Goal: Task Accomplishment & Management: Use online tool/utility

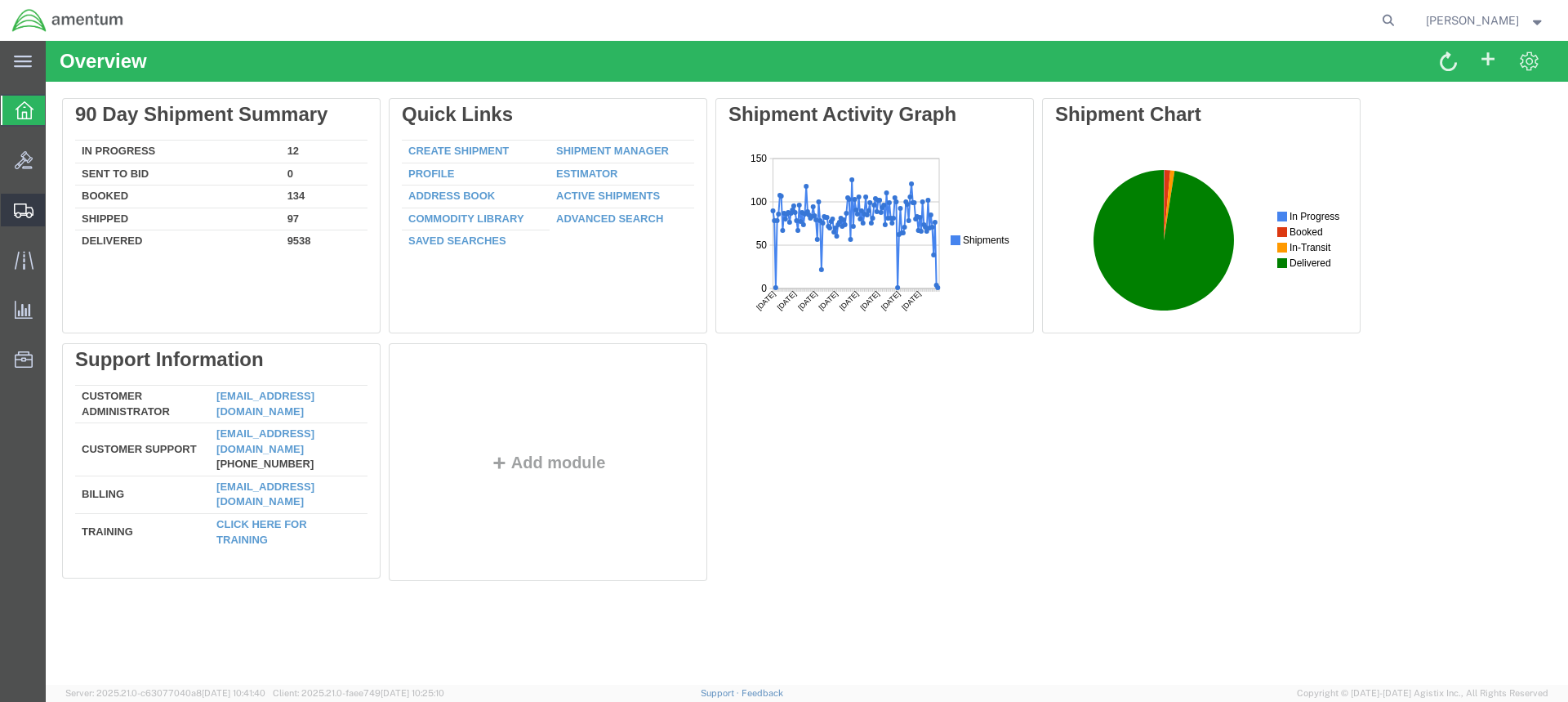
click at [0, 0] on span "Create from Template" at bounding box center [0, 0] width 0 height 0
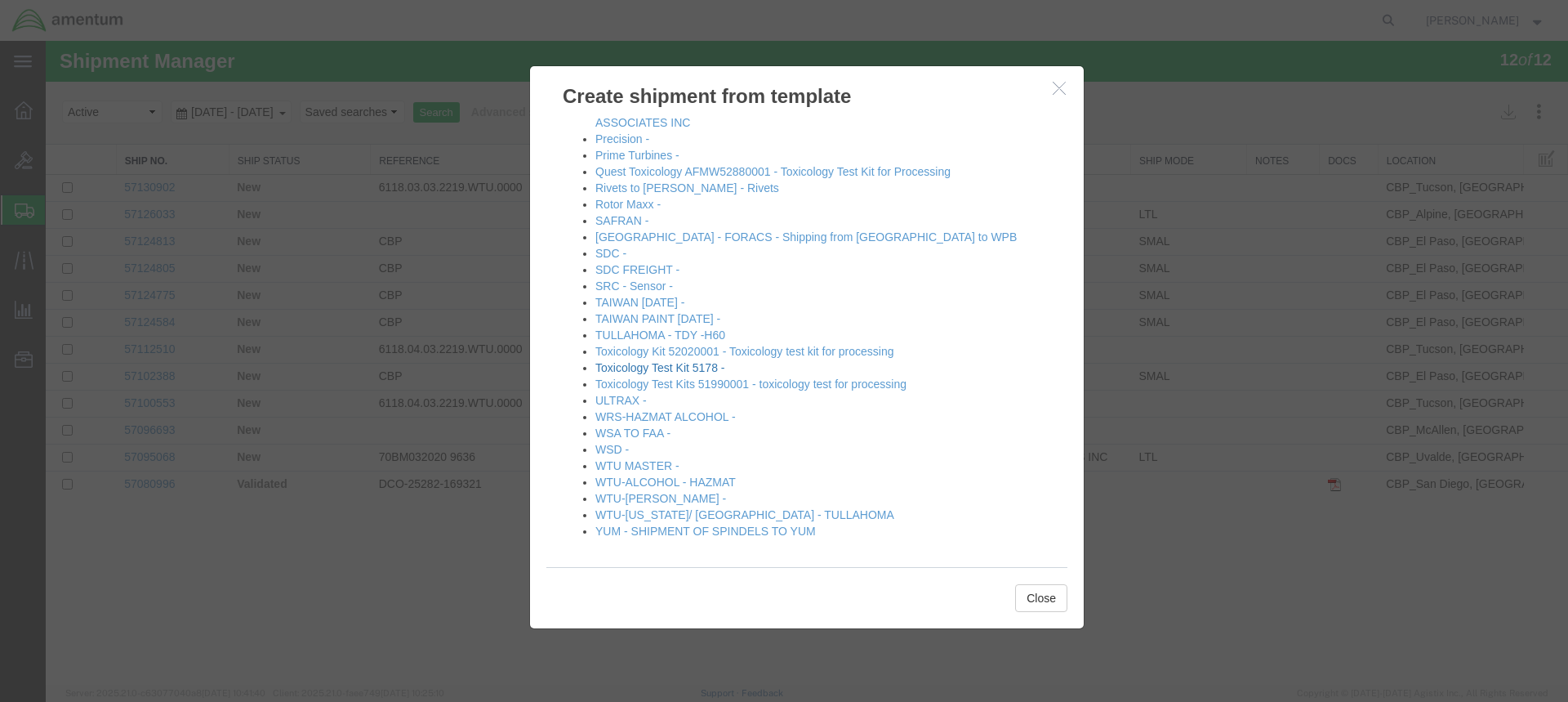
scroll to position [944, 0]
click at [648, 495] on link "WTU-[PERSON_NAME] -" at bounding box center [661, 498] width 130 height 13
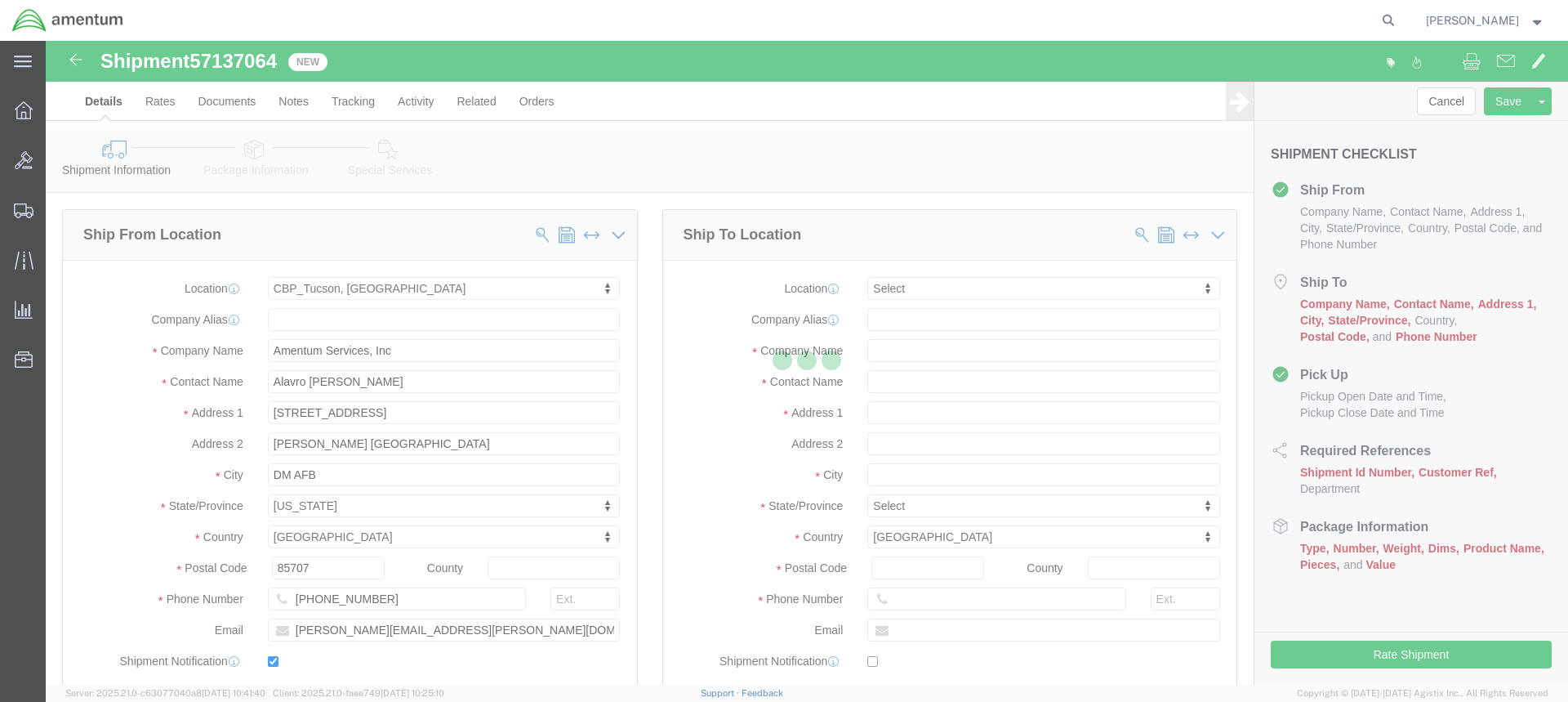
select select "49949"
select select
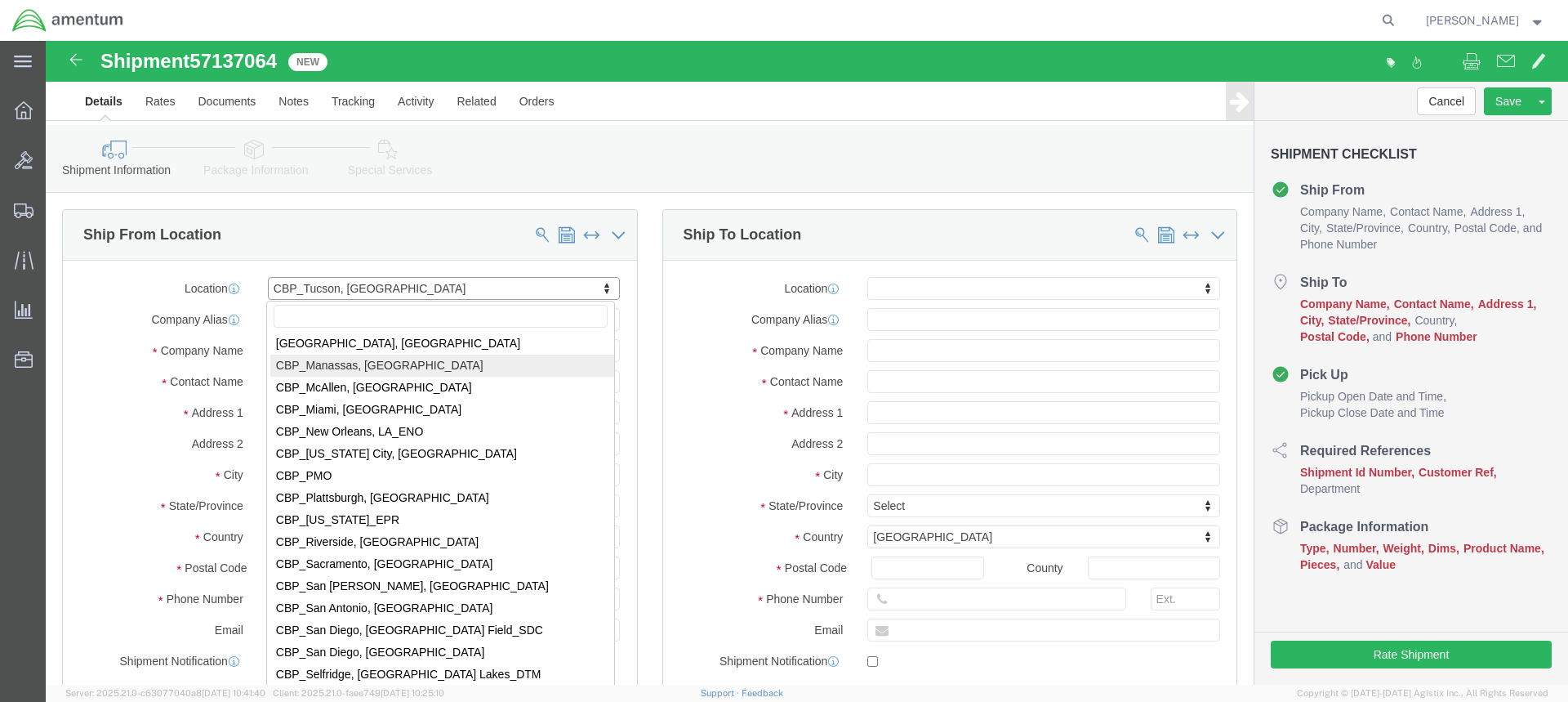
scroll to position [3441, 0]
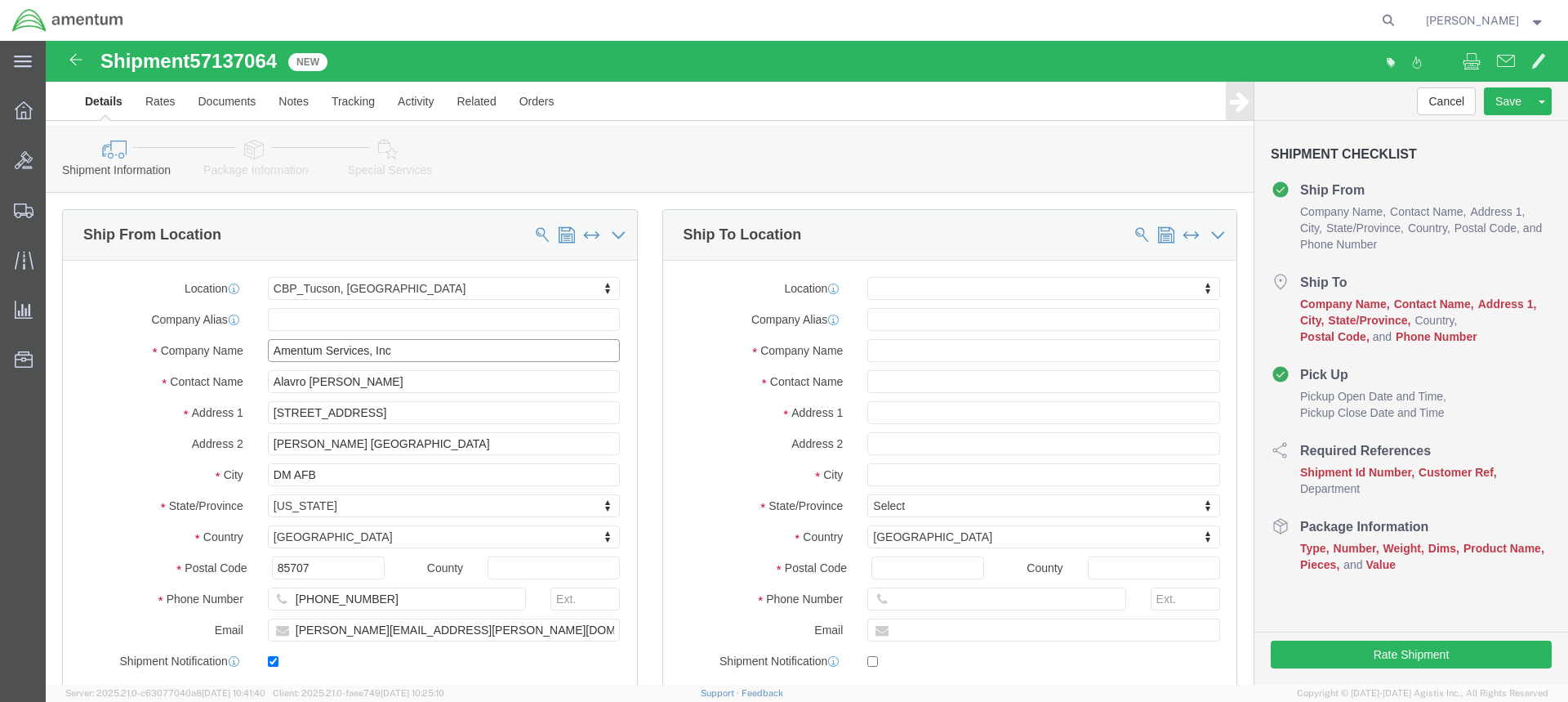
click input "Amentum Services, Inc"
click input "Alavro [PERSON_NAME]"
type input "A"
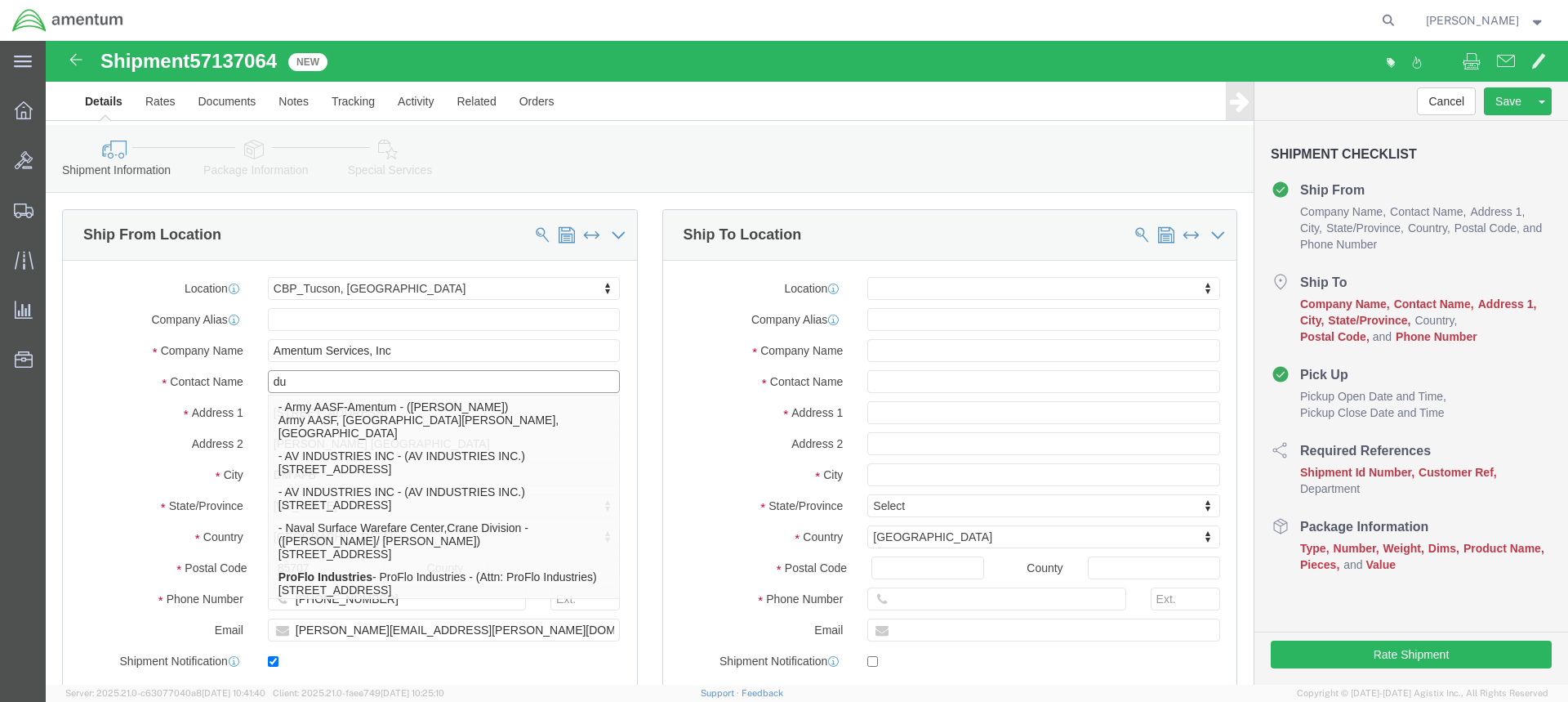
type input "d"
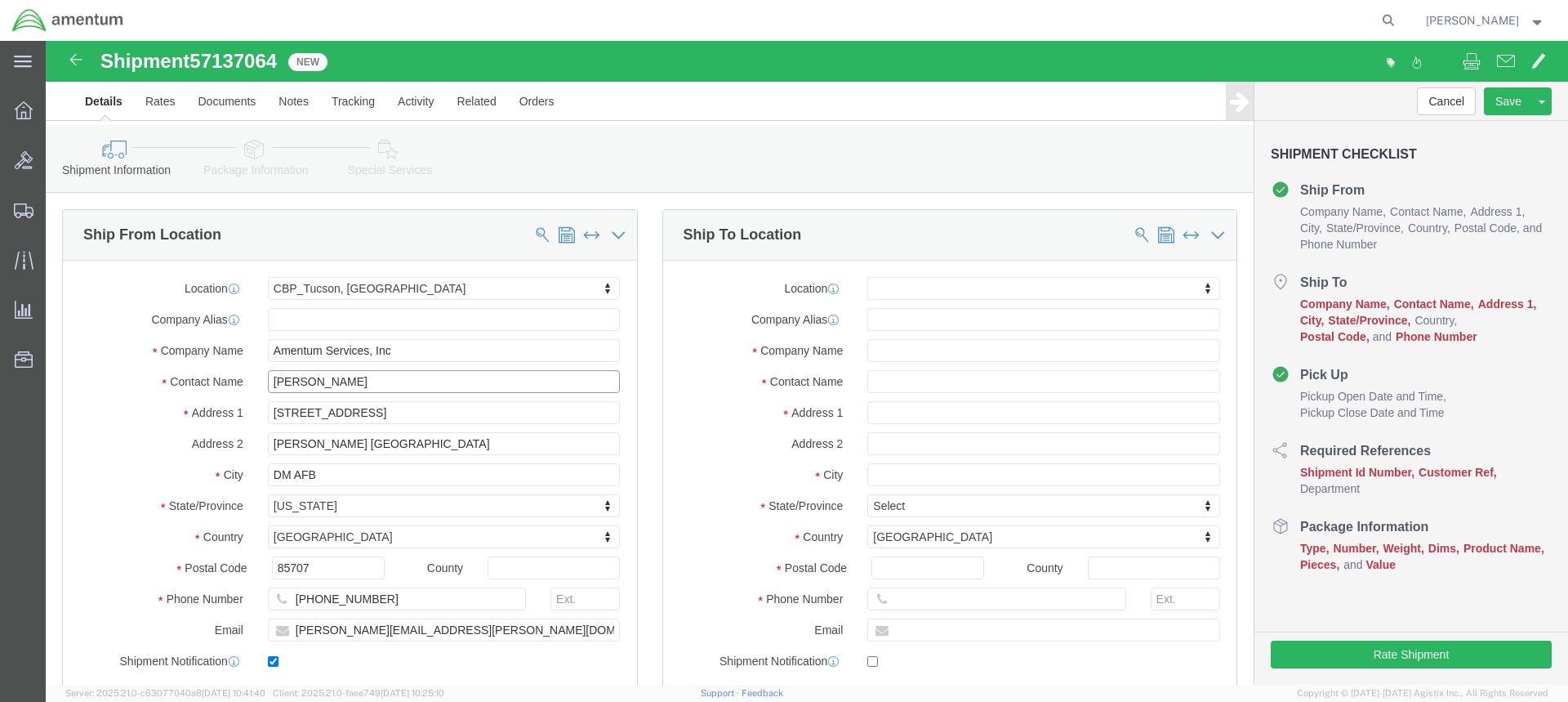
type input "[PERSON_NAME]"
click input "[STREET_ADDRESS]"
type input "3"
select select
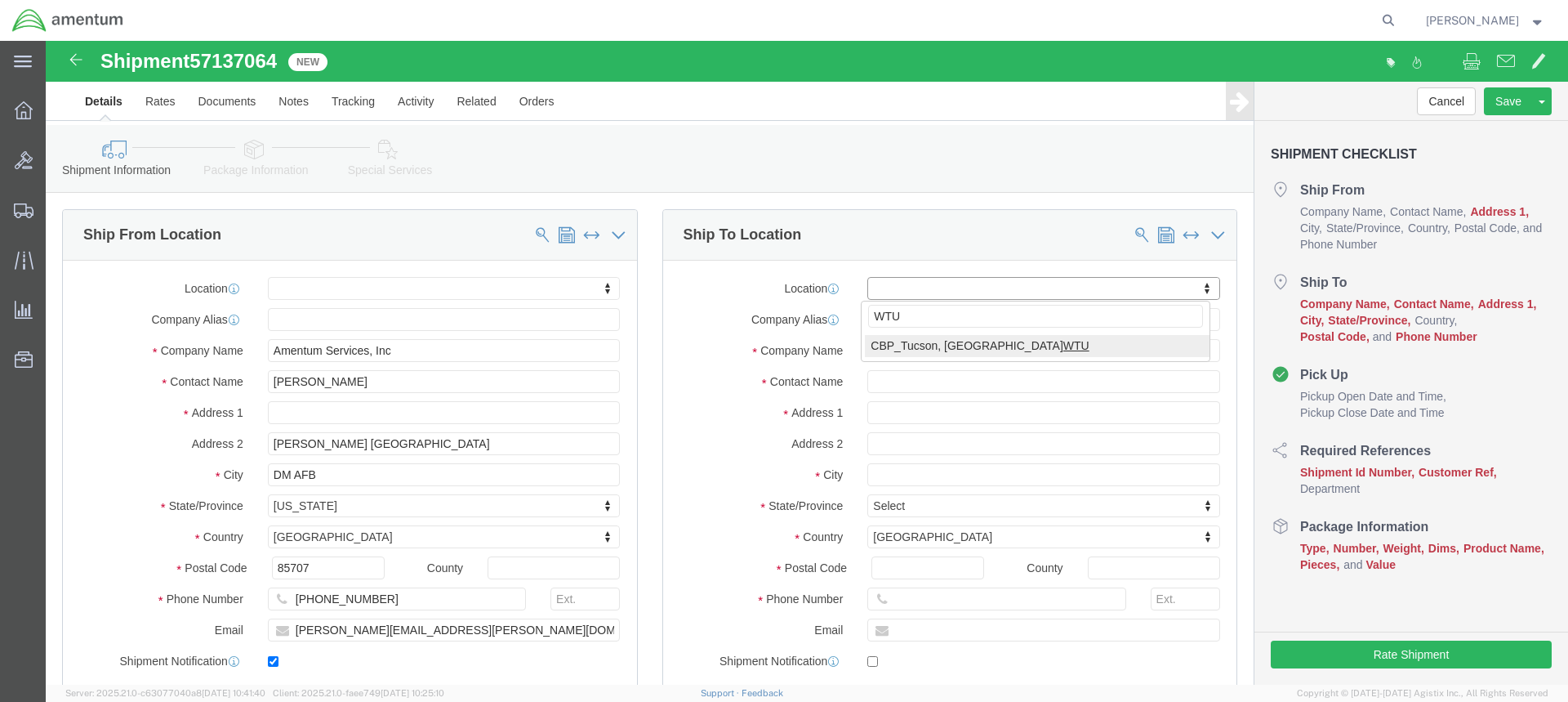
type input "WTU"
select select "49949"
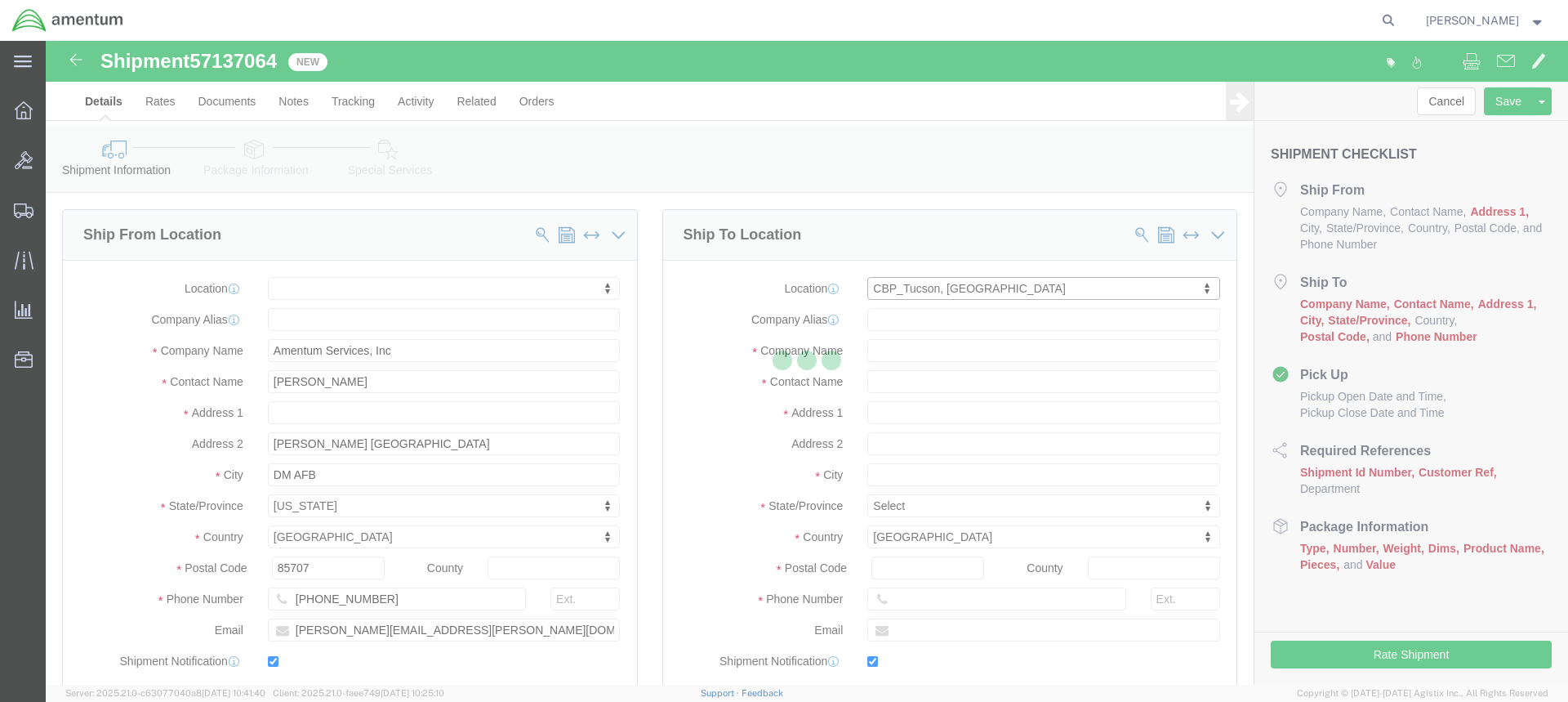
type input "Amentum Services, Inc"
type input "[PERSON_NAME]"
type input "[STREET_ADDRESS]"
type input "[PERSON_NAME] [GEOGRAPHIC_DATA]"
type input "DM AFB"
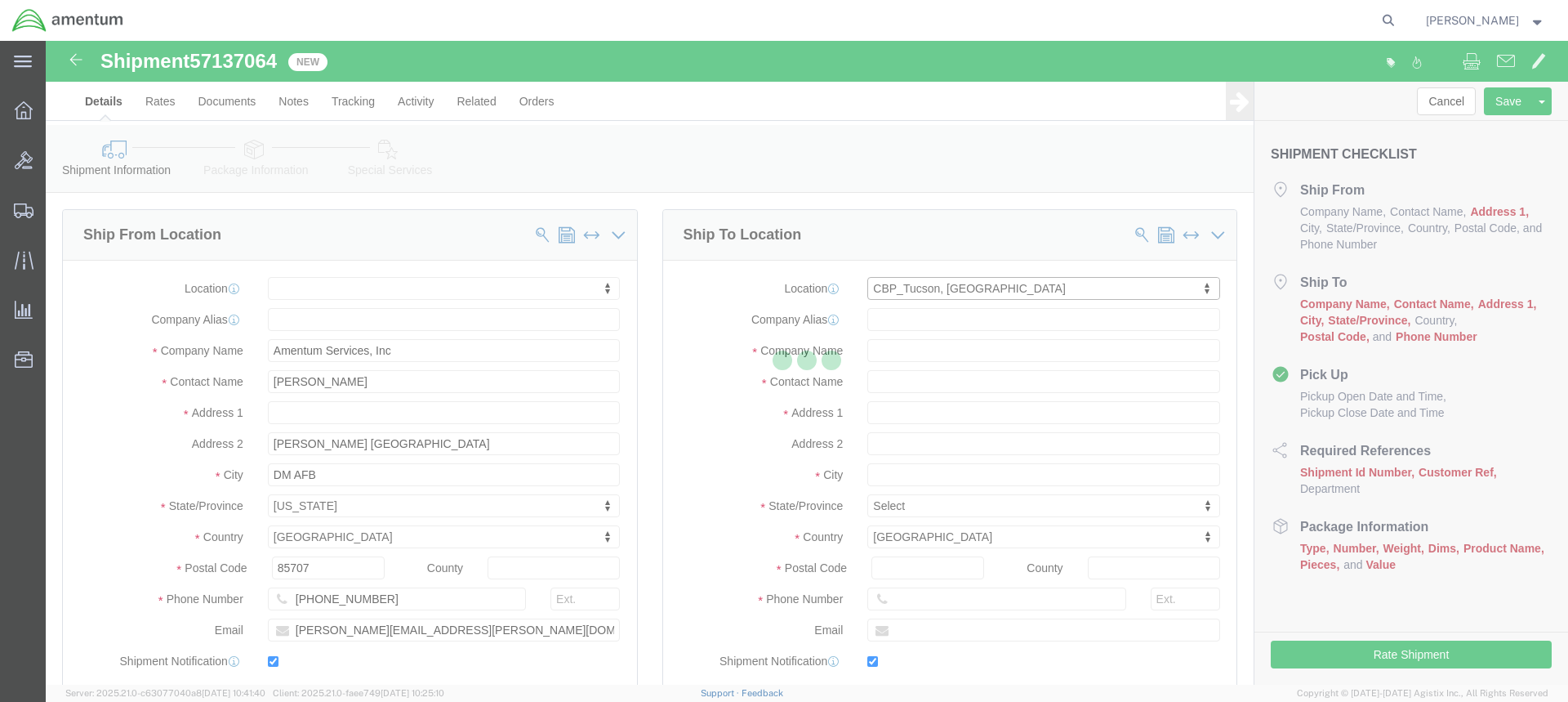
type input "85707"
type input "[PHONE_NUMBER]"
type input "[PERSON_NAME][EMAIL_ADDRESS][PERSON_NAME][DOMAIN_NAME]"
checkbox input "true"
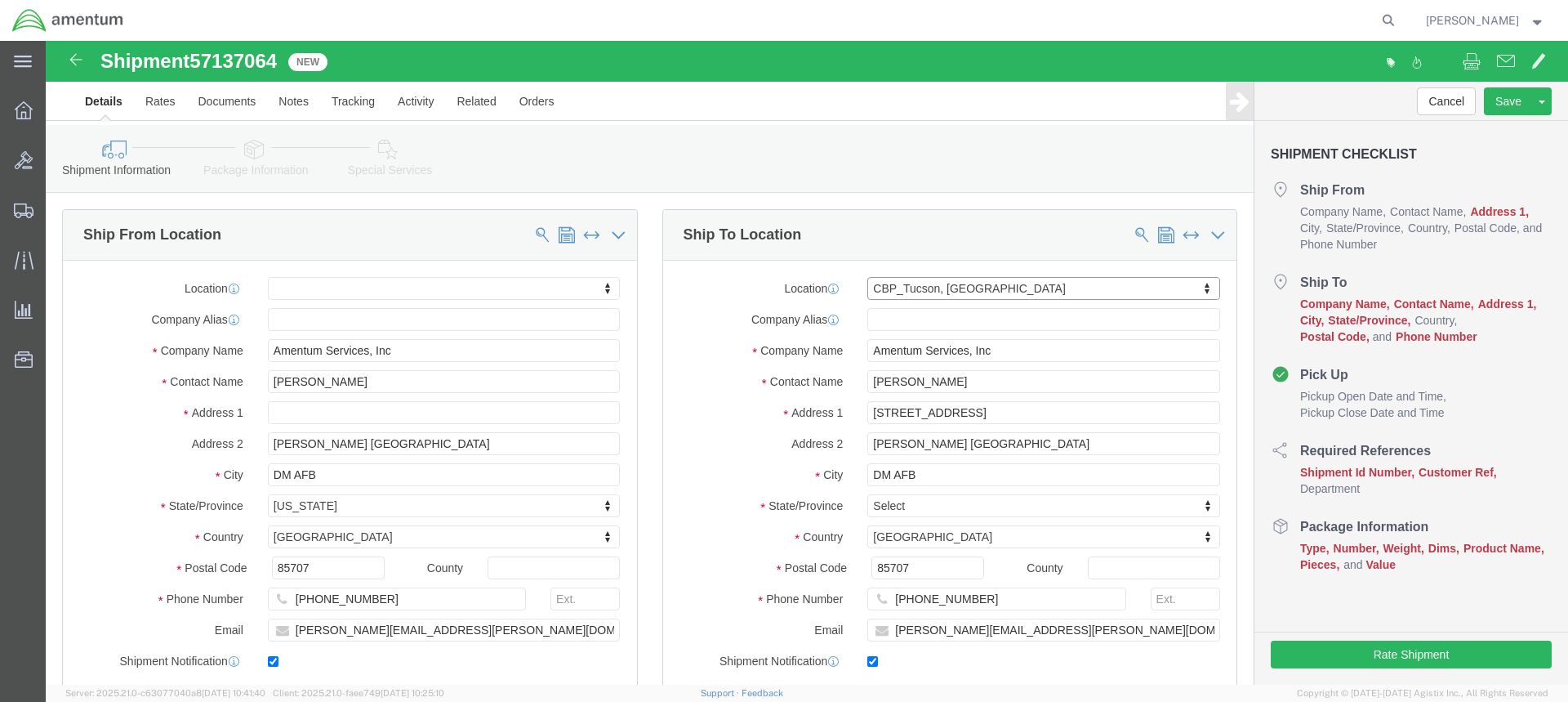
select select "AZ"
click input "[PERSON_NAME]"
type input "T"
type input "[PERSON_NAME]"
click input "[PERSON_NAME][EMAIL_ADDRESS][PERSON_NAME][DOMAIN_NAME]"
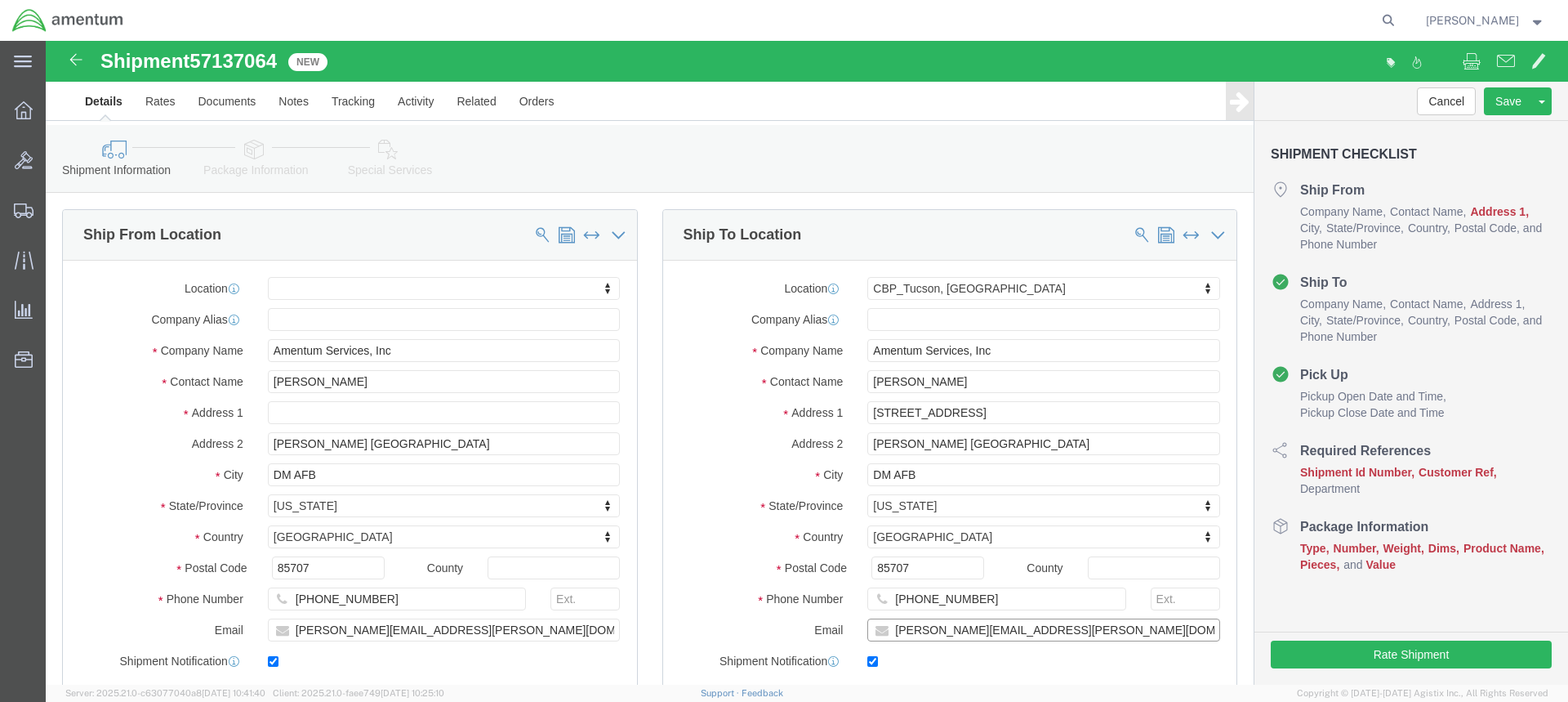
drag, startPoint x: 1005, startPoint y: 592, endPoint x: 830, endPoint y: 596, distance: 175.0
click input "[PERSON_NAME][EMAIL_ADDRESS][PERSON_NAME][DOMAIN_NAME]"
paste input "[PERSON_NAME][EMAIL_ADDRESS][PERSON_NAME][DOMAIN_NAME]"
type input "[PERSON_NAME][EMAIL_ADDRESS][PERSON_NAME][DOMAIN_NAME]"
click input "[PHONE_NUMBER]"
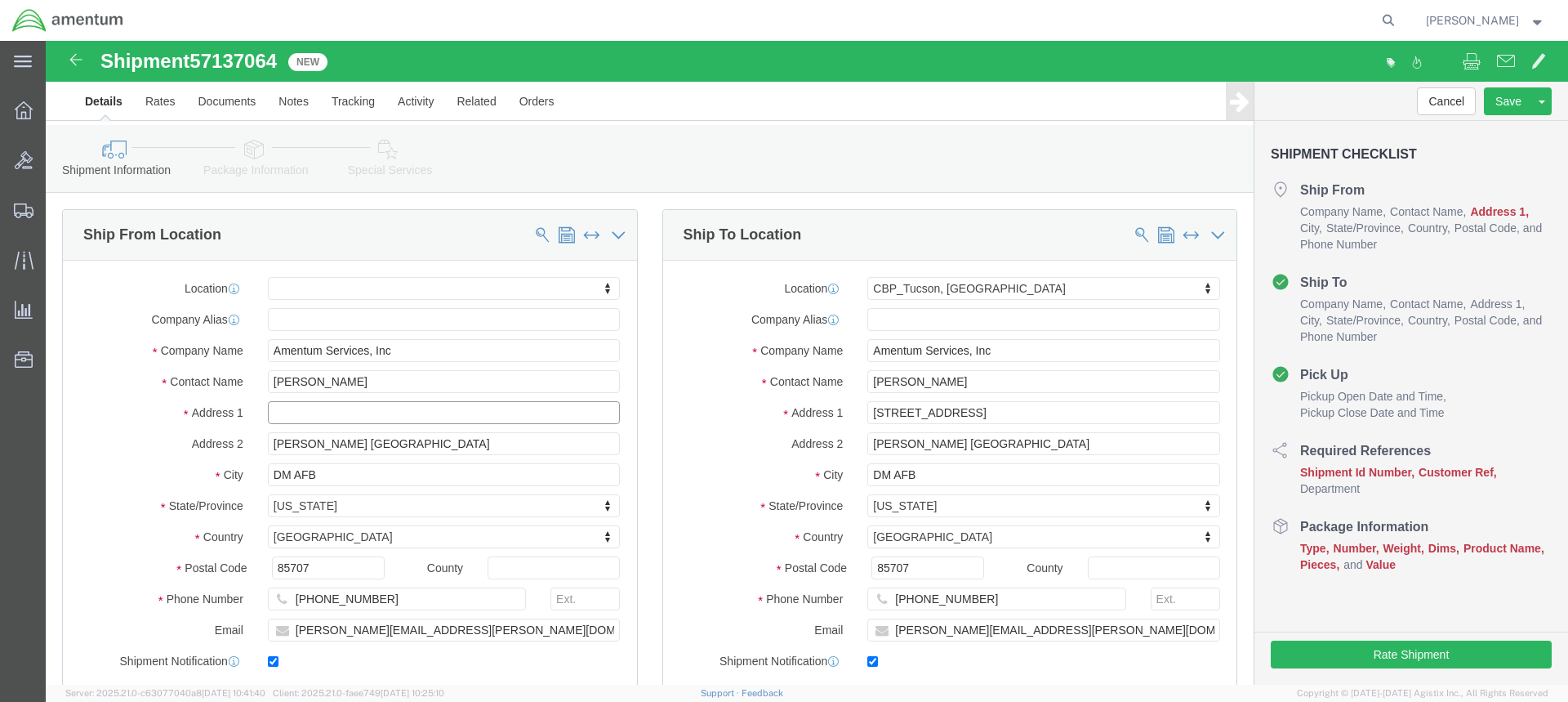
click input "text"
type input "[STREET_ADDRESS]"
select select
drag, startPoint x: 356, startPoint y: 401, endPoint x: 224, endPoint y: 394, distance: 132.2
click input "[PERSON_NAME] [GEOGRAPHIC_DATA]"
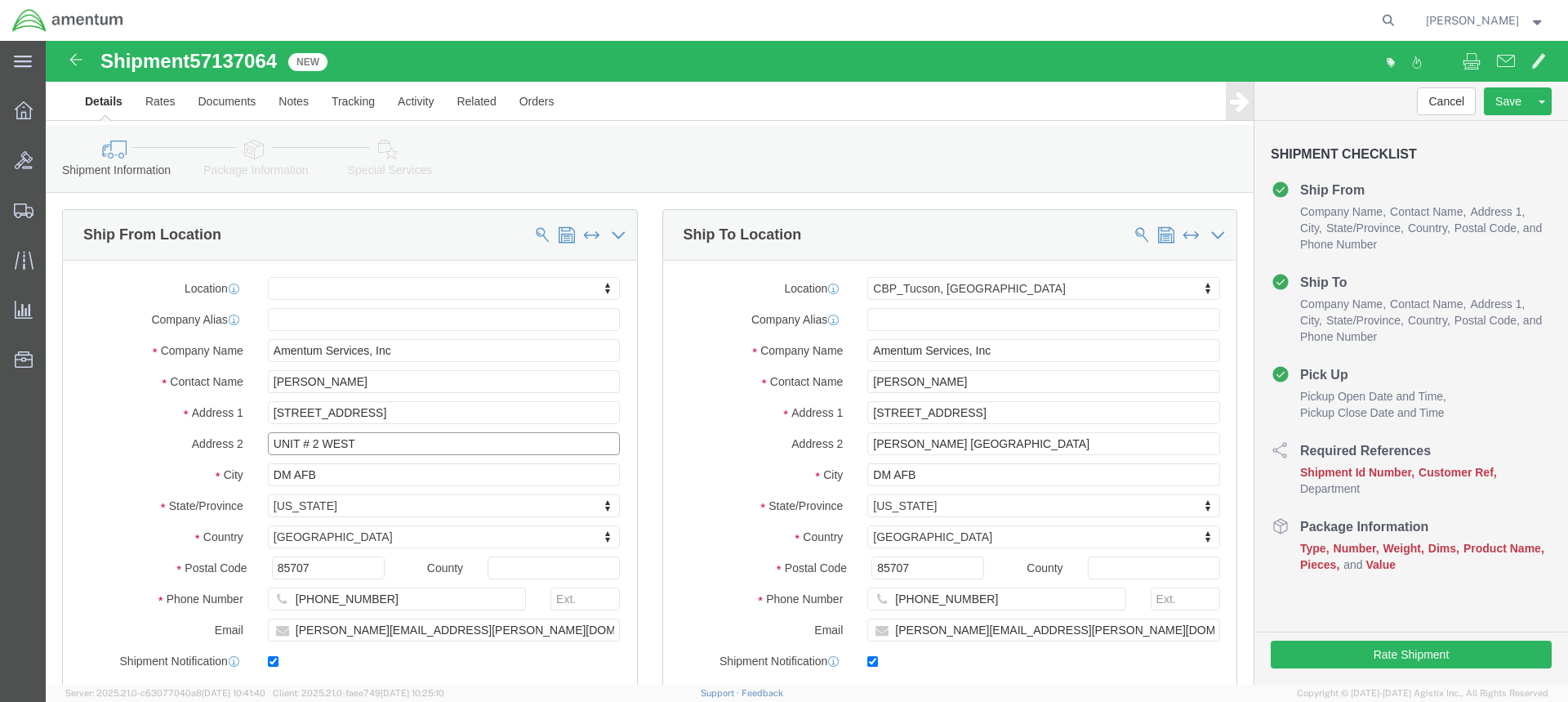
type input "UNIT # 2 WEST"
click input "DM AFB"
type input "D"
type input "[GEOGRAPHIC_DATA]"
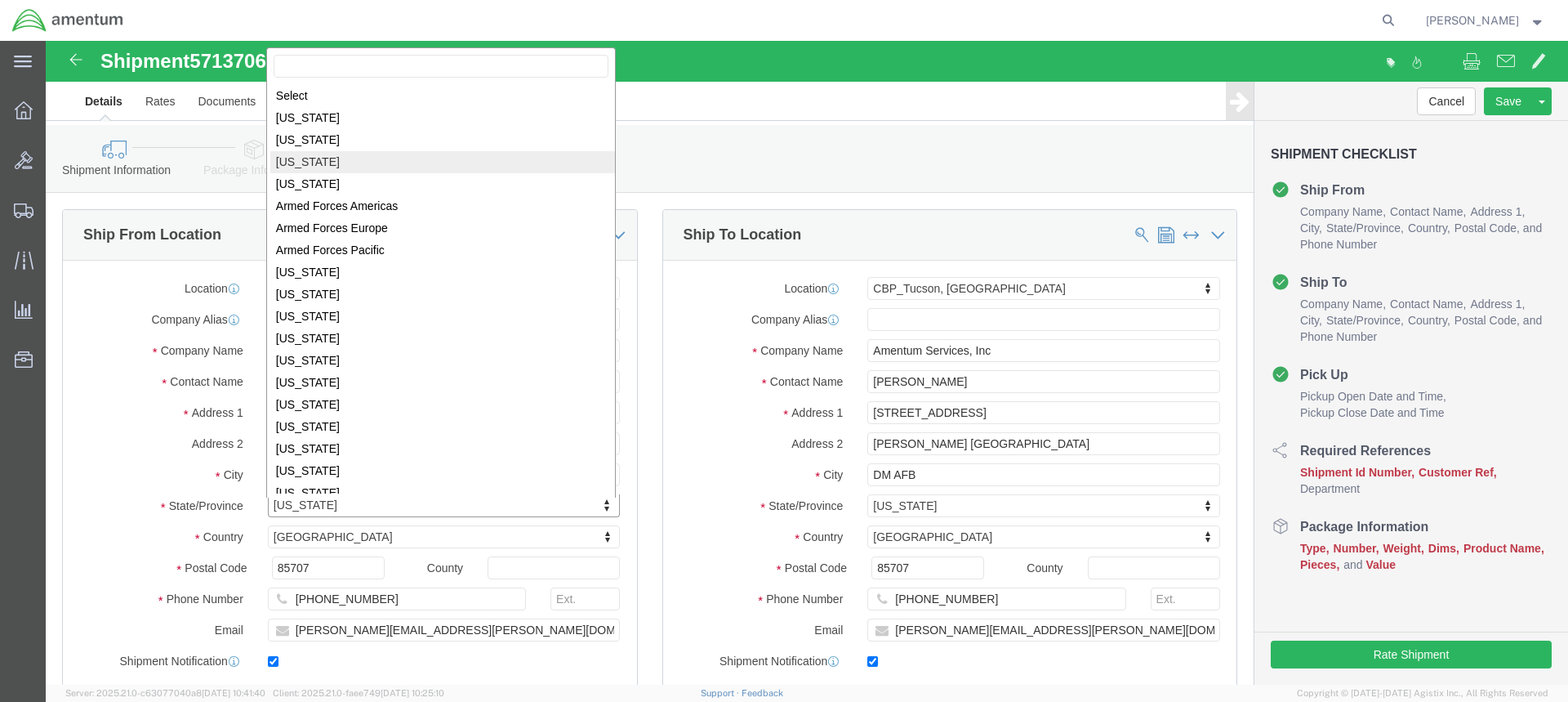
scroll to position [3, 0]
select select
select select "IL"
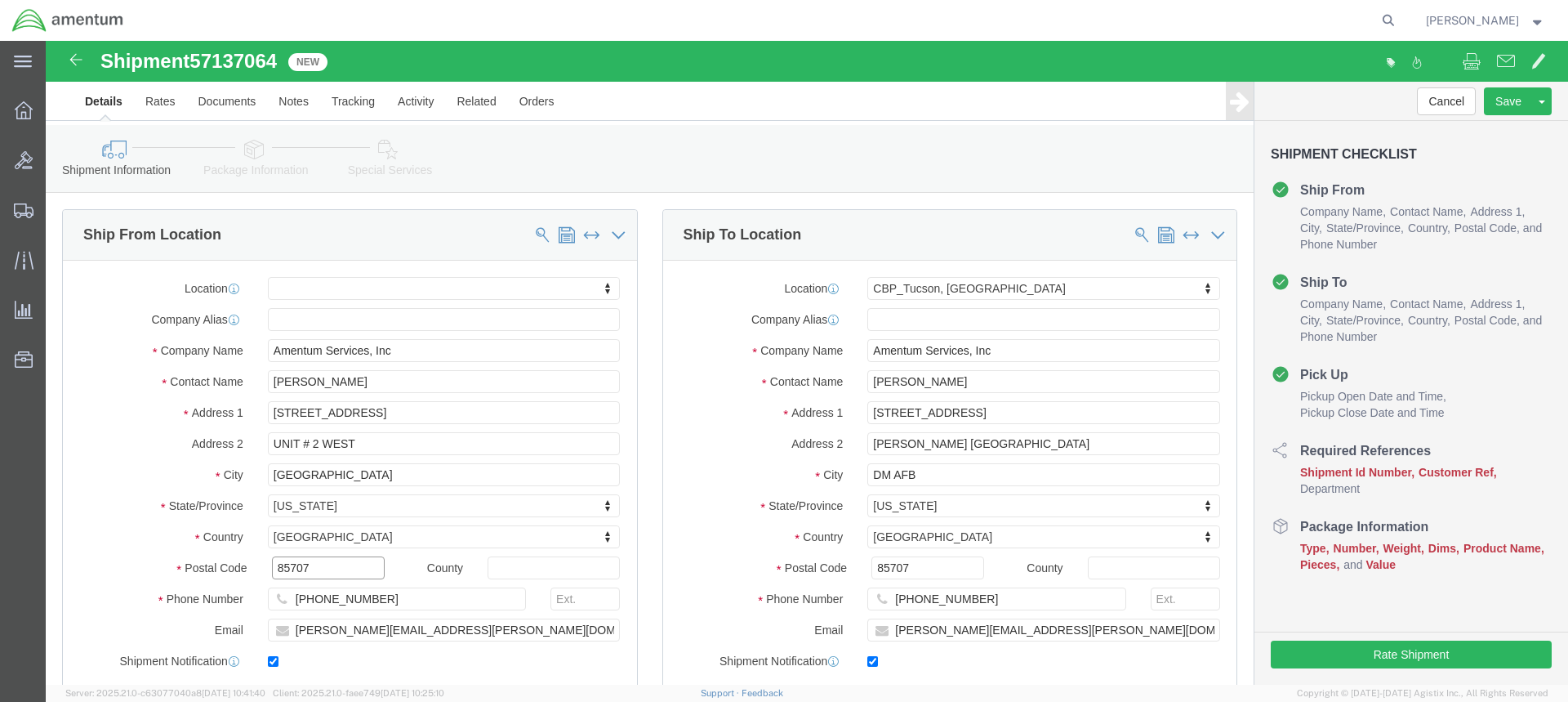
click input "85707"
type input "8"
type input "60185"
select select
click input "[PHONE_NUMBER]"
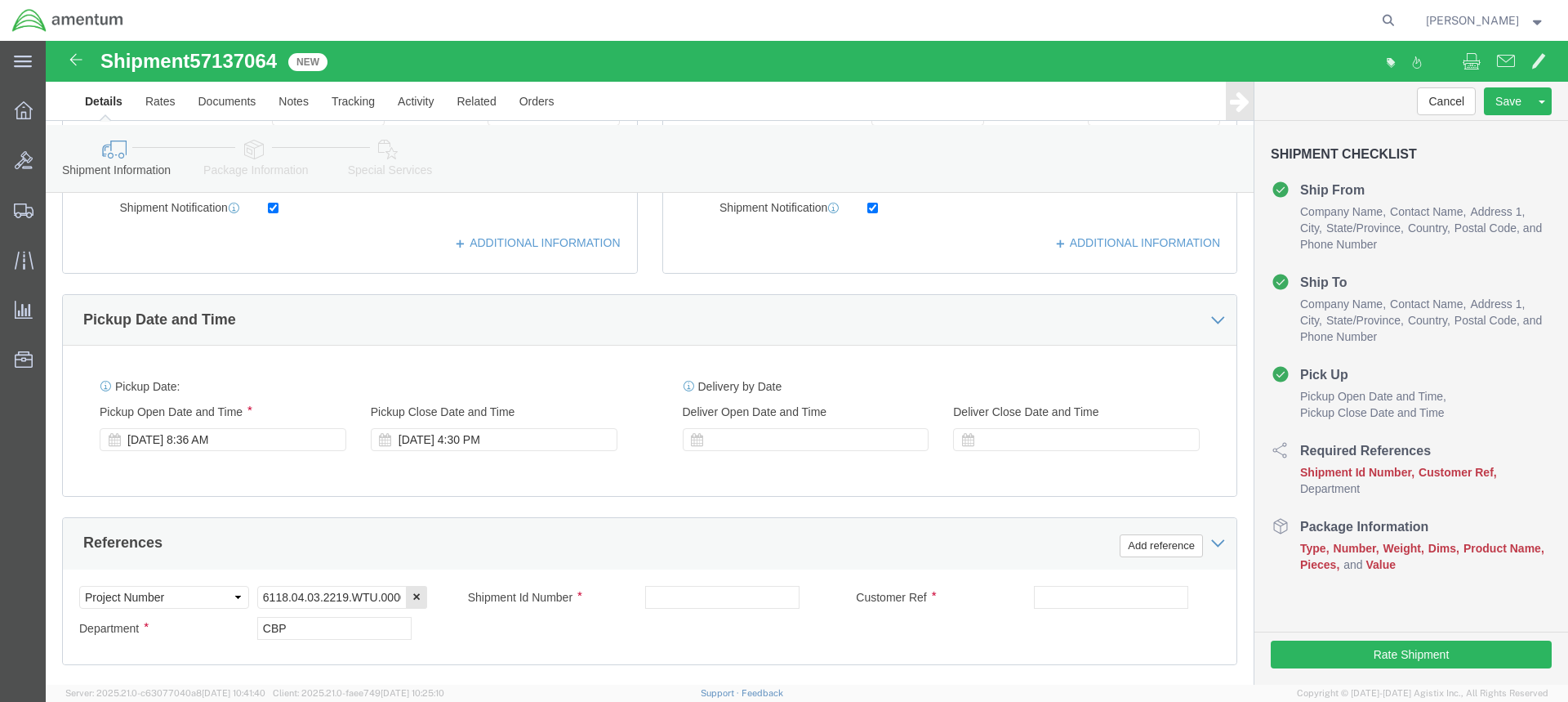
scroll to position [491, 0]
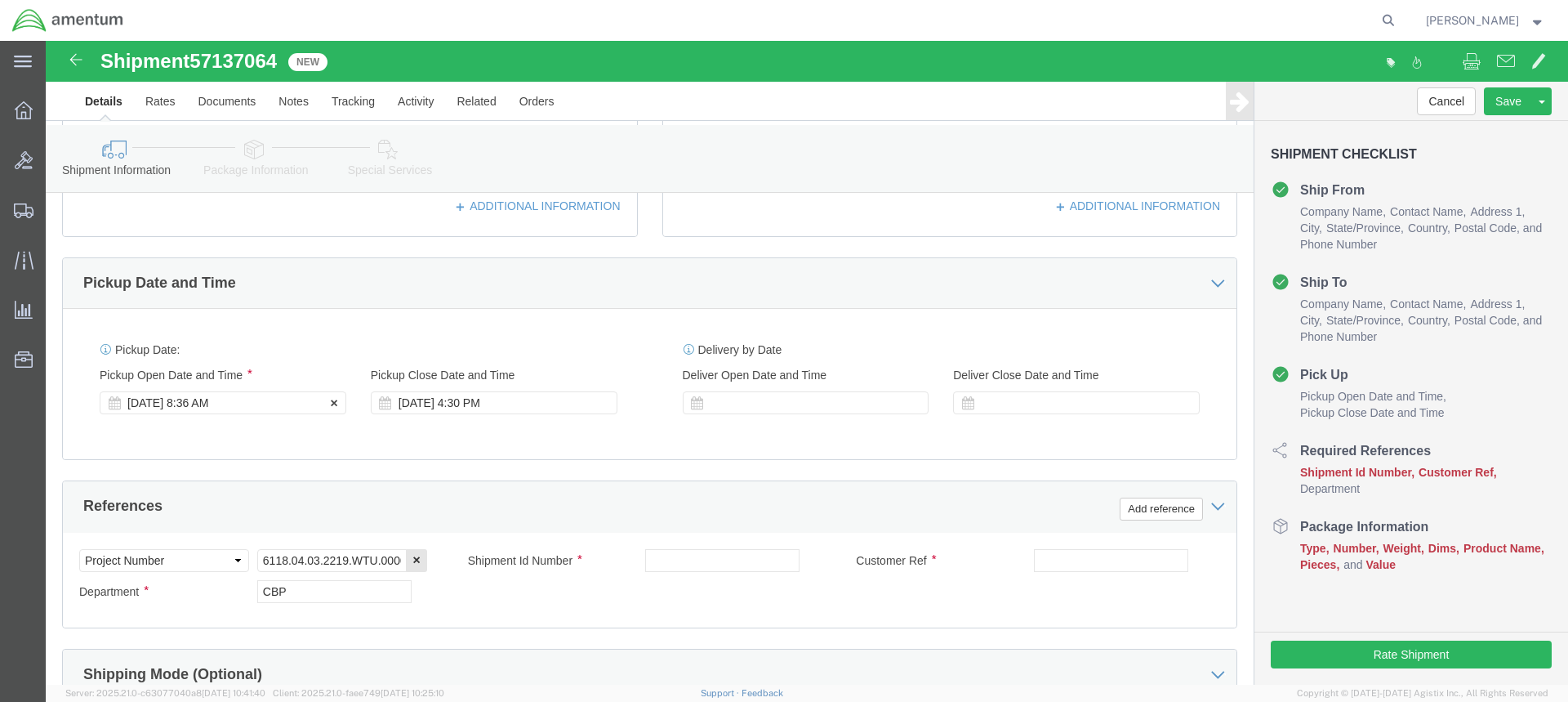
click div "[DATE] 8:36 AM"
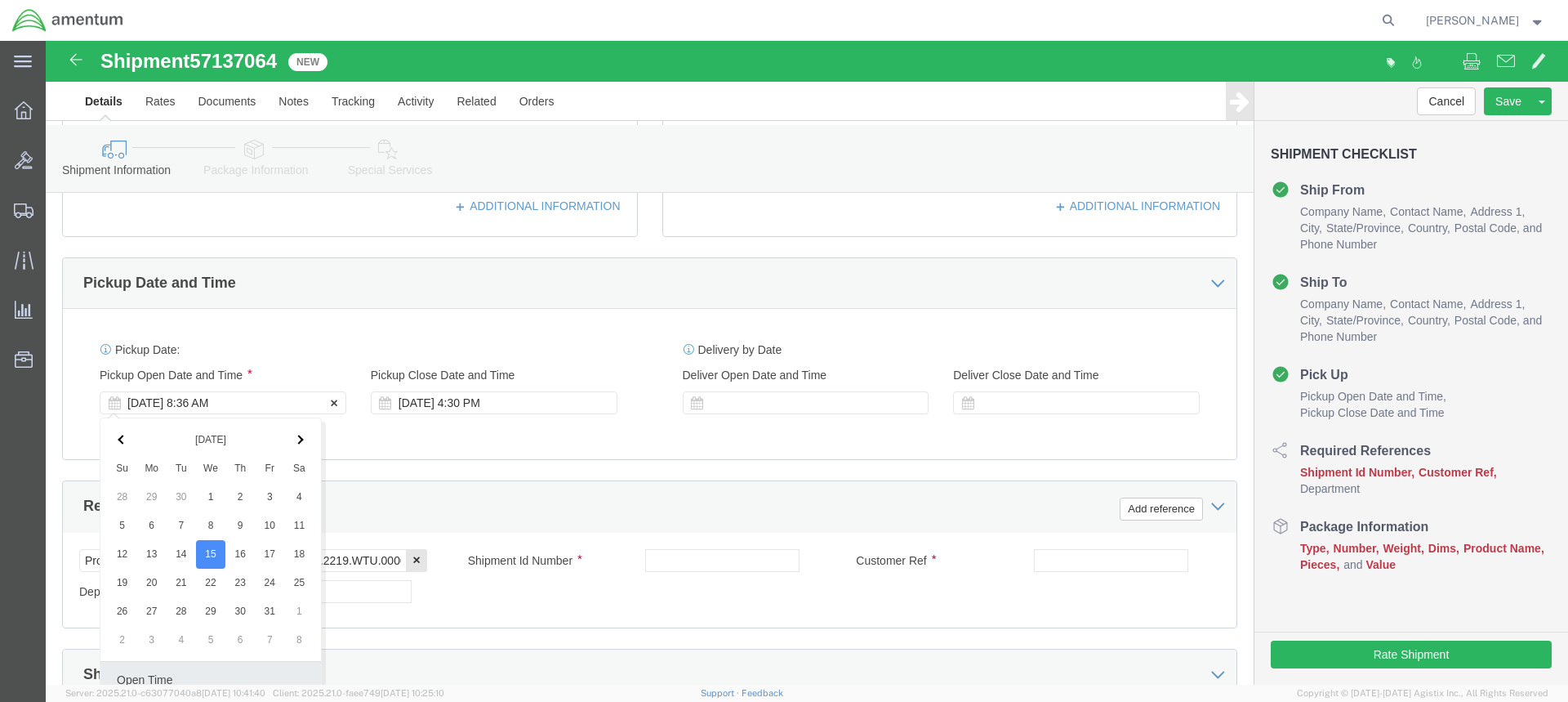
scroll to position [794, 0]
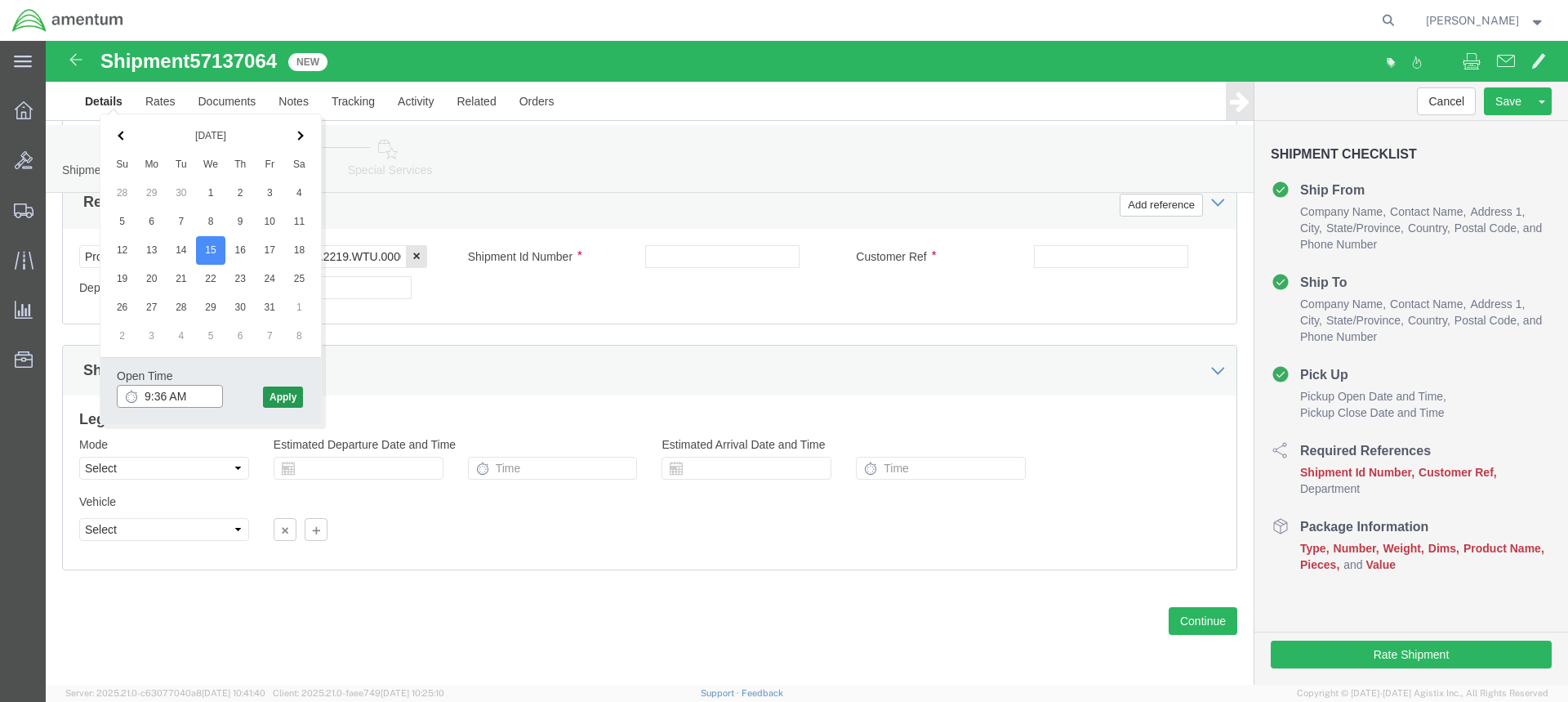
type input "9:36 AM"
click button "Apply"
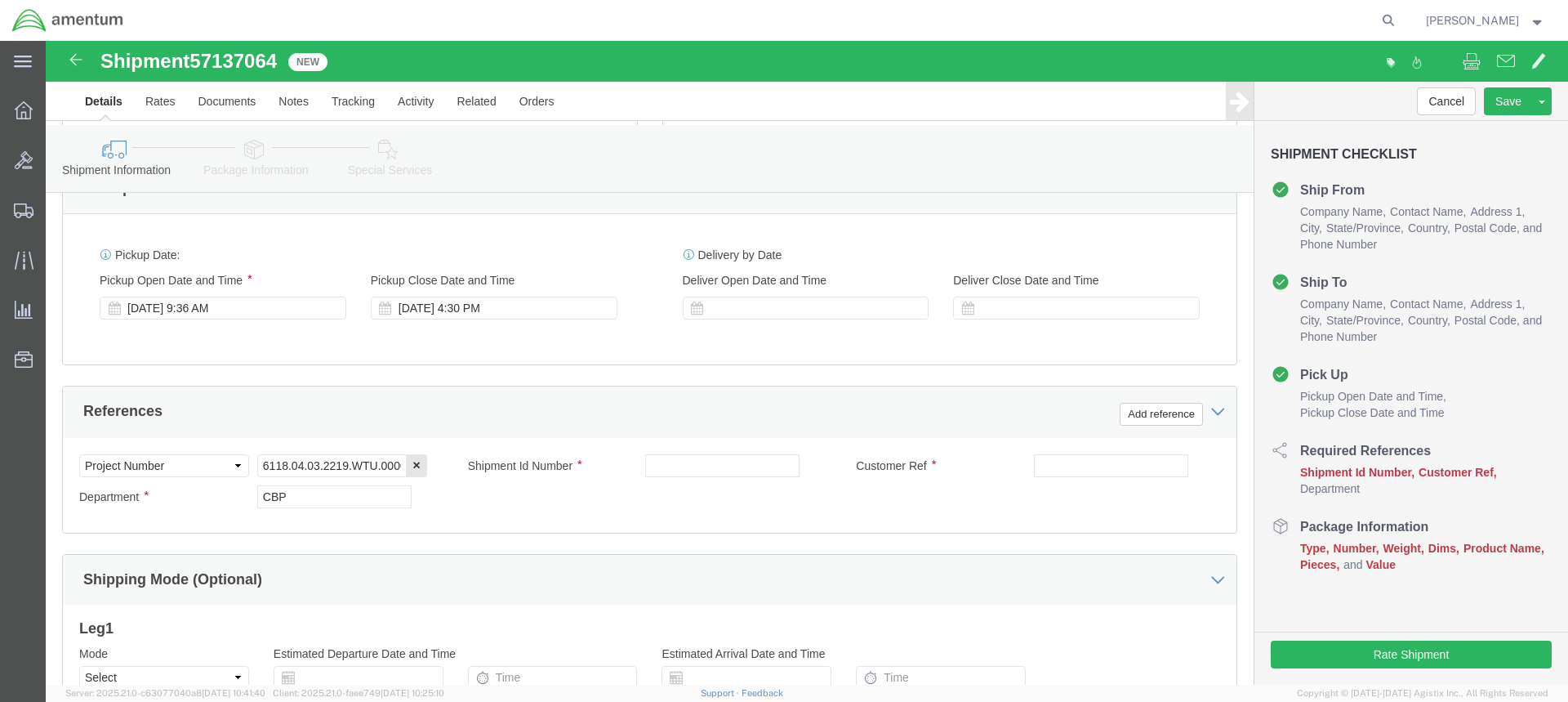
scroll to position [549, 0]
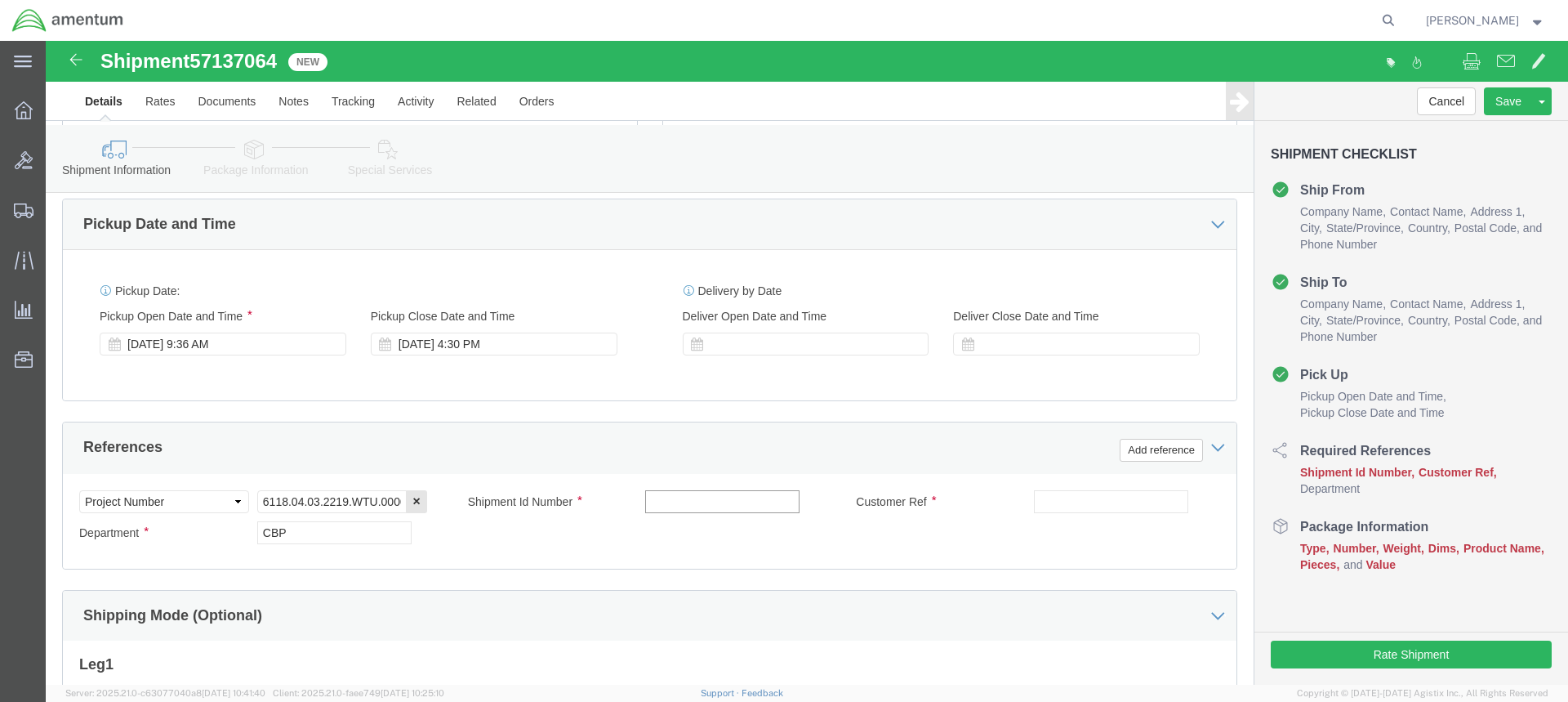
click input "text"
type input "TOOL BOX RTN"
click input "text"
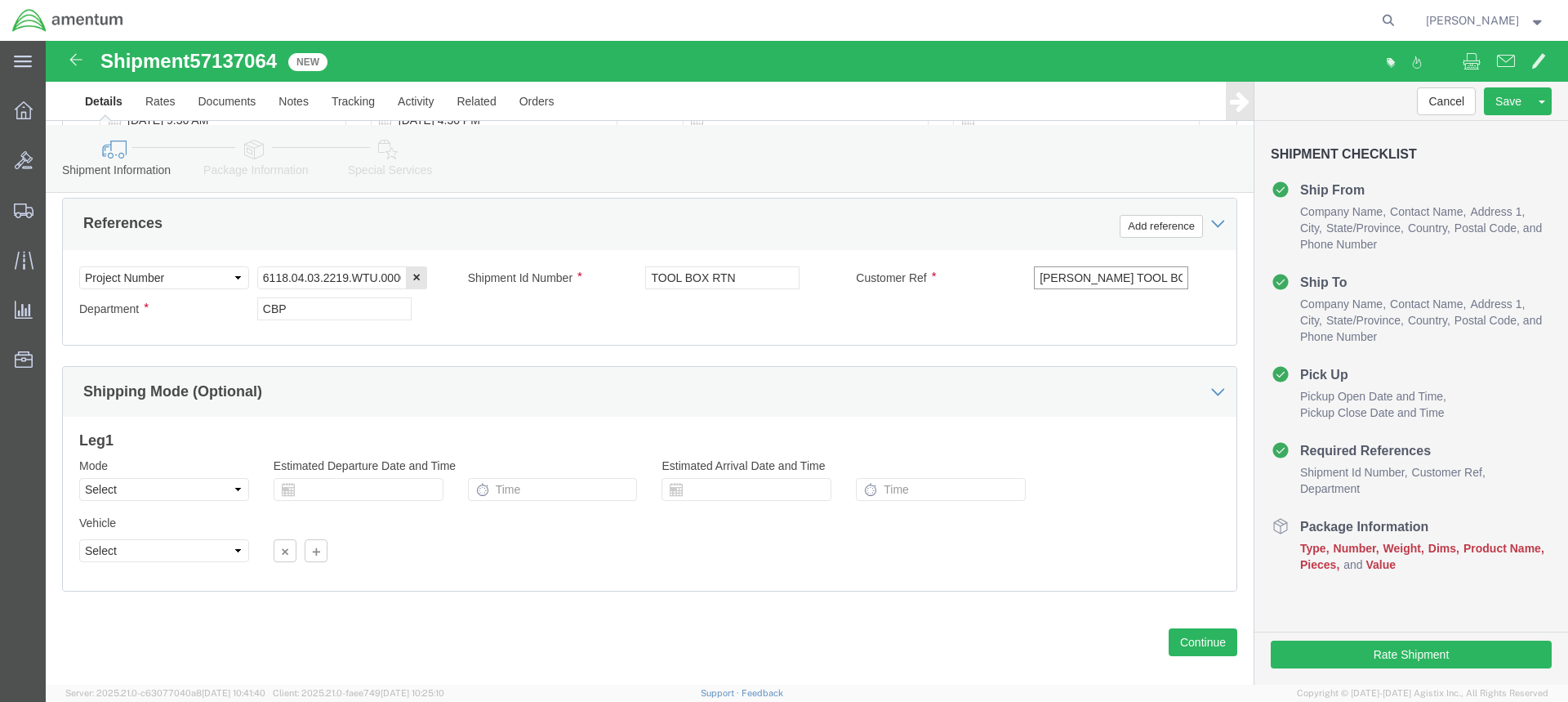
scroll to position [794, 0]
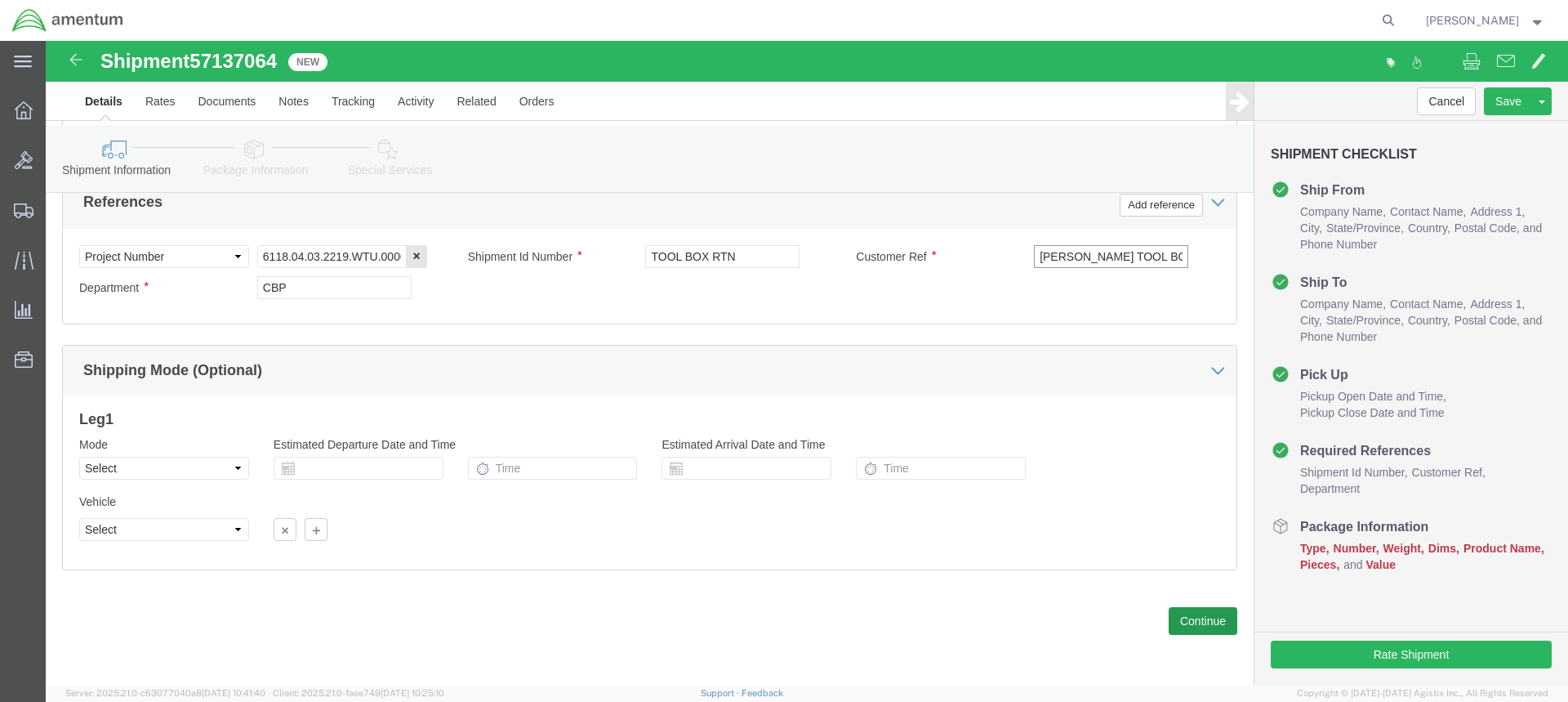
type input "[PERSON_NAME] TOOL BOX"
click button "Continue"
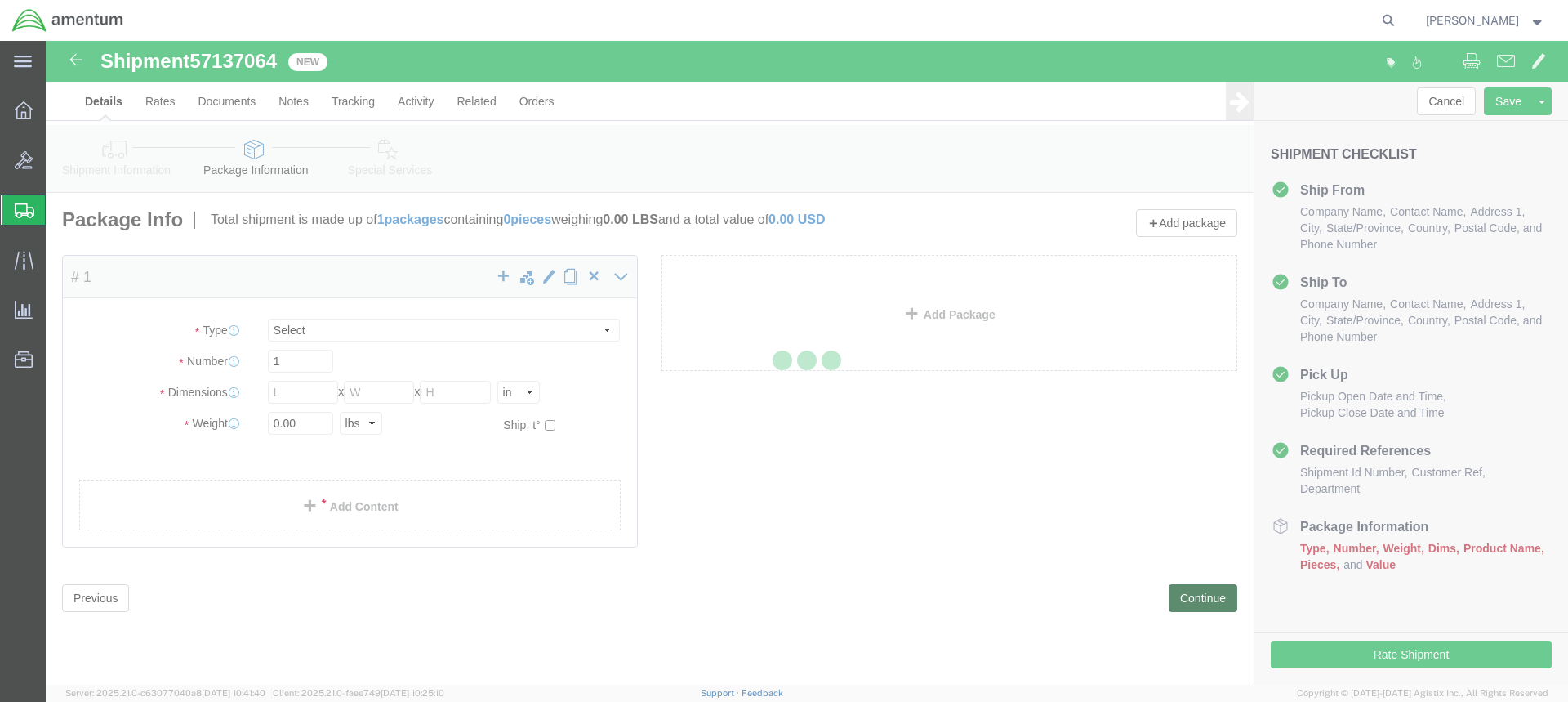
select select "CBOX"
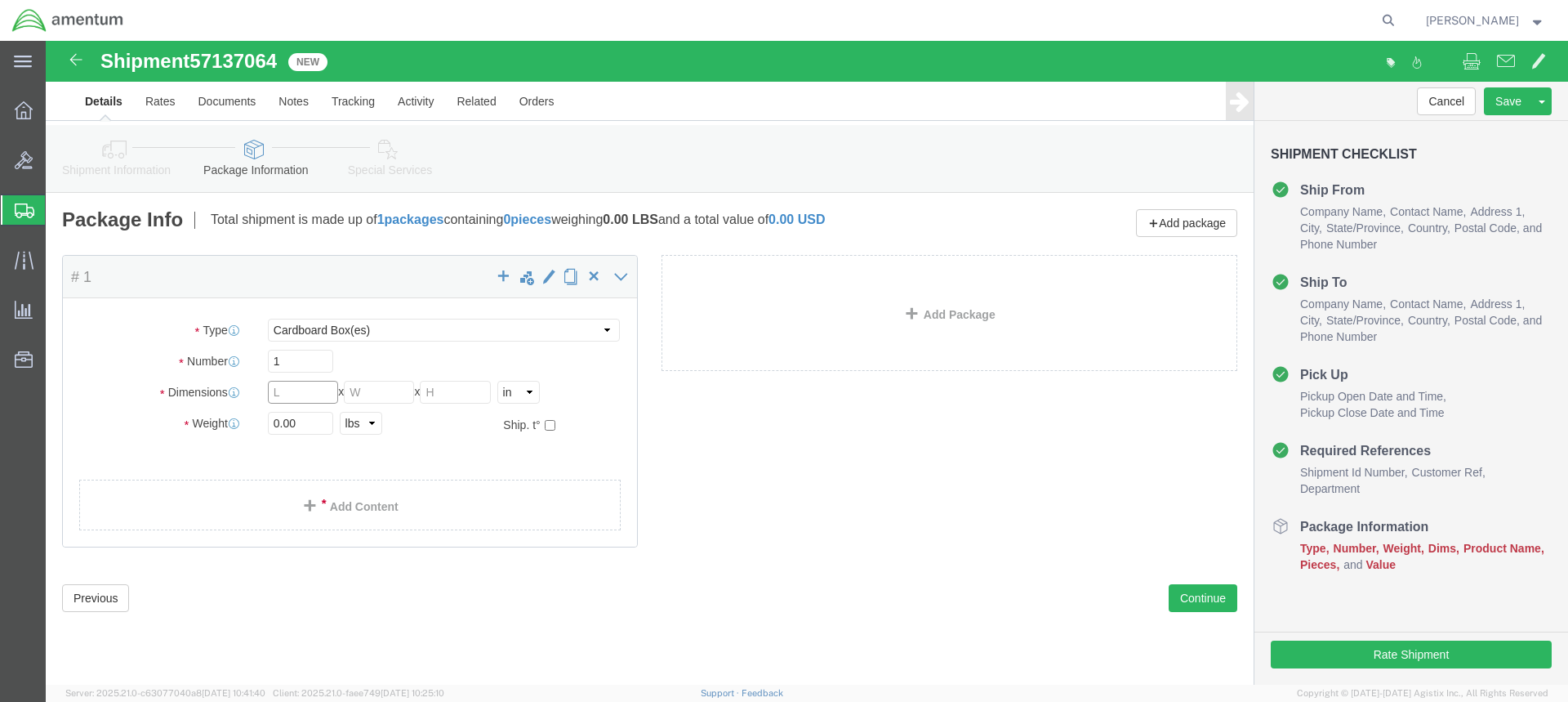
click input "text"
type input "24"
type input "15"
type input "10"
type input "49"
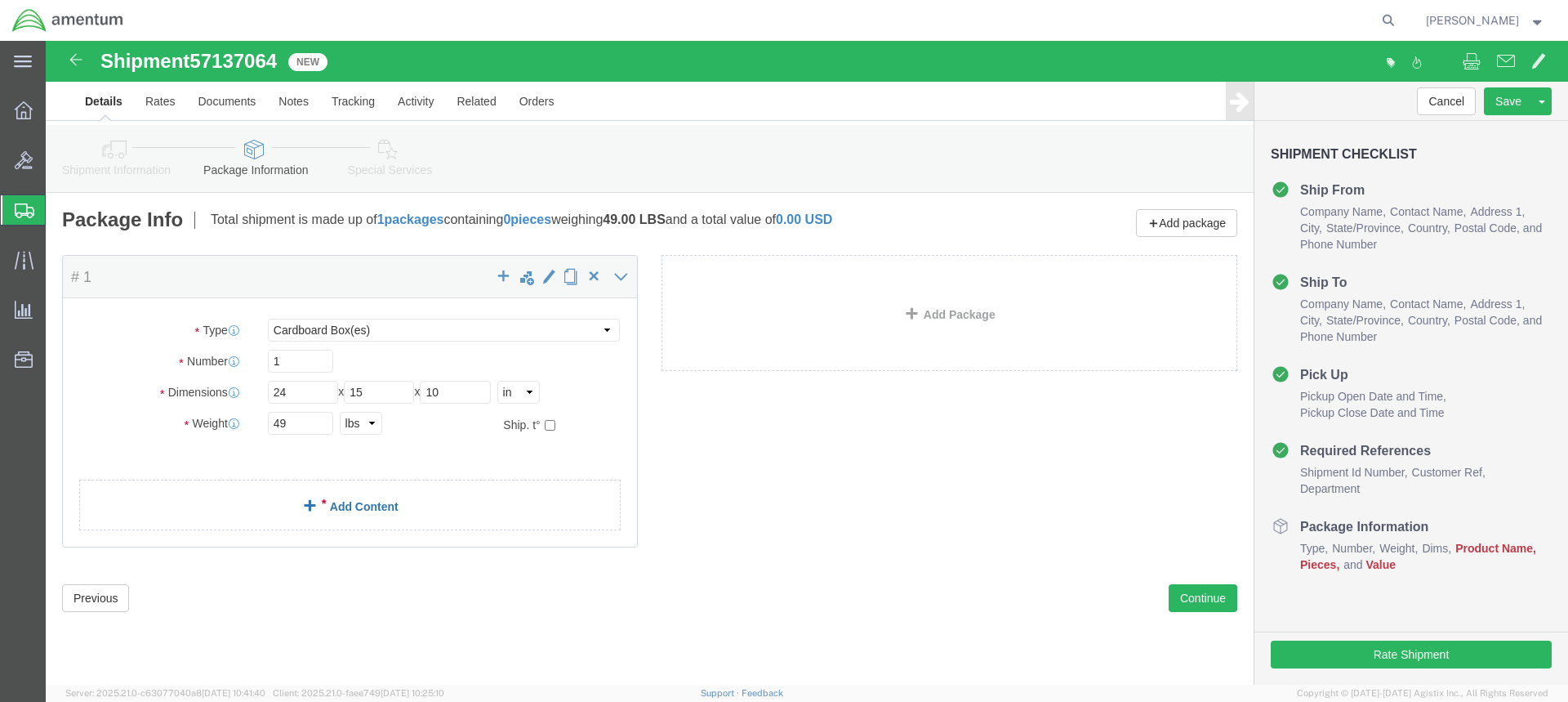
click link "Add Content"
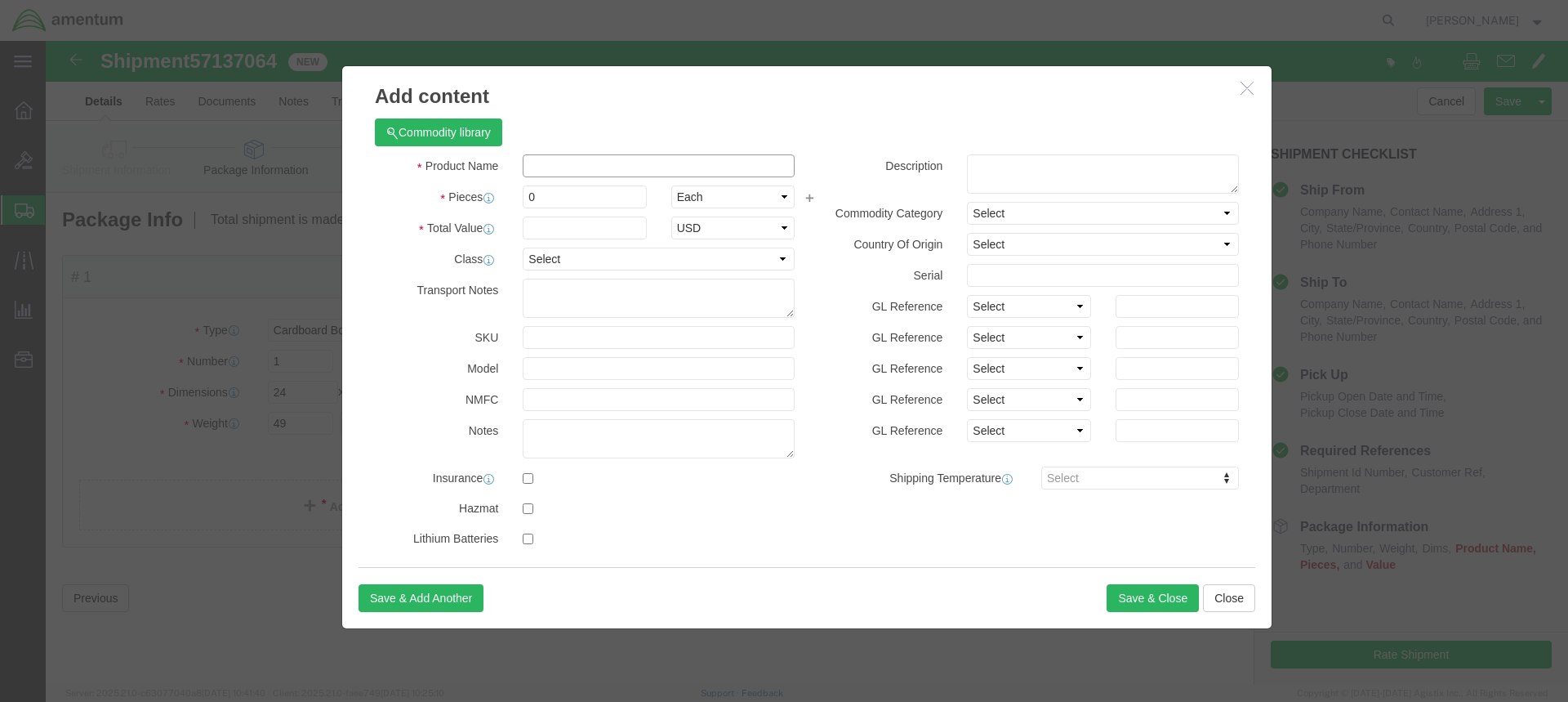
drag, startPoint x: 475, startPoint y: 128, endPoint x: 485, endPoint y: 127, distance: 10.0
click input "text"
type input "TOOL BOX"
click input "0"
type input "1"
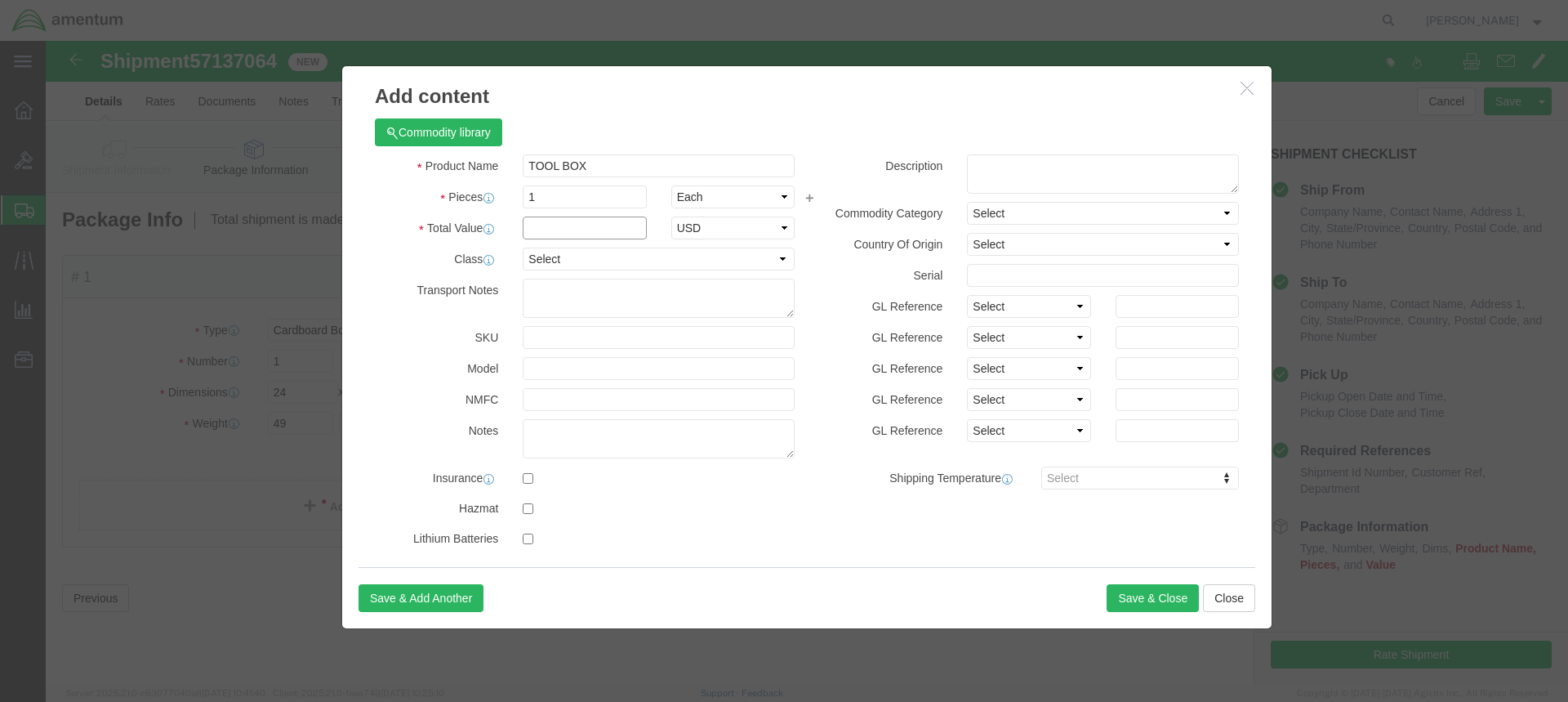
click input "text"
type input "1500.00"
click button "Save & Close"
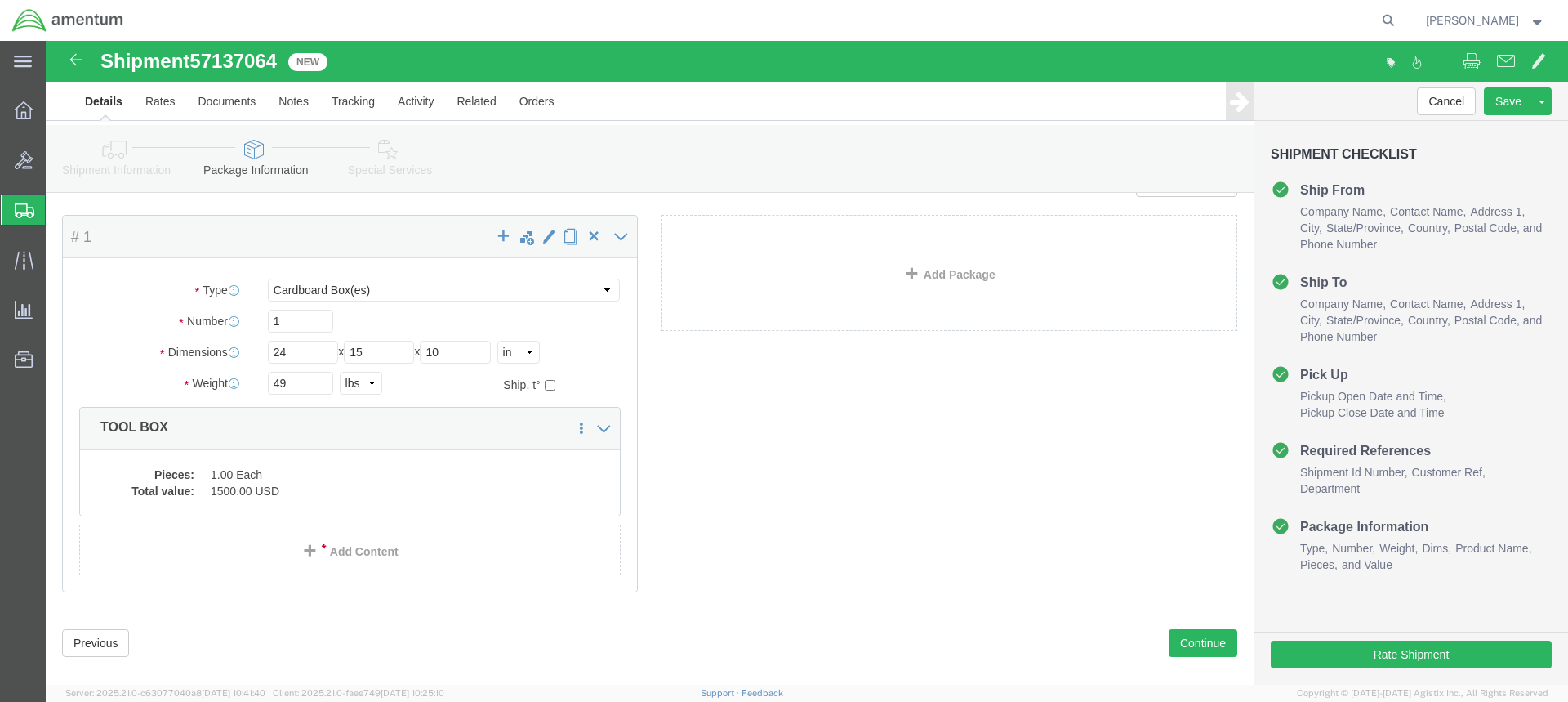
scroll to position [62, 0]
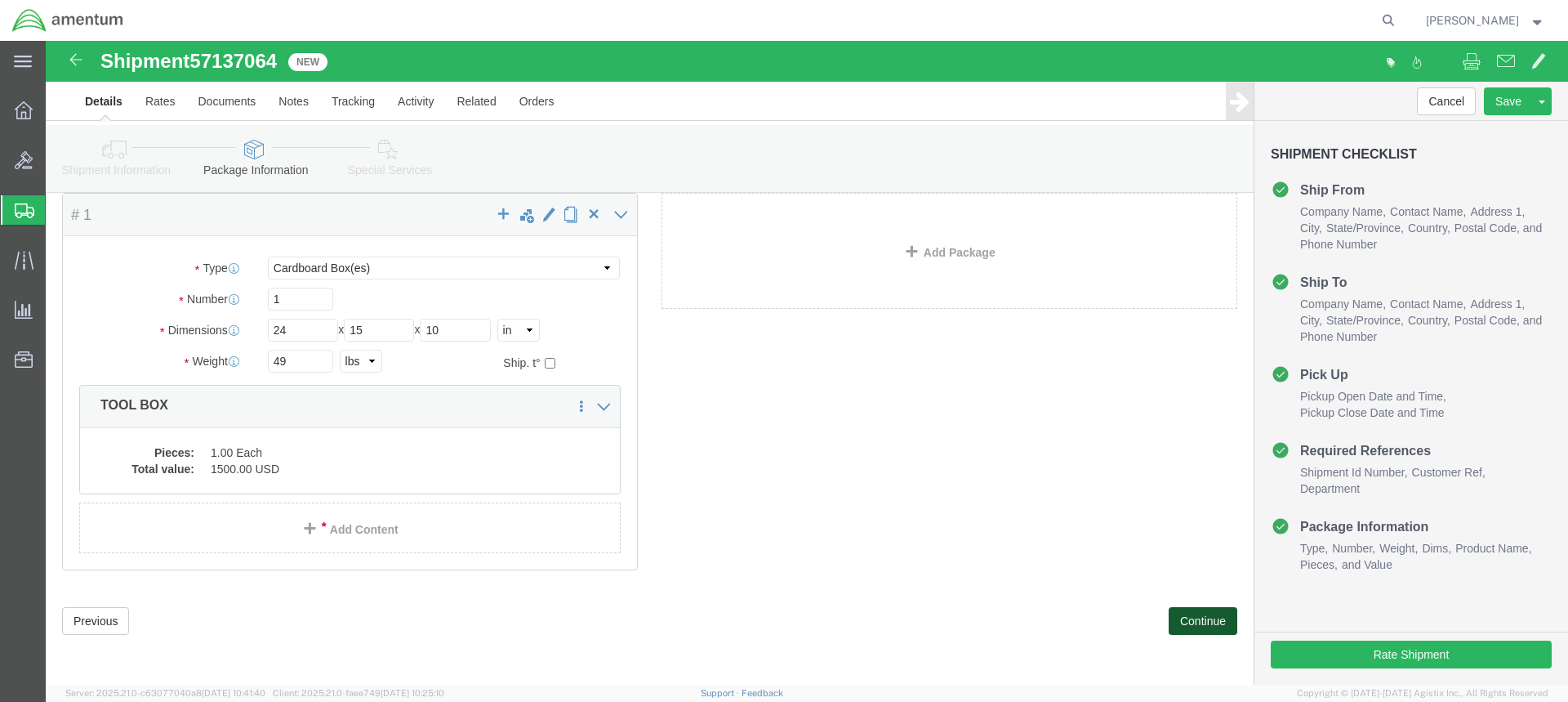
click button "Continue"
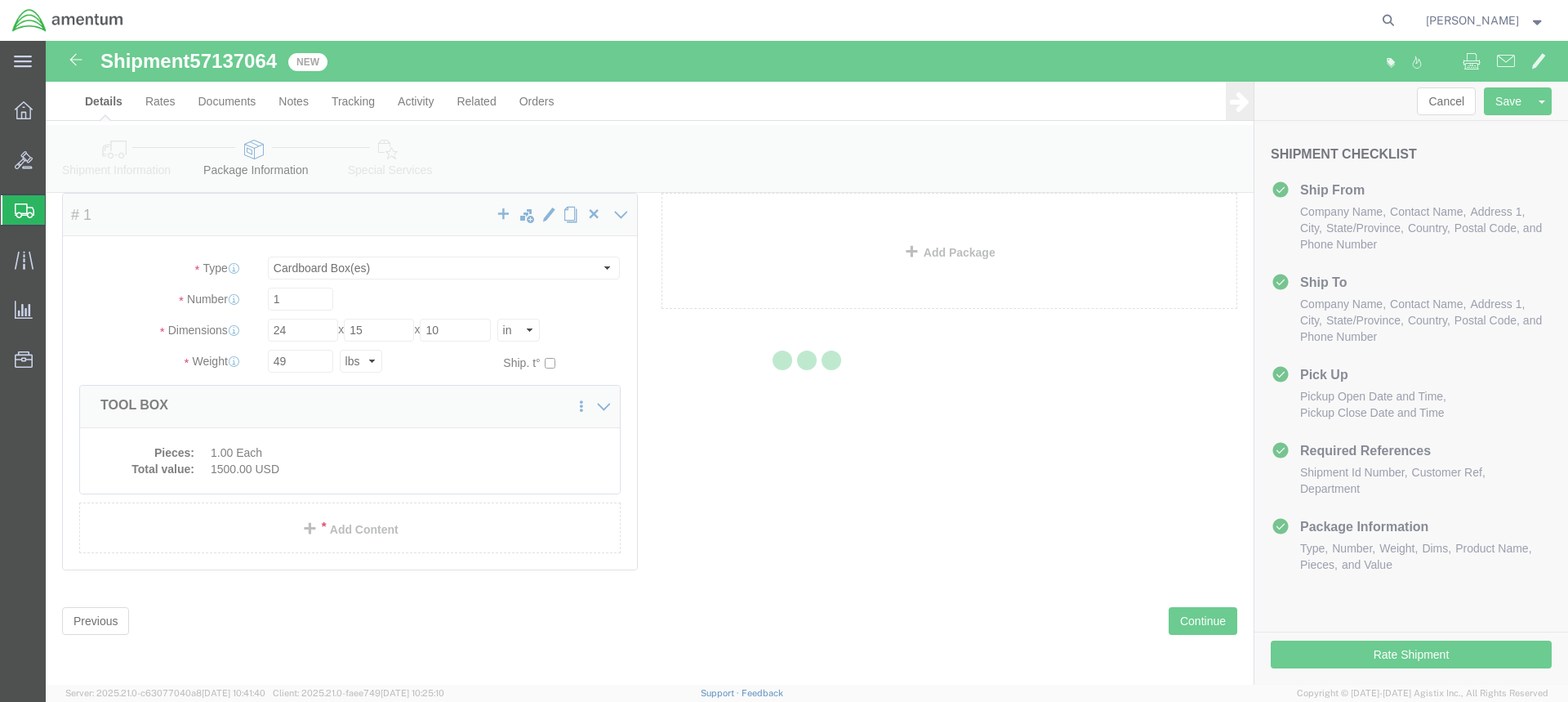
select select
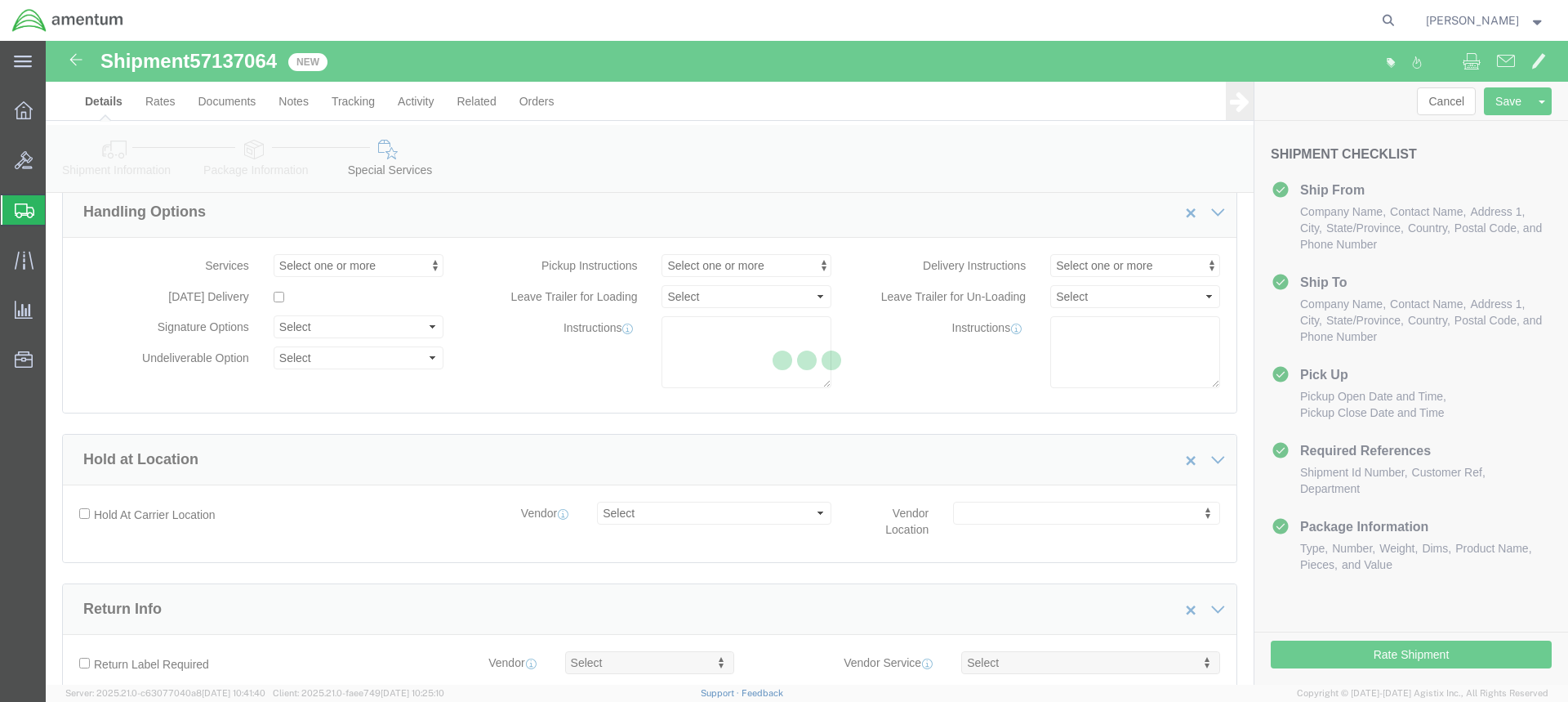
select select "DEPARTMENT"
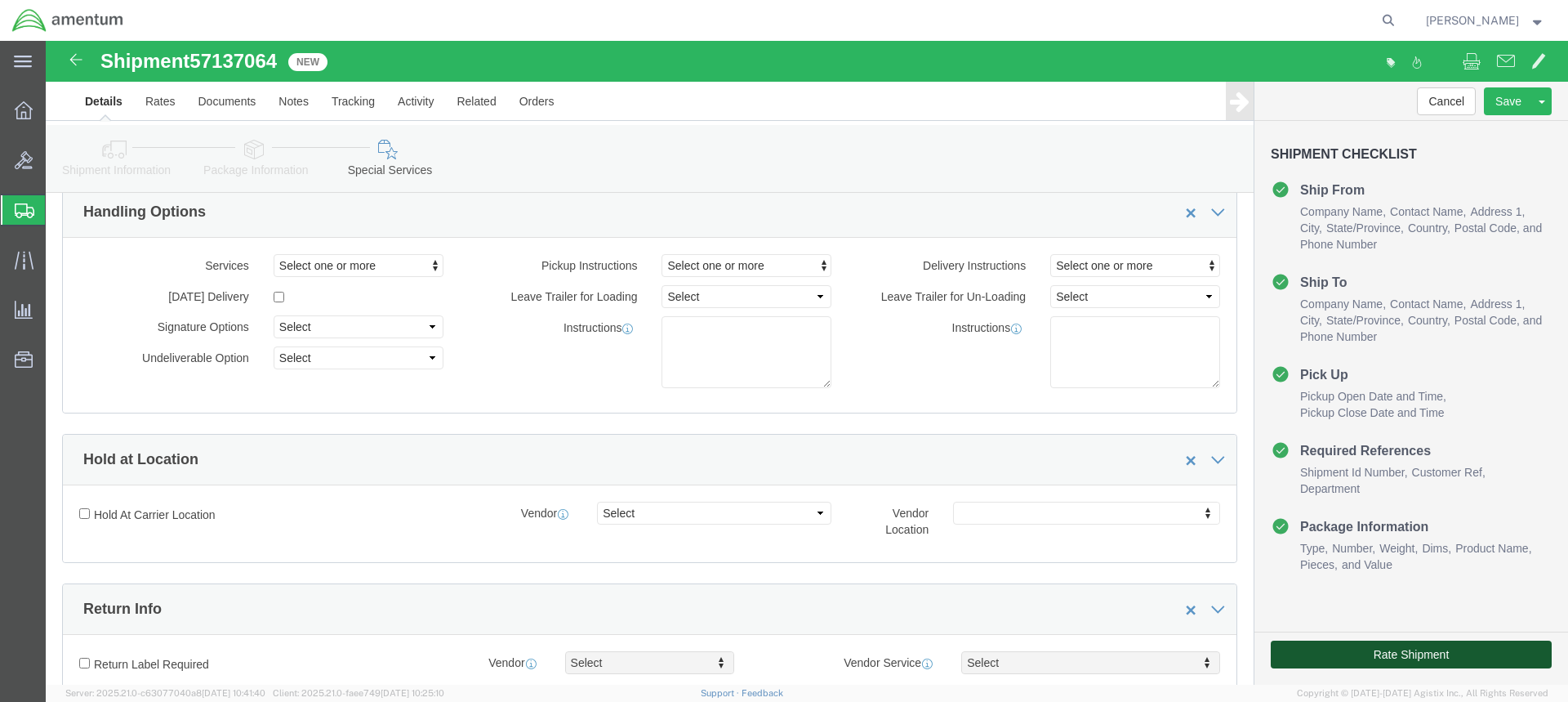
click button "Rate Shipment"
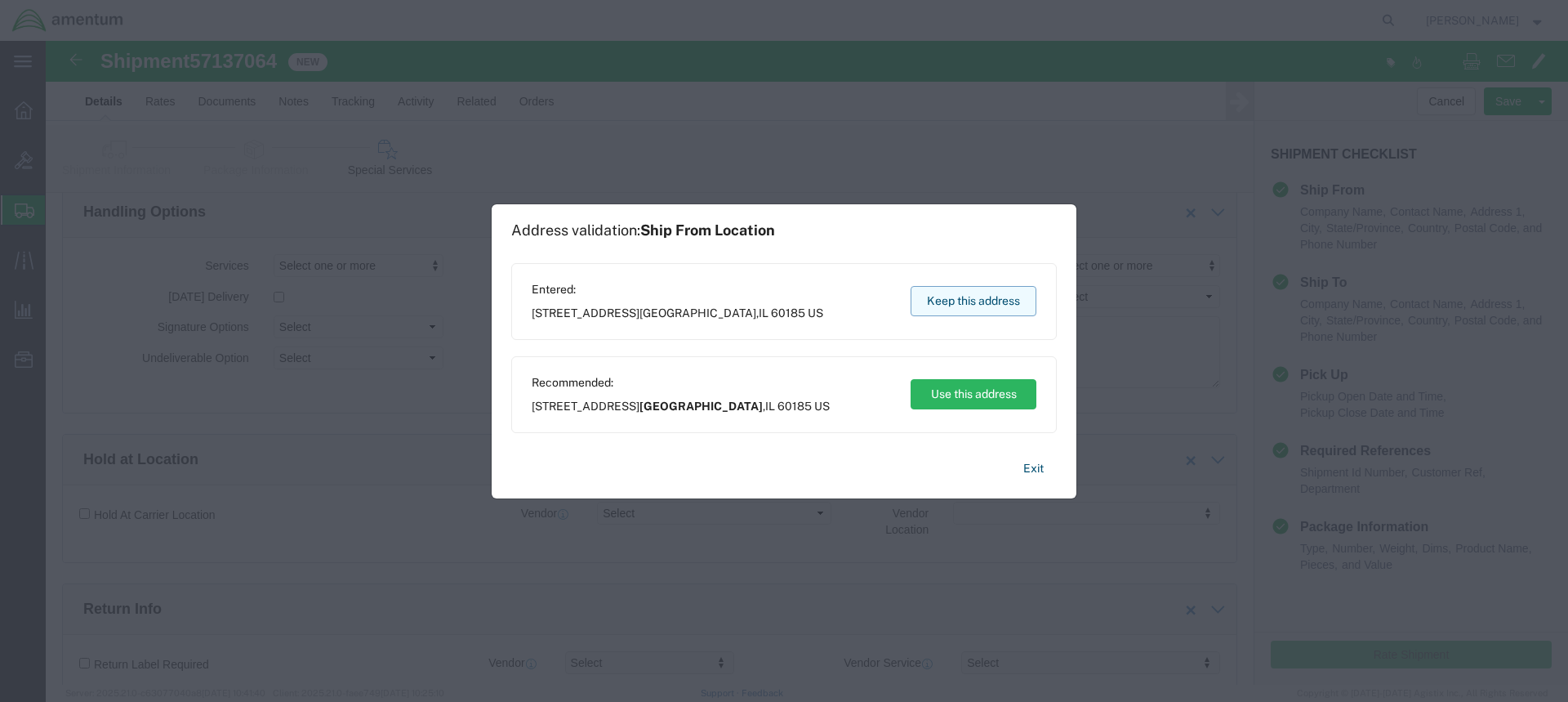
click at [962, 298] on button "Keep this address" at bounding box center [973, 301] width 126 height 30
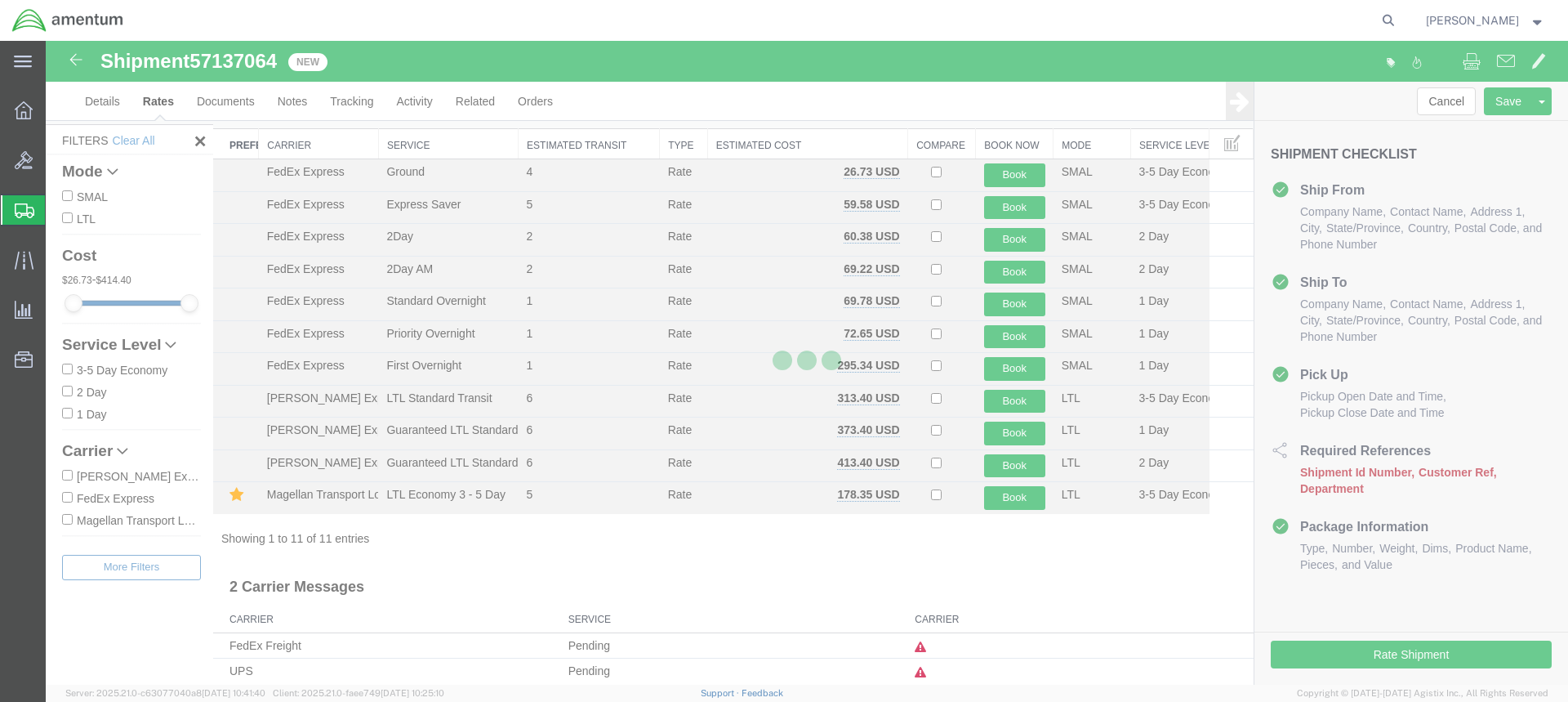
scroll to position [45, 0]
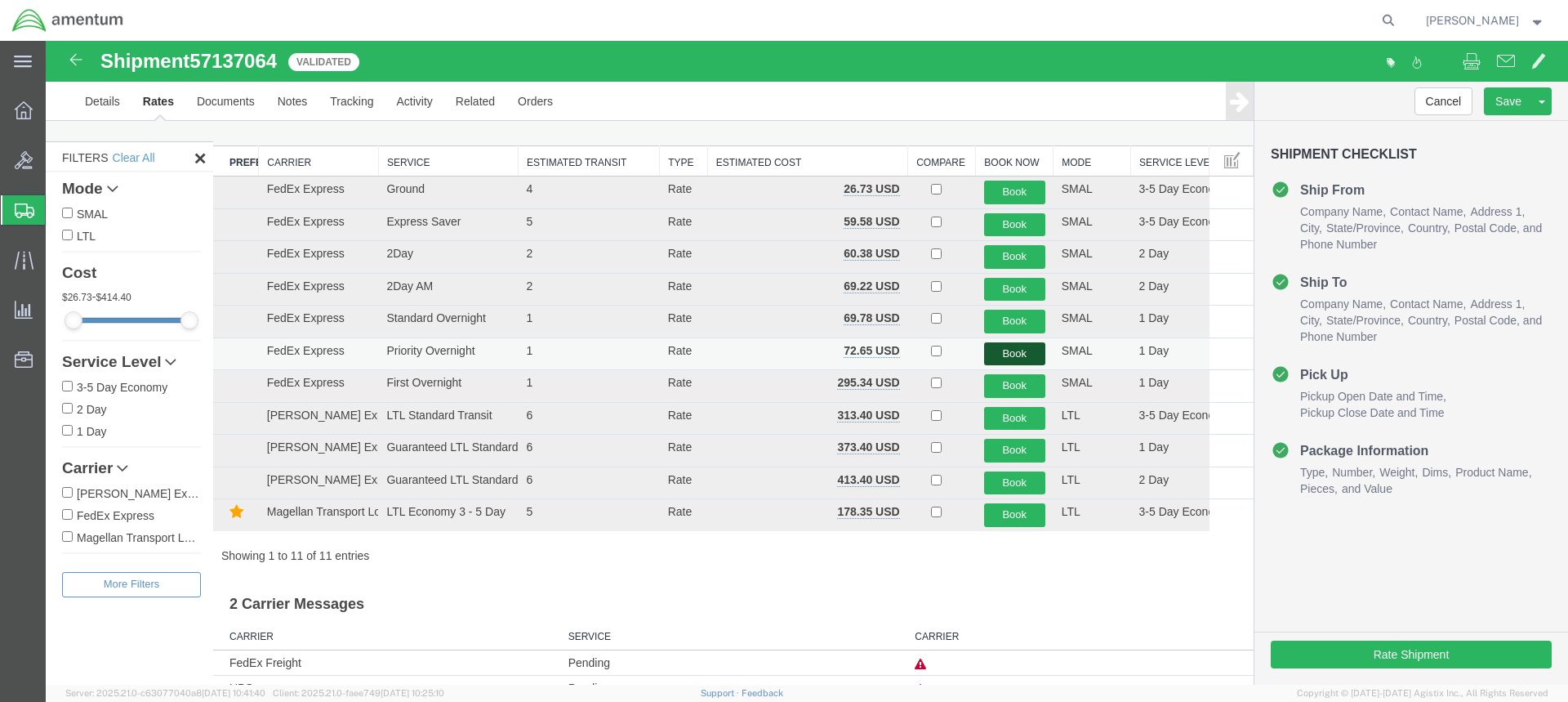
click at [1010, 351] on button "Book" at bounding box center [1014, 354] width 61 height 23
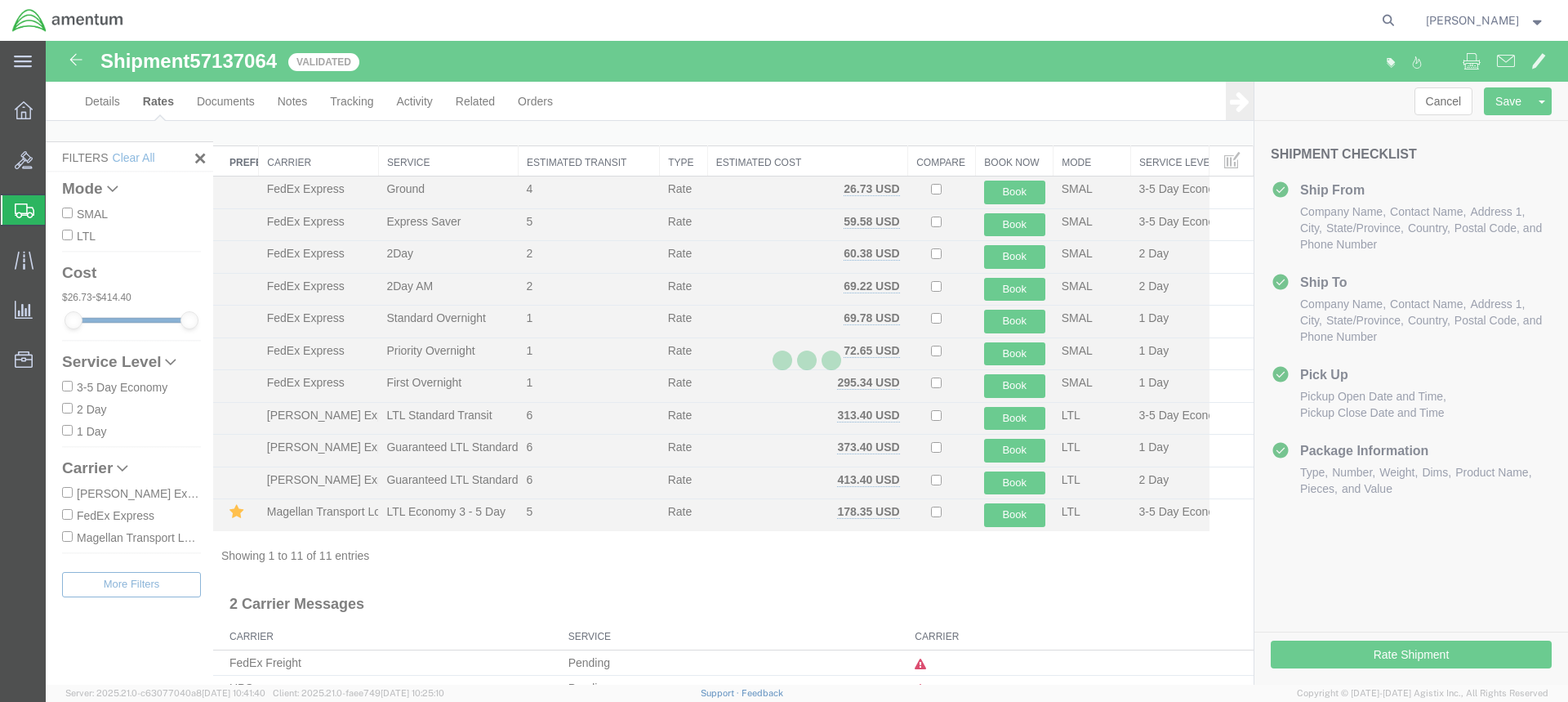
scroll to position [0, 0]
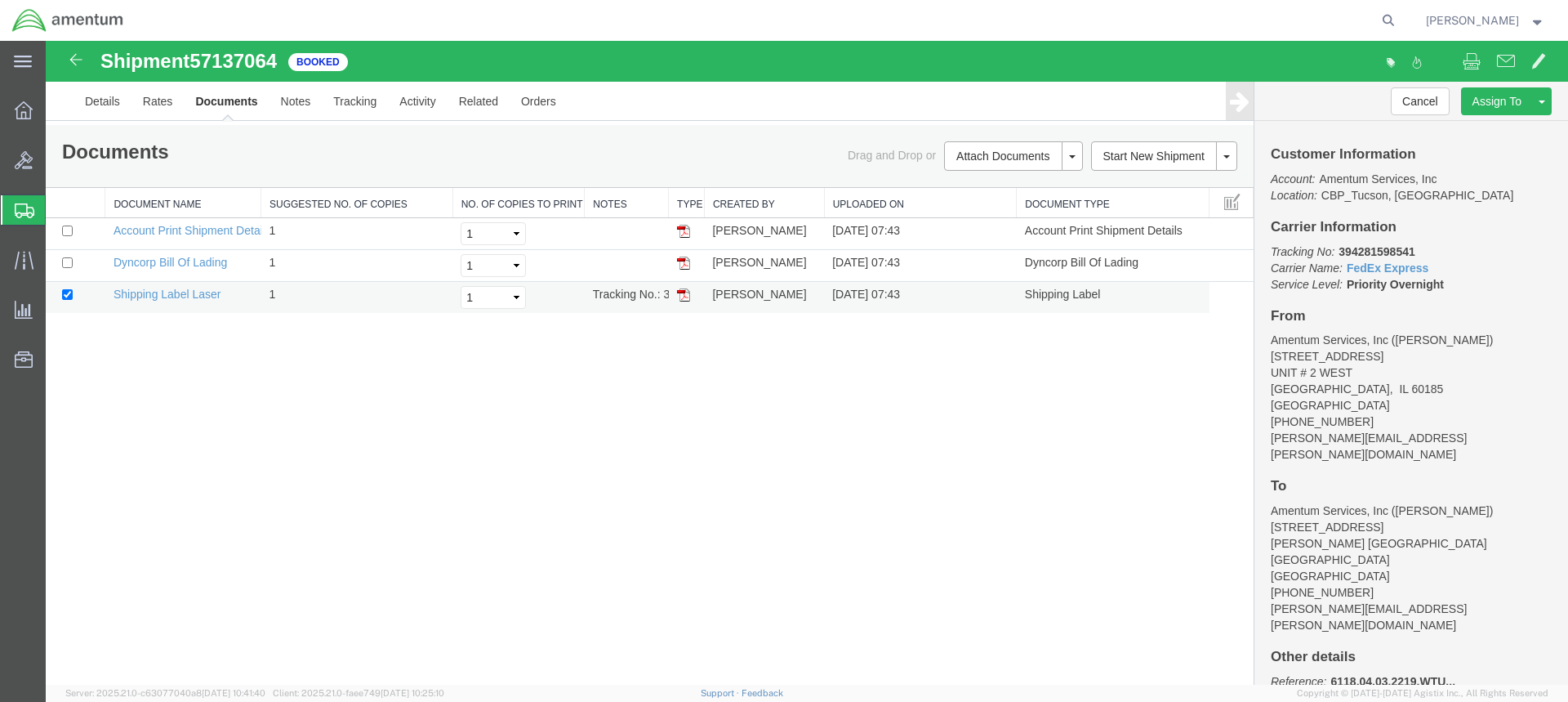
drag, startPoint x: 682, startPoint y: 292, endPoint x: 1047, endPoint y: 312, distance: 365.5
click at [682, 292] on img at bounding box center [683, 295] width 13 height 13
click at [684, 264] on img at bounding box center [683, 263] width 13 height 13
click at [0, 0] on span "Create from Template" at bounding box center [0, 0] width 0 height 0
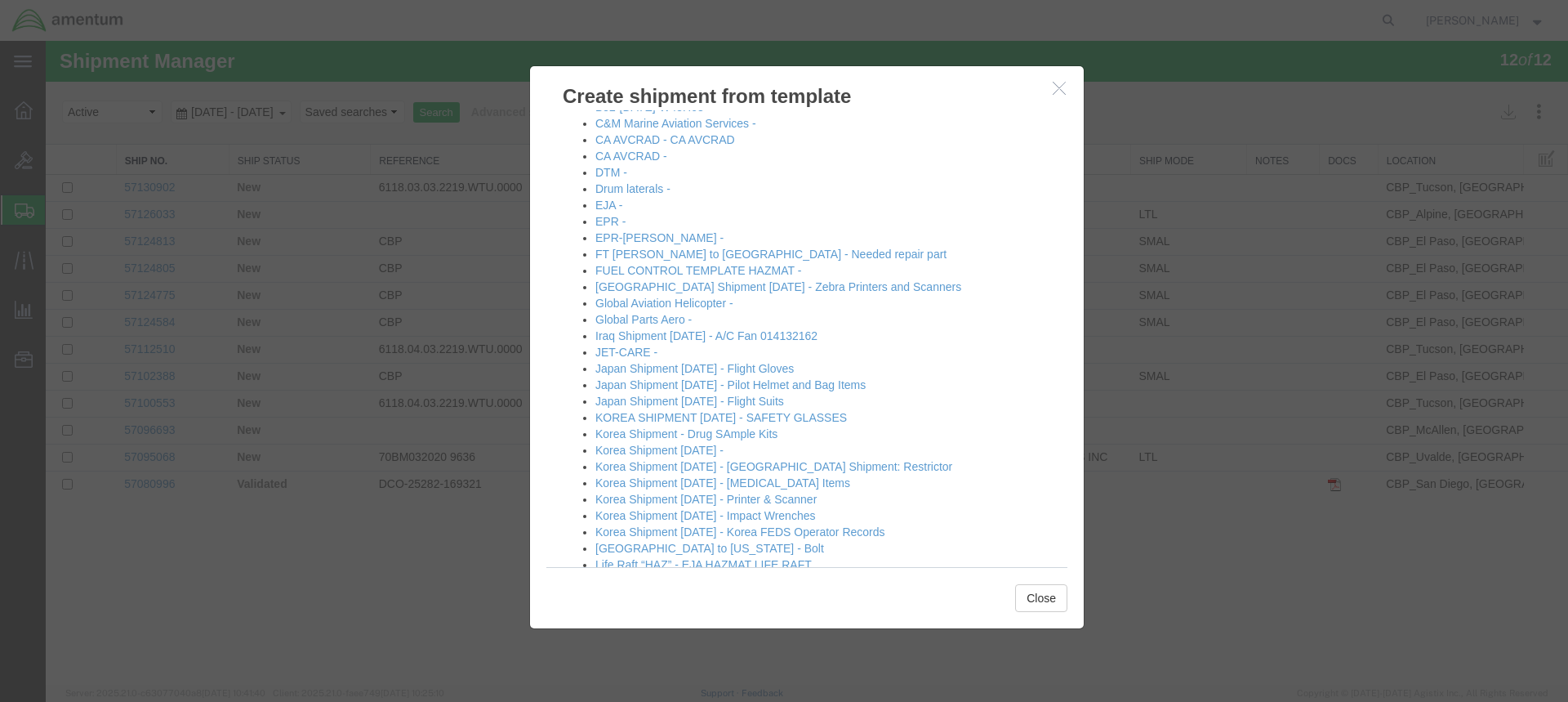
scroll to position [327, 0]
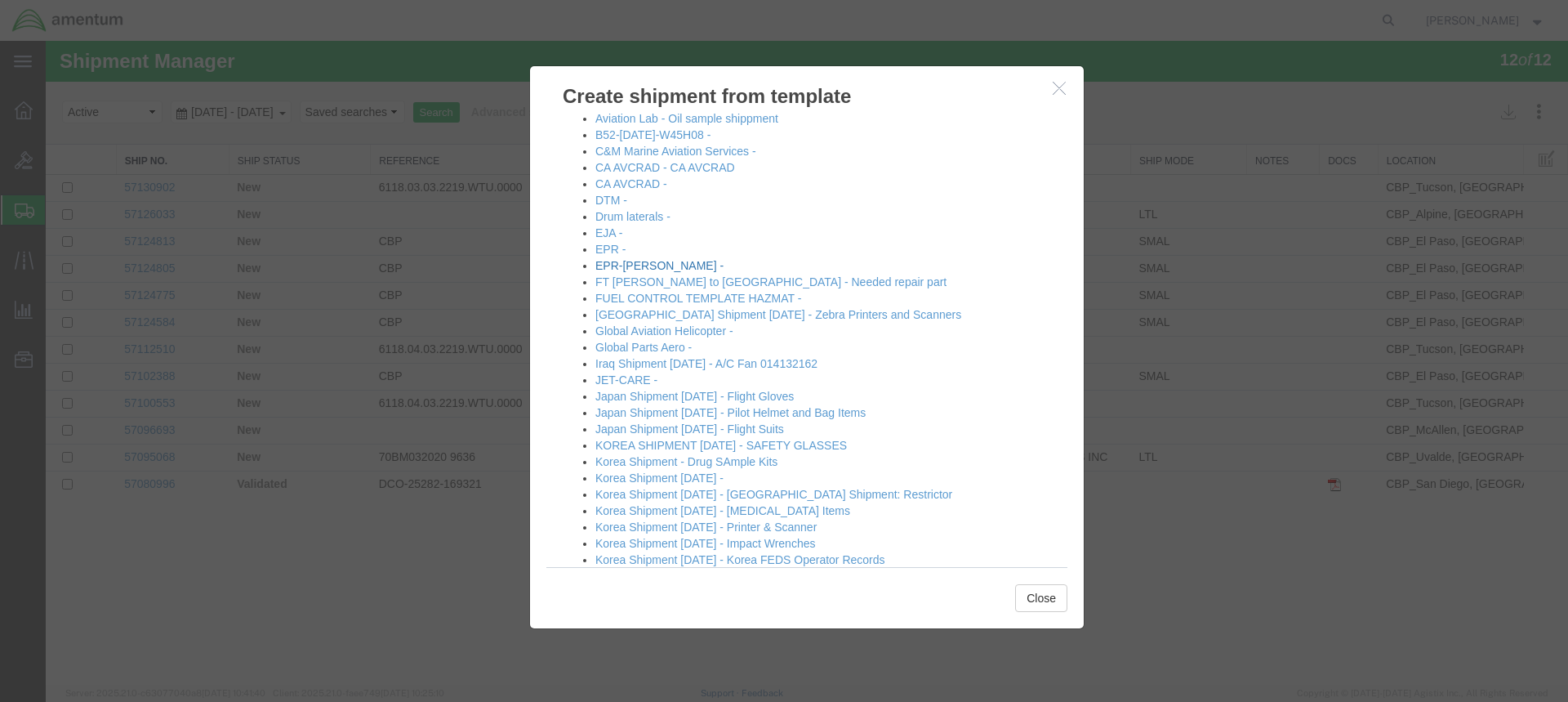
click at [637, 263] on link "EPR-[PERSON_NAME] -" at bounding box center [659, 266] width 128 height 13
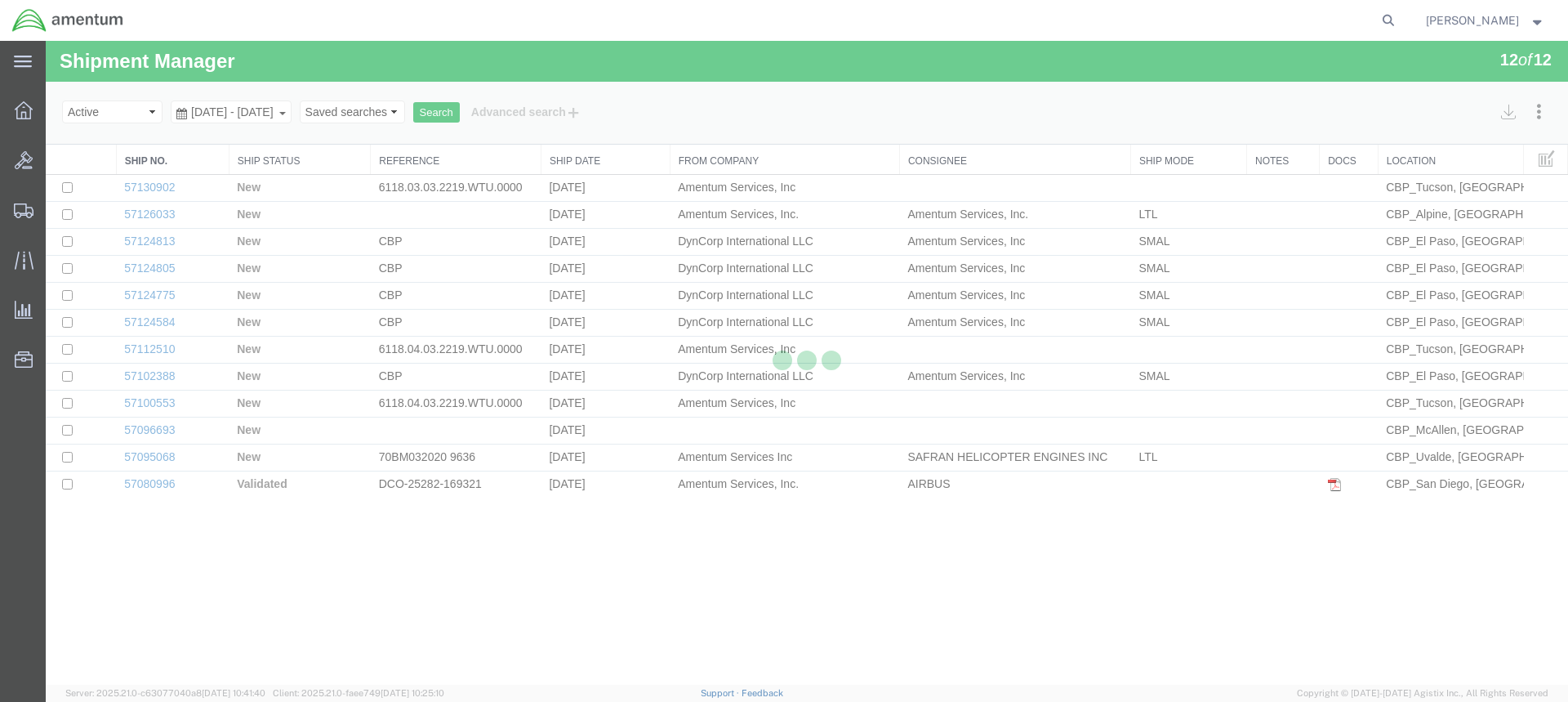
select select "49949"
select select "49933"
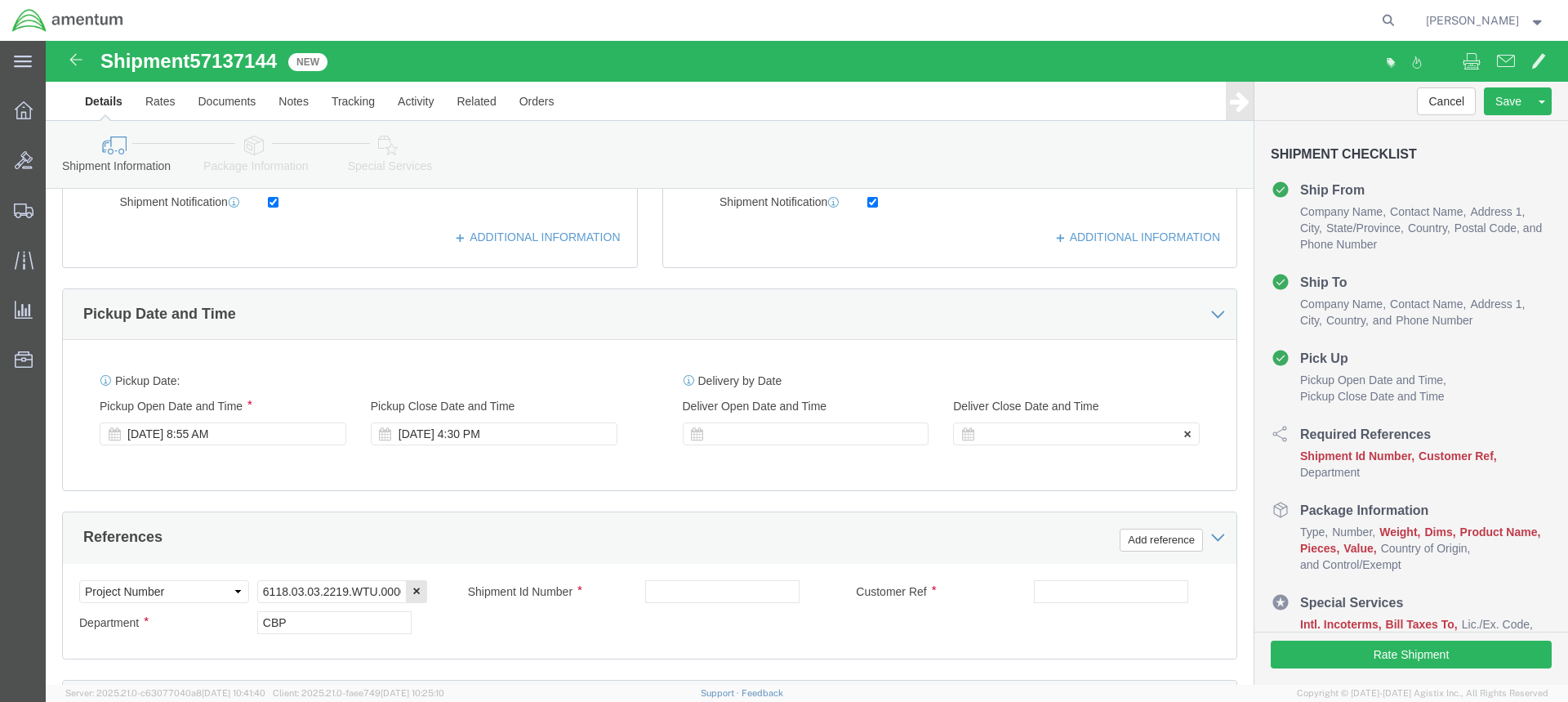
scroll to position [491, 0]
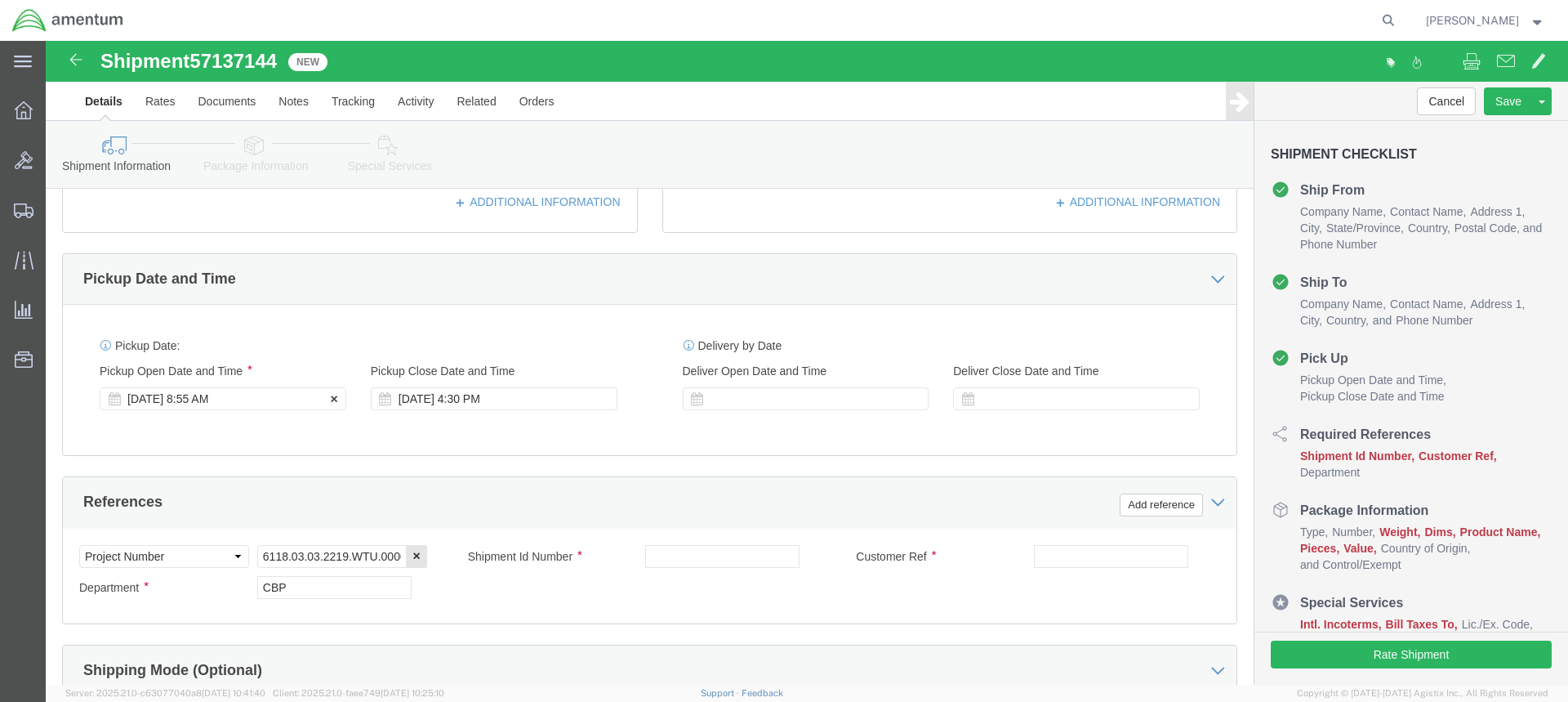
click div "[DATE] 8:55 AM"
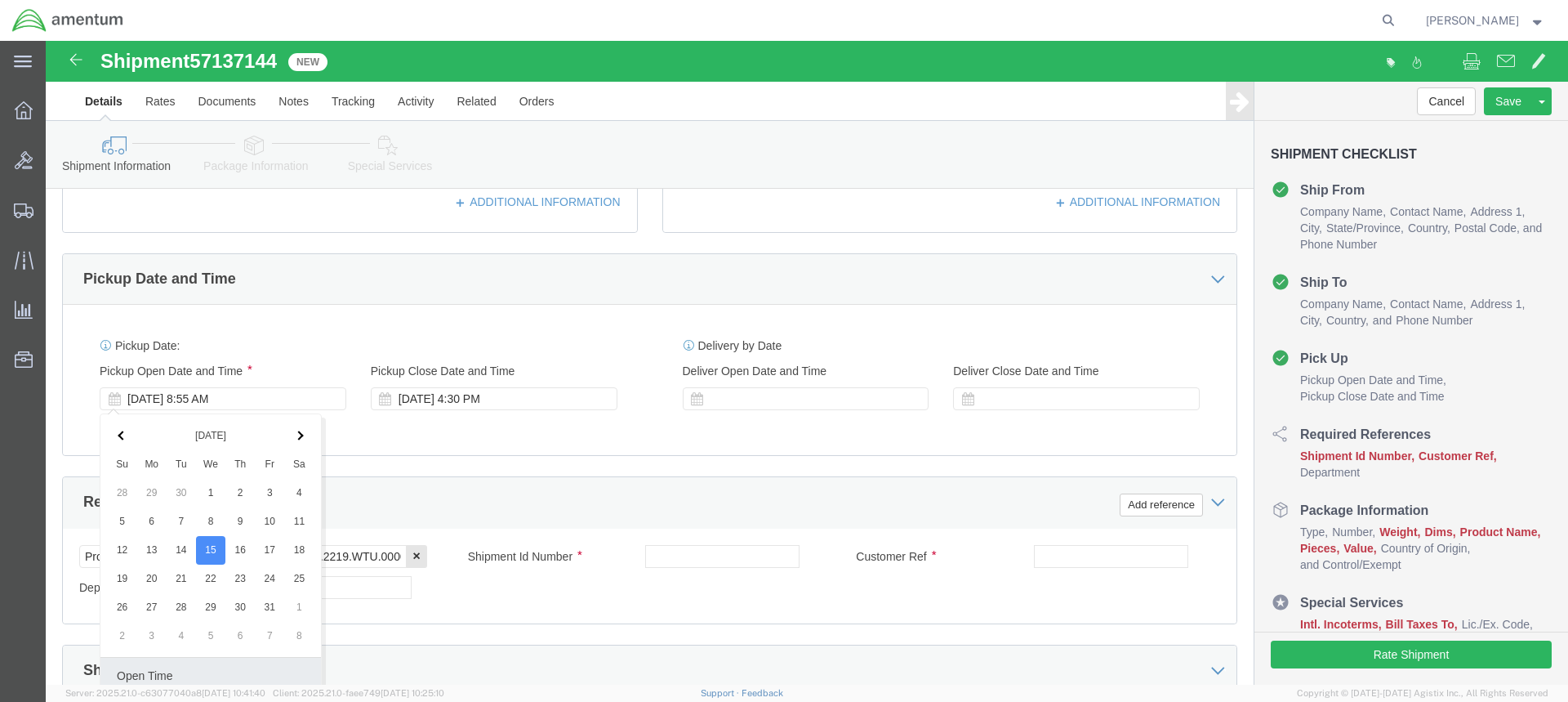
scroll to position [790, 0]
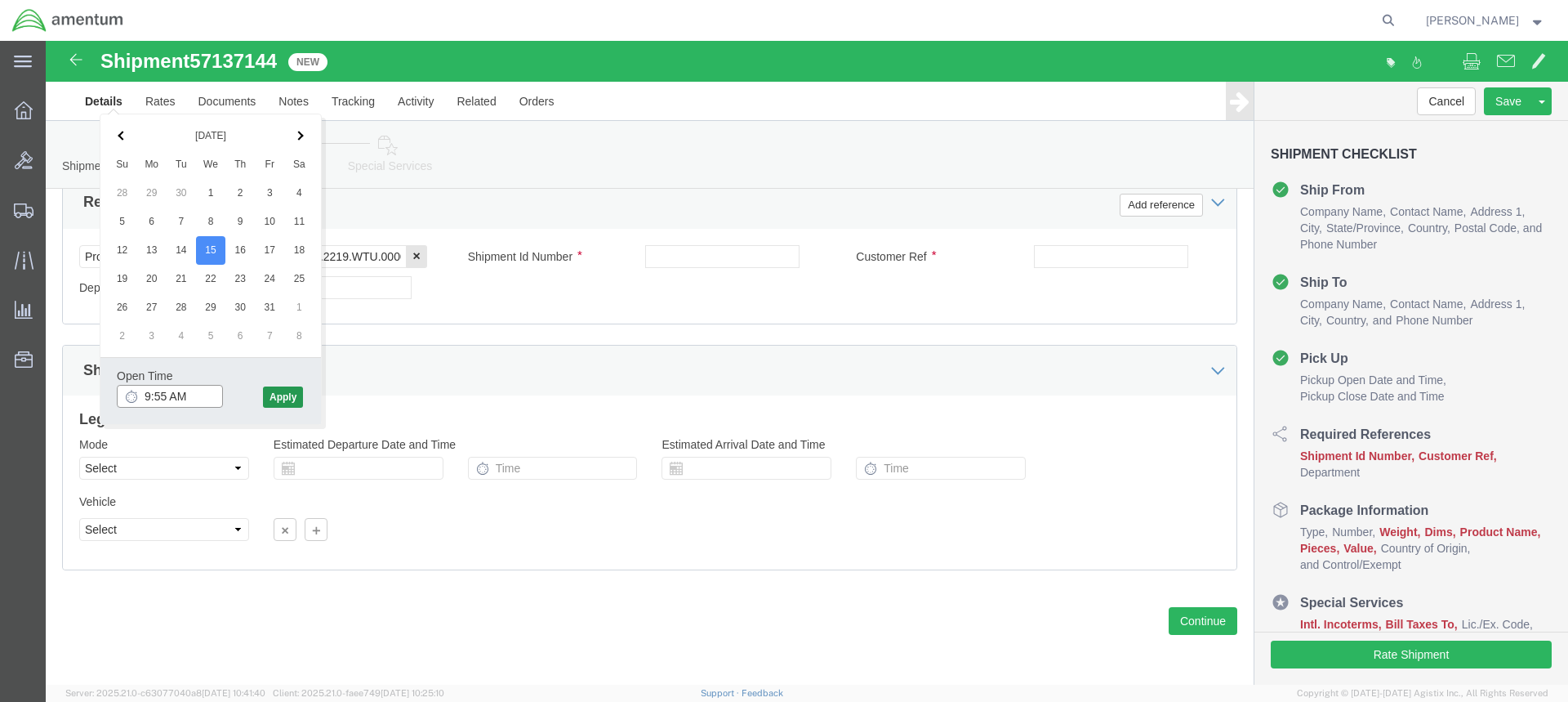
type input "9:55 AM"
click button "Apply"
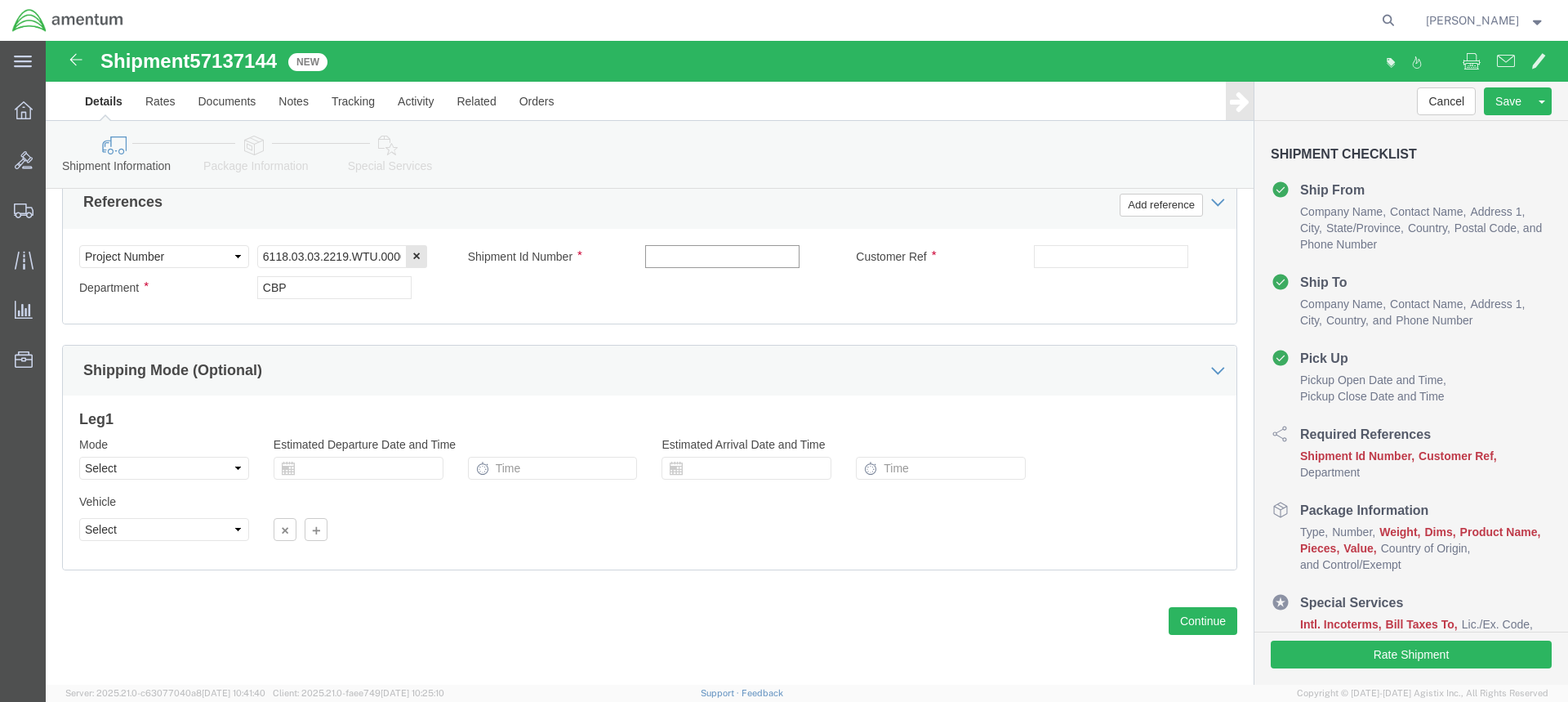
click input "text"
type input "n"
type input "NUTS"
click input "text"
type input "BARREL NUTS"
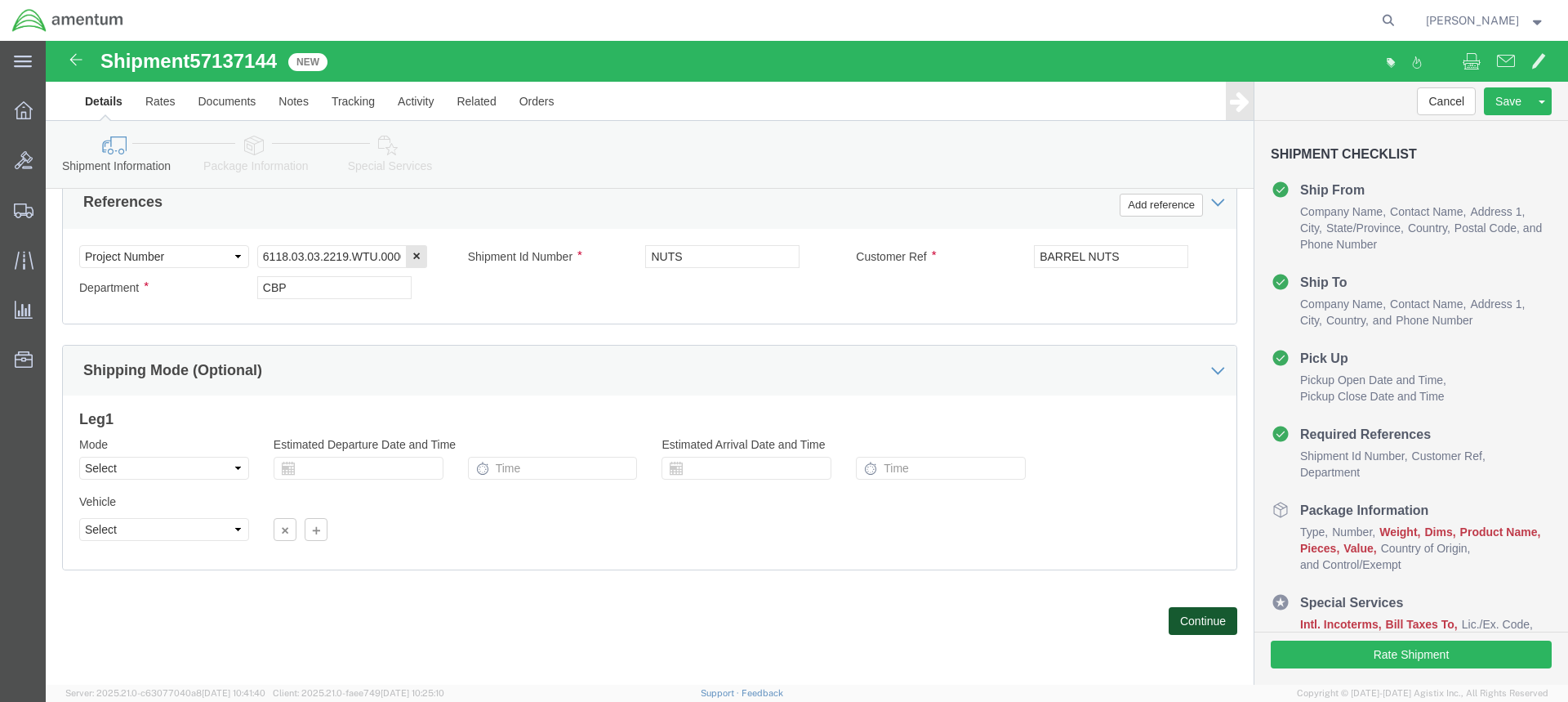
click button "Continue"
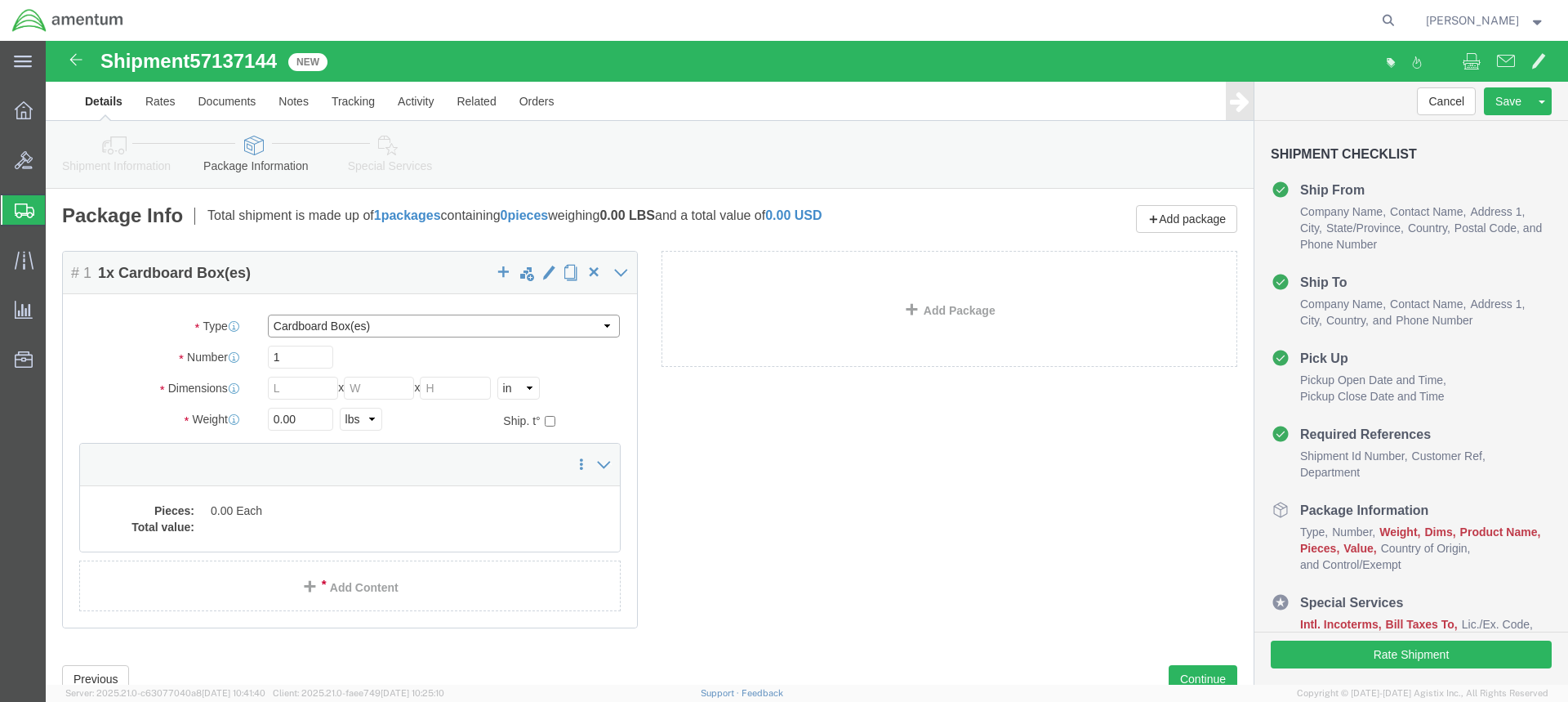
click select "Select BCK Boxes Bale(s) Basket(s) Bolt(s) Bottle(s) Buckets Bulk Bundle(s) Can…"
select select "SBX"
click select "Select BCK Boxes Bale(s) Basket(s) Bolt(s) Bottle(s) Buckets Bulk Bundle(s) Can…"
type input "12.25"
type input "11.00"
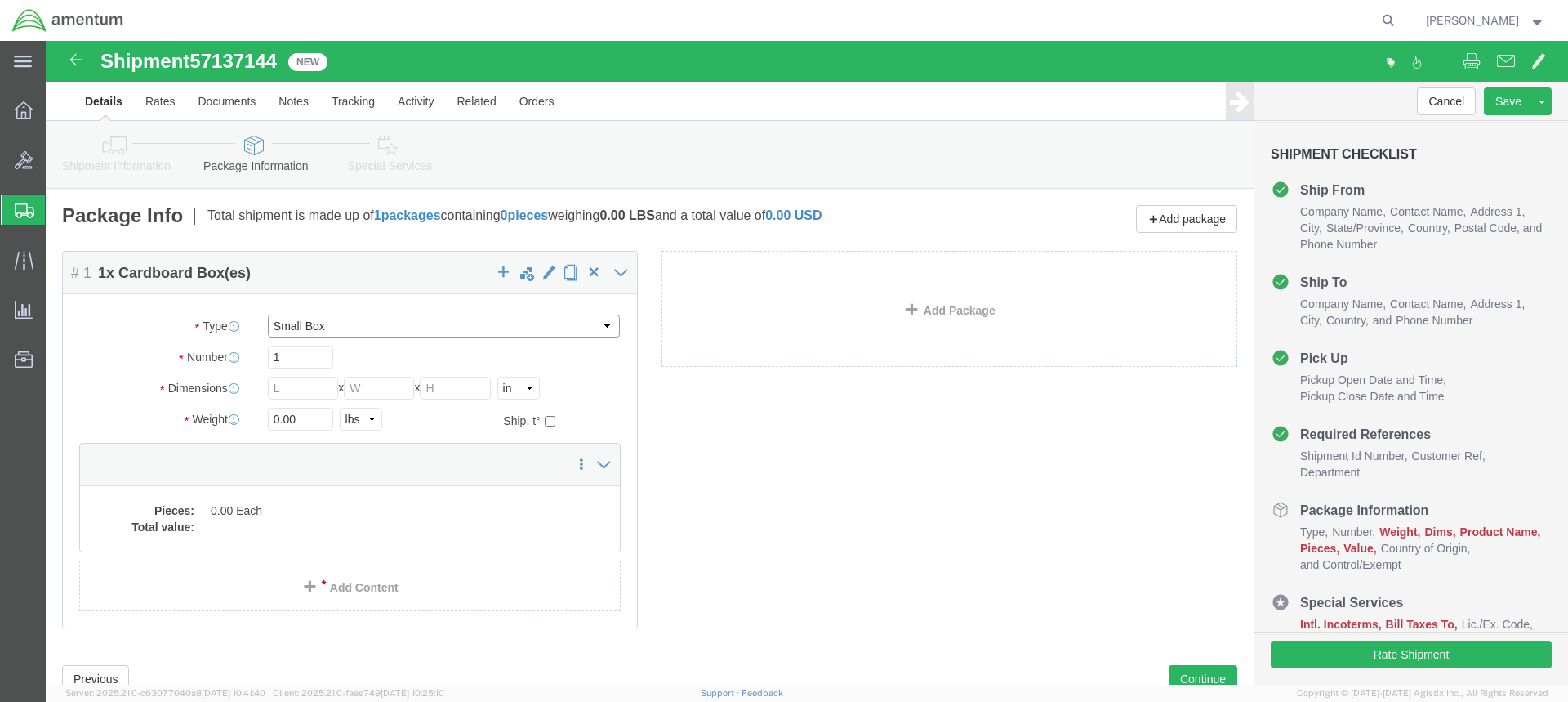
type input "1.50"
click input "0.00"
type input "0"
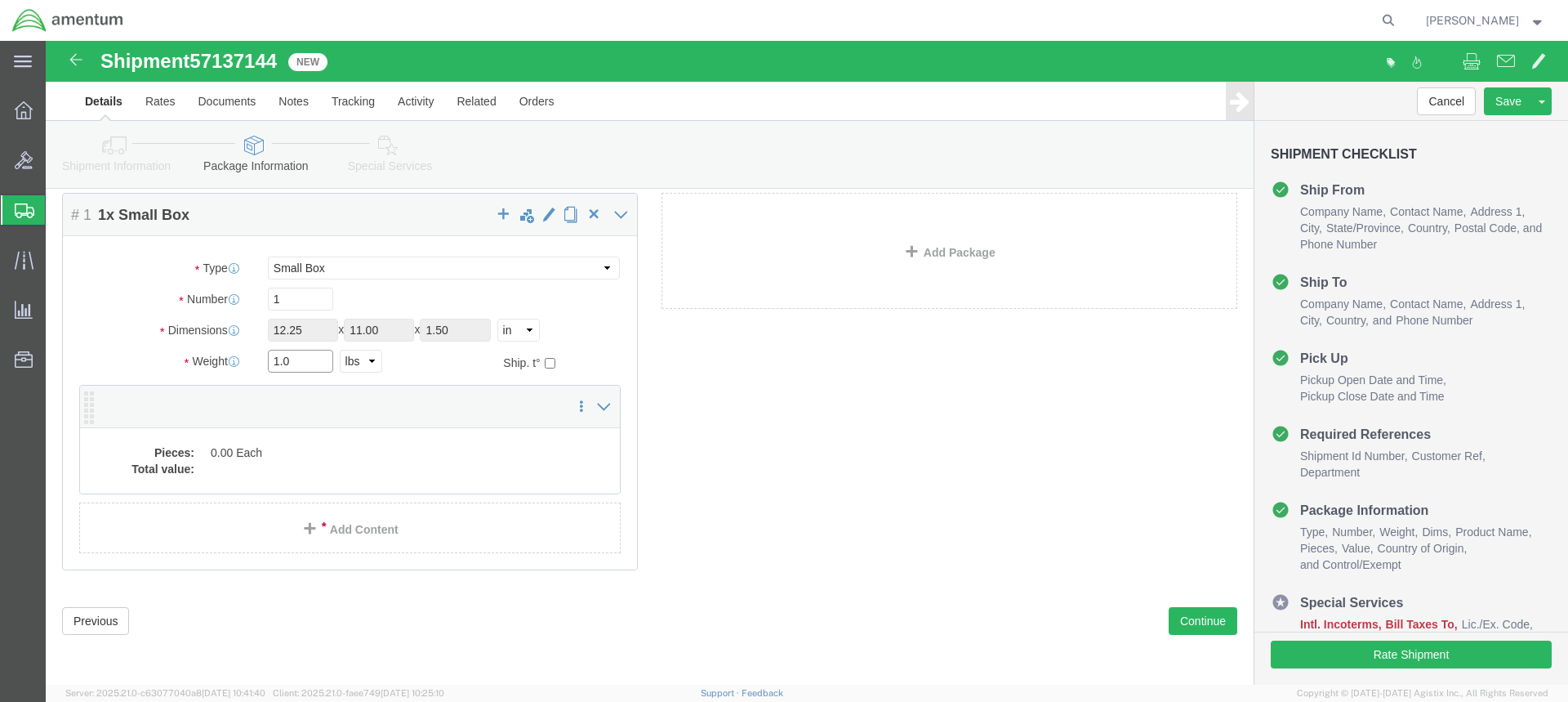
type input "1.0"
click dd "0.00 Each"
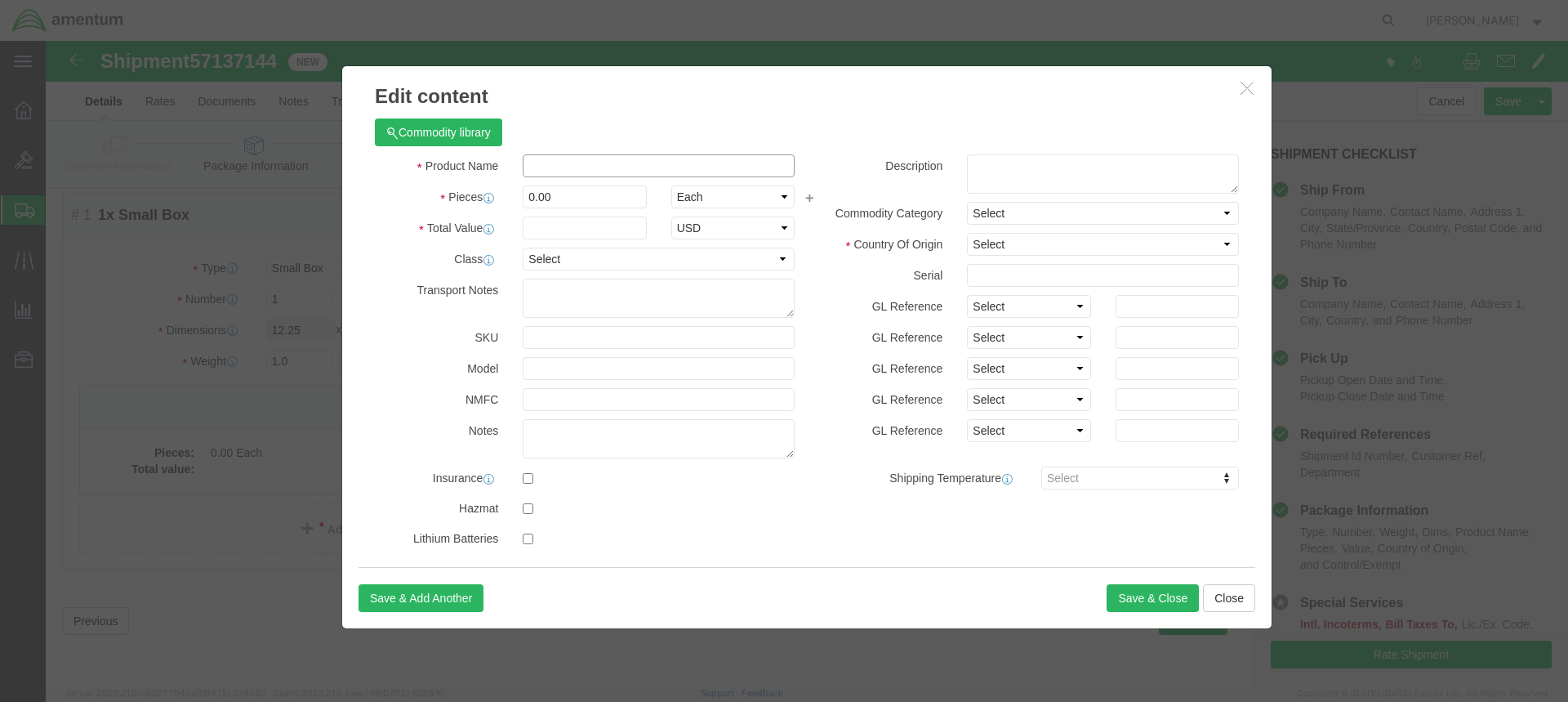
click input "text"
type input "BARREL NUT"
click input "0.00"
type input "0"
type input "130.00"
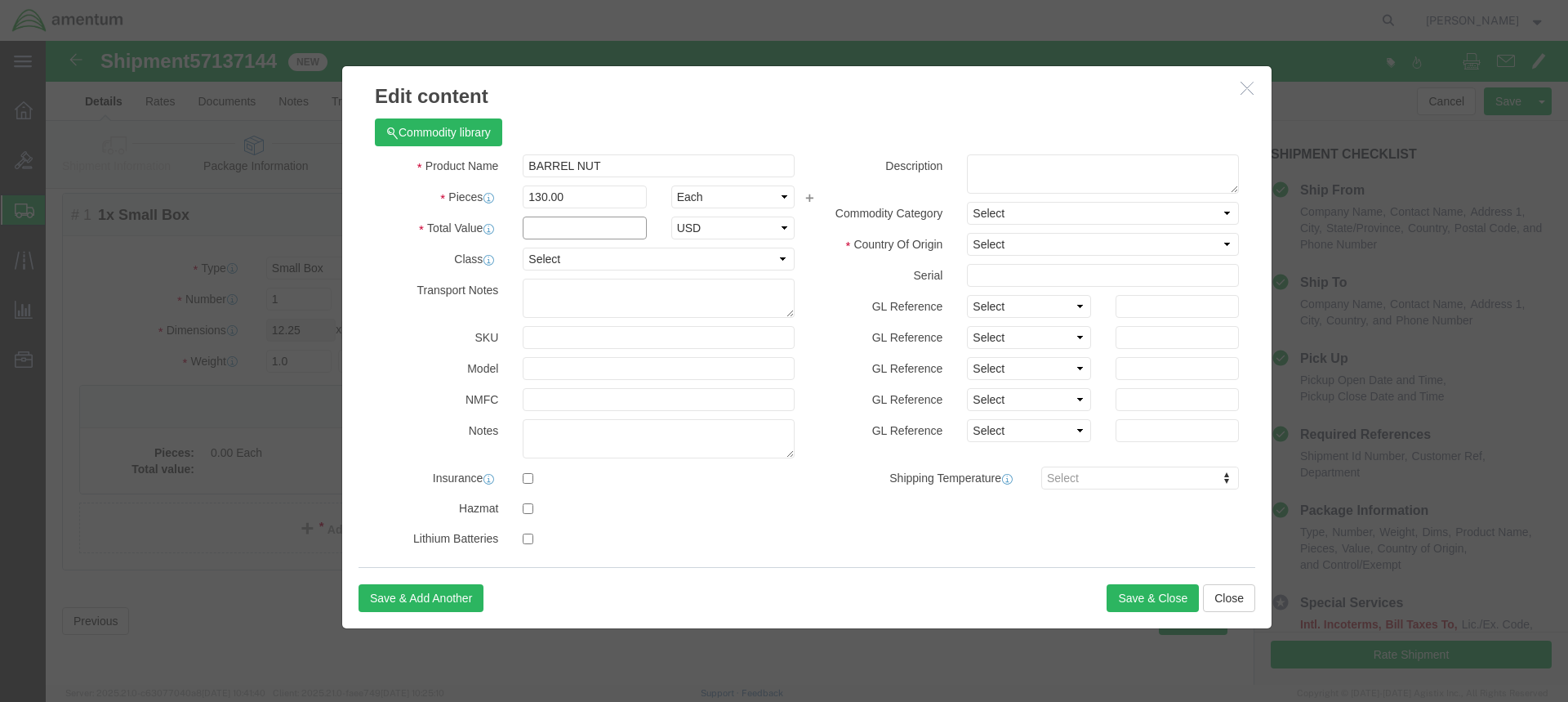
click input "text"
type input "2"
click button "Save & Close"
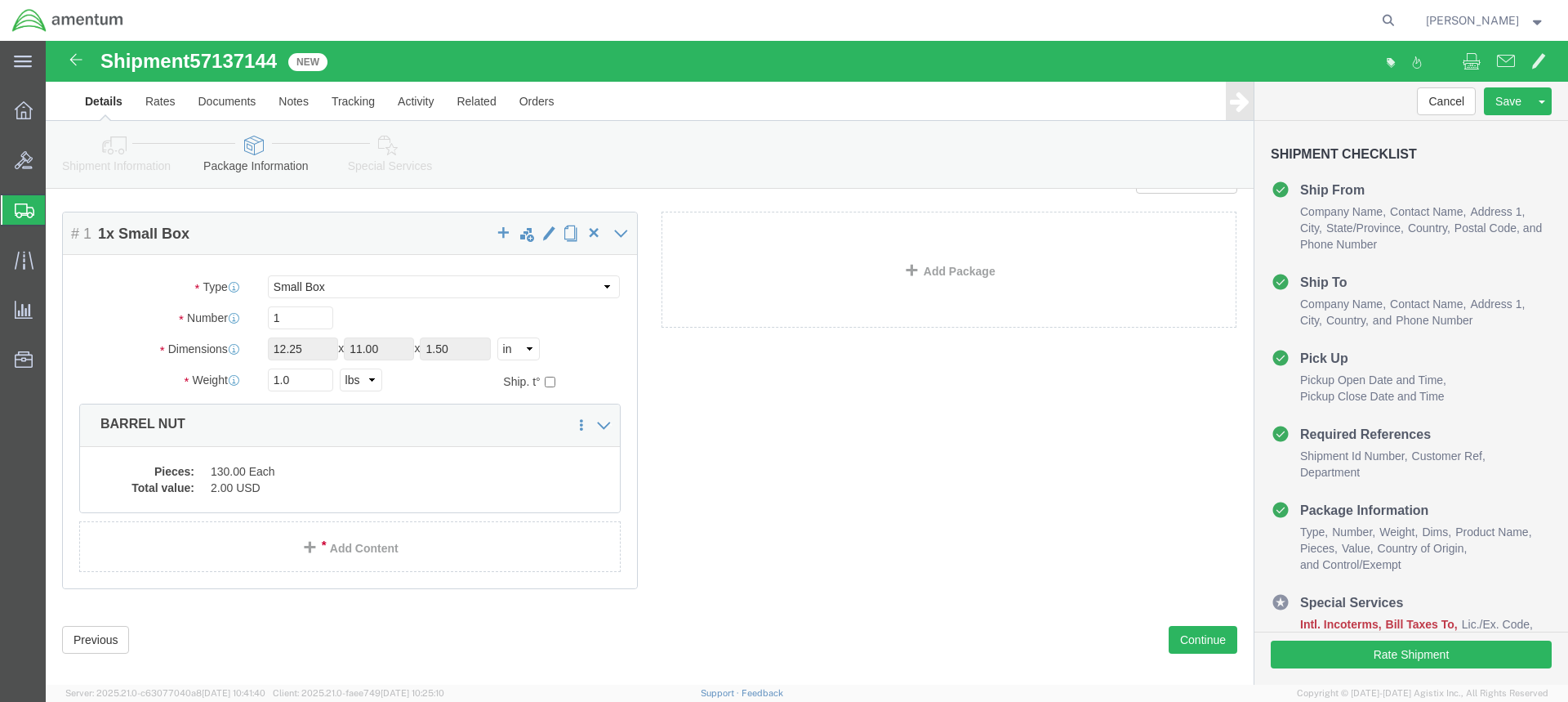
scroll to position [58, 0]
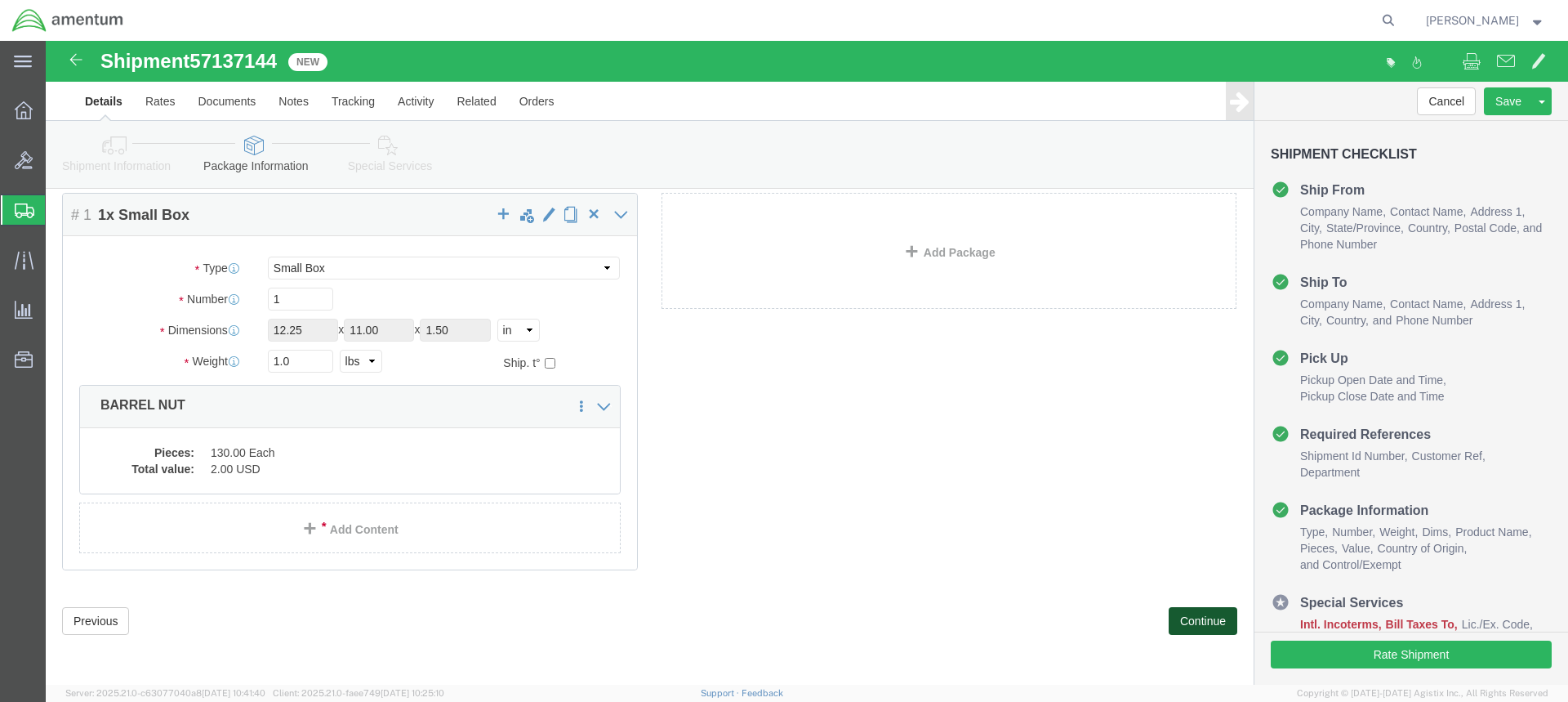
click button "Continue"
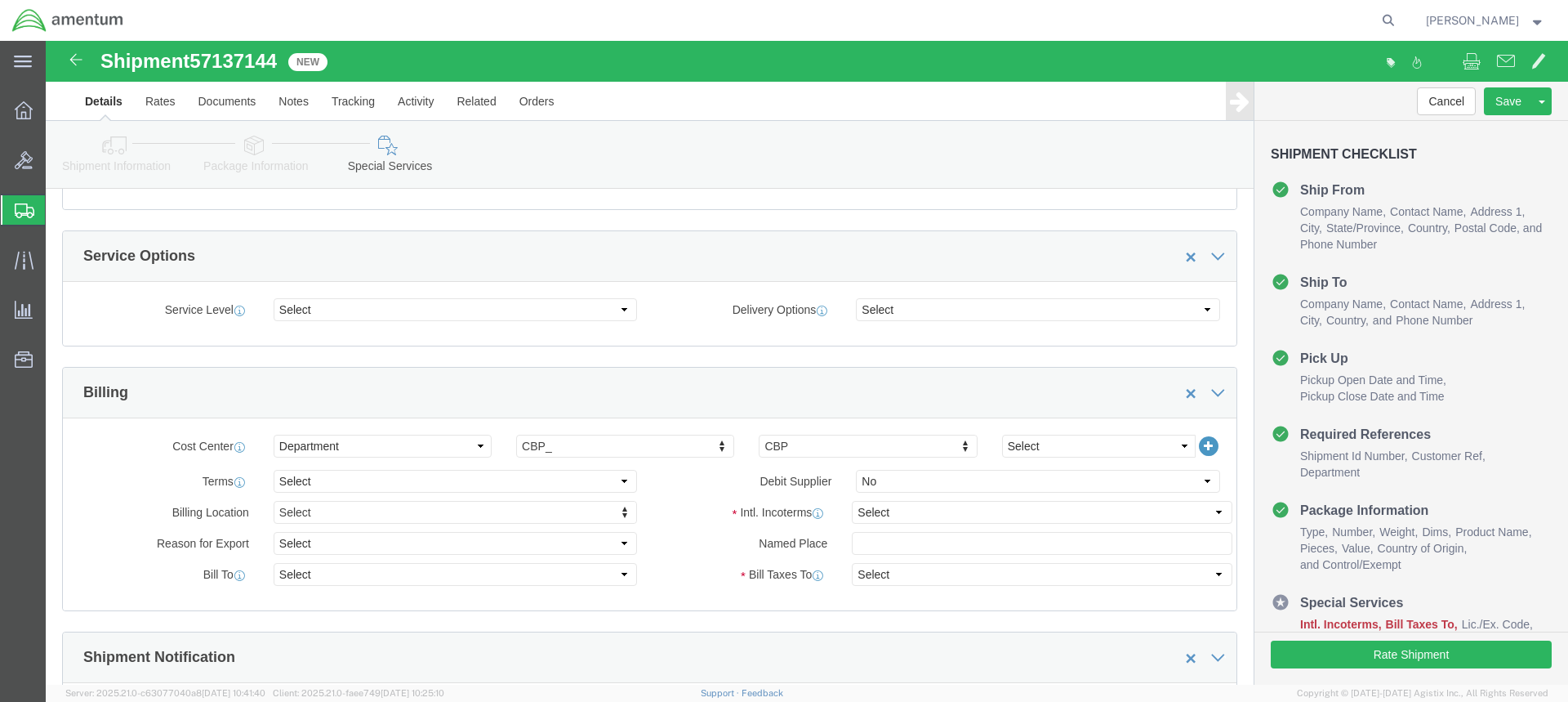
scroll to position [548, 0]
click select "Select Carriage Insurance Paid Carriage Paid To Cost and Freight Cost Insurance…"
select select "DDP"
click select "Select Carriage Insurance Paid Carriage Paid To Cost and Freight Cost Insurance…"
select select "SHIP"
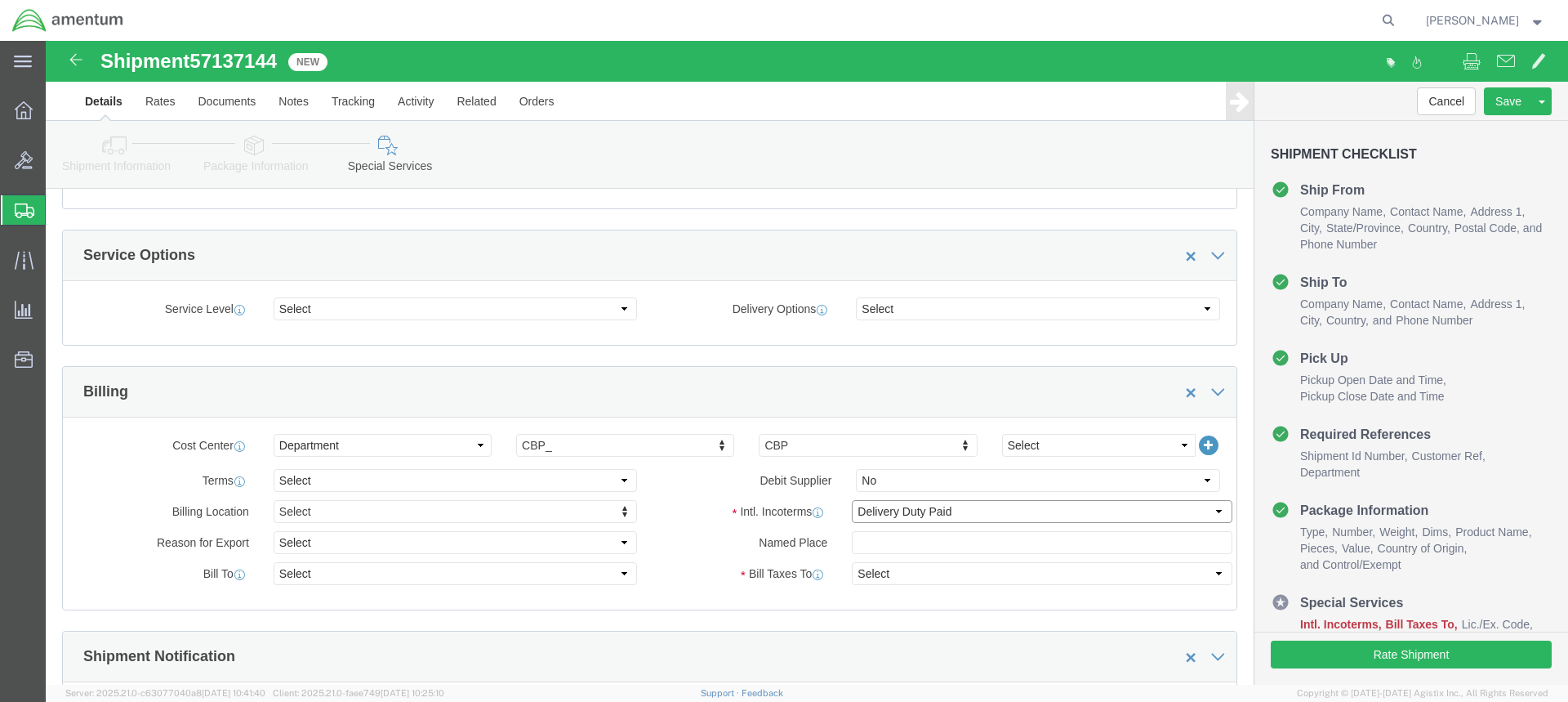
select select "SHIP"
click select "Select Recipient Account Sender/Shipper Third Party Account"
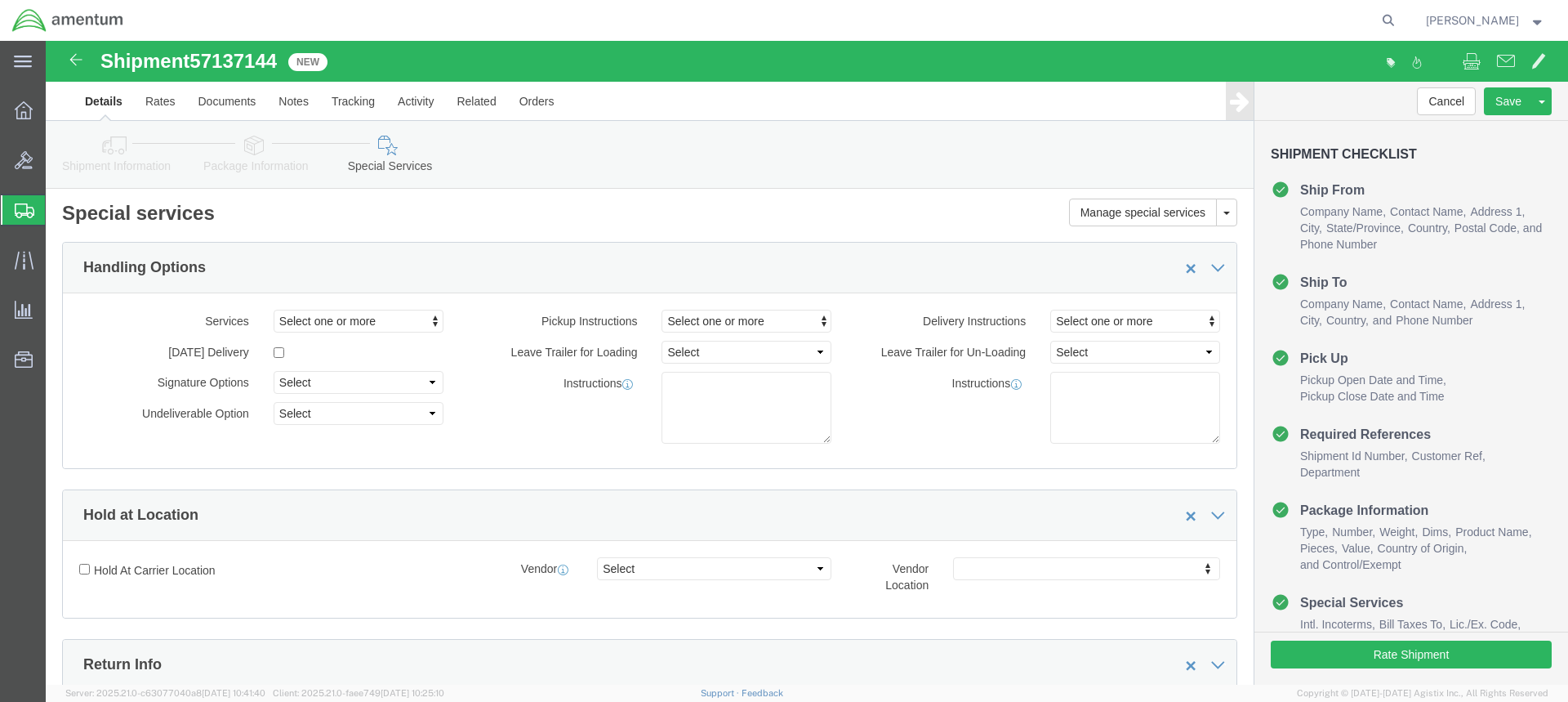
scroll to position [0, 0]
click button "Save"
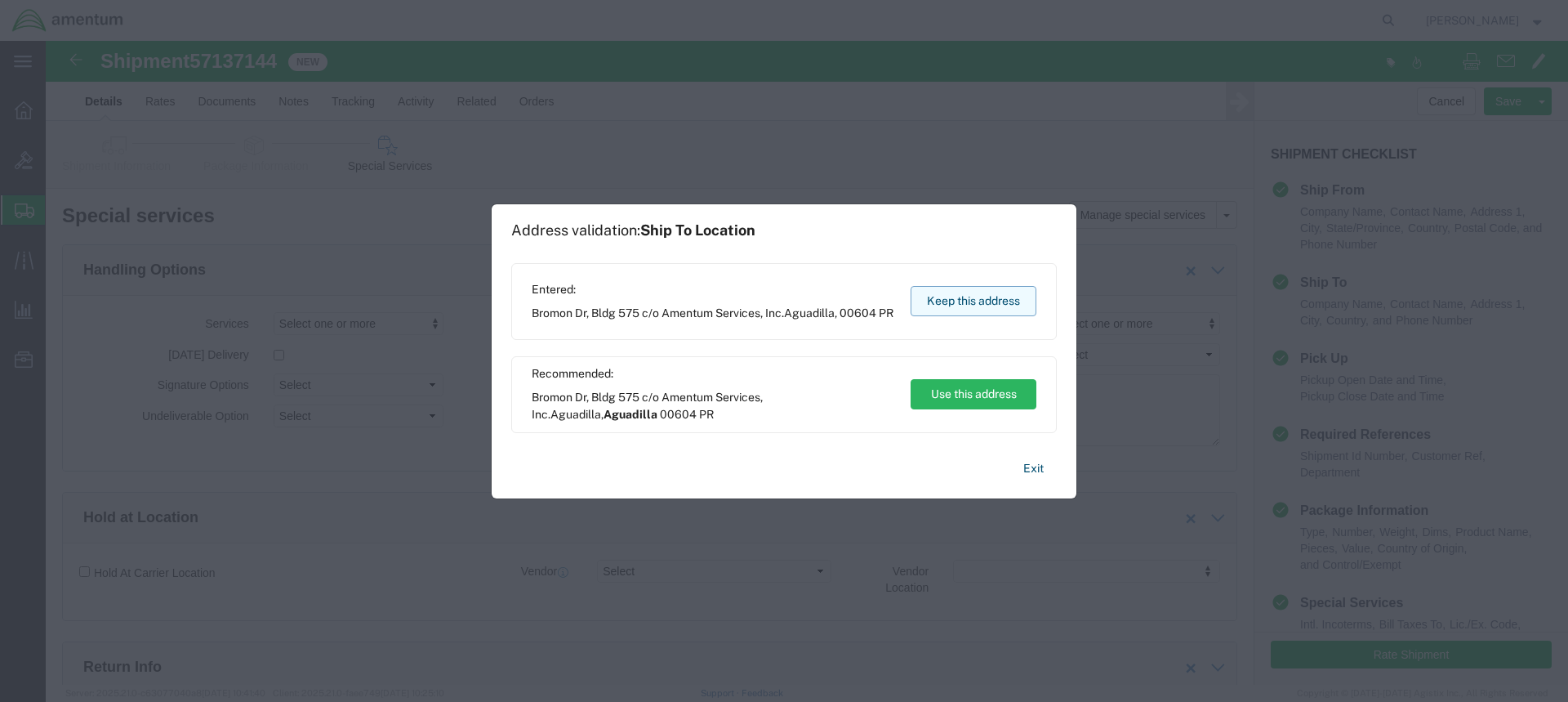
click at [958, 297] on button "Keep this address" at bounding box center [973, 301] width 126 height 30
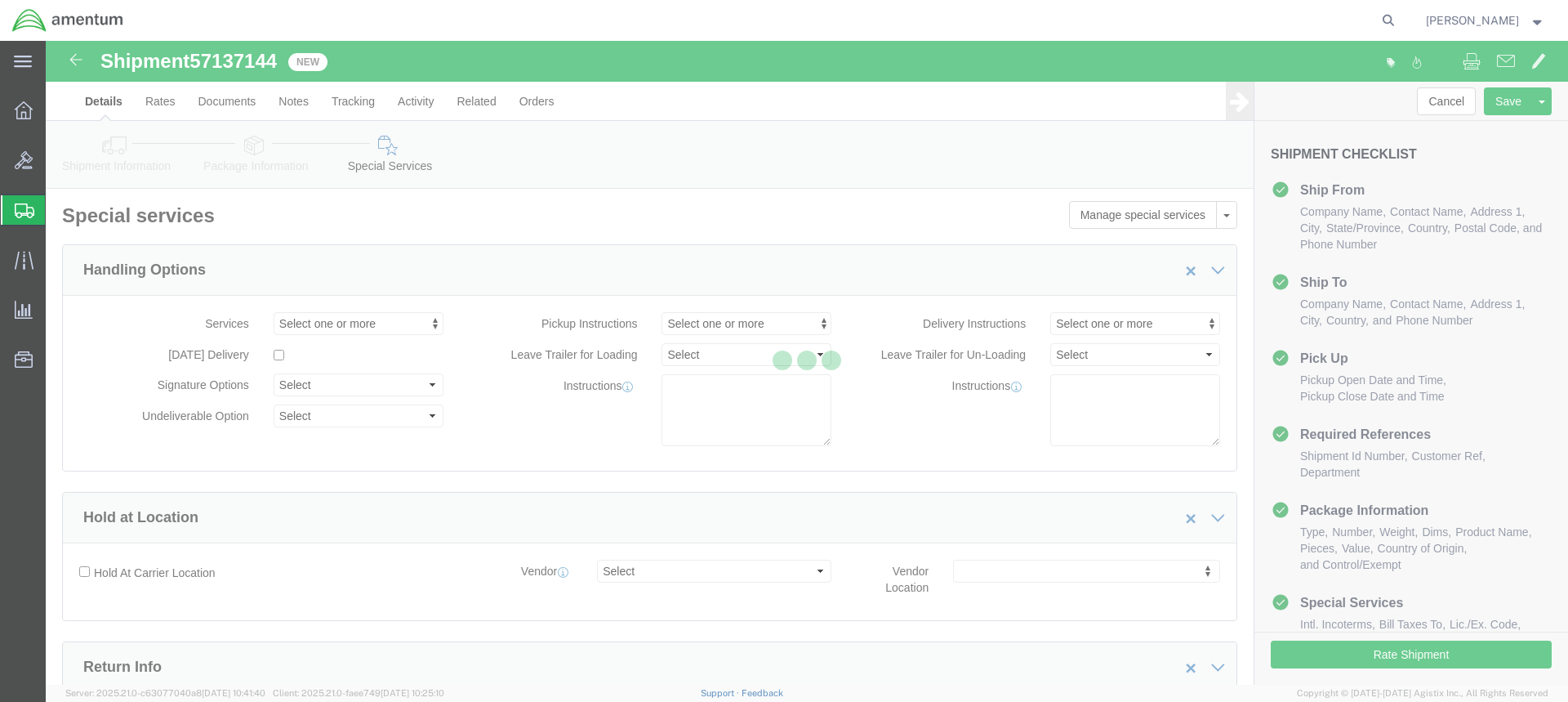
click at [1418, 658] on div at bounding box center [807, 363] width 1522 height 644
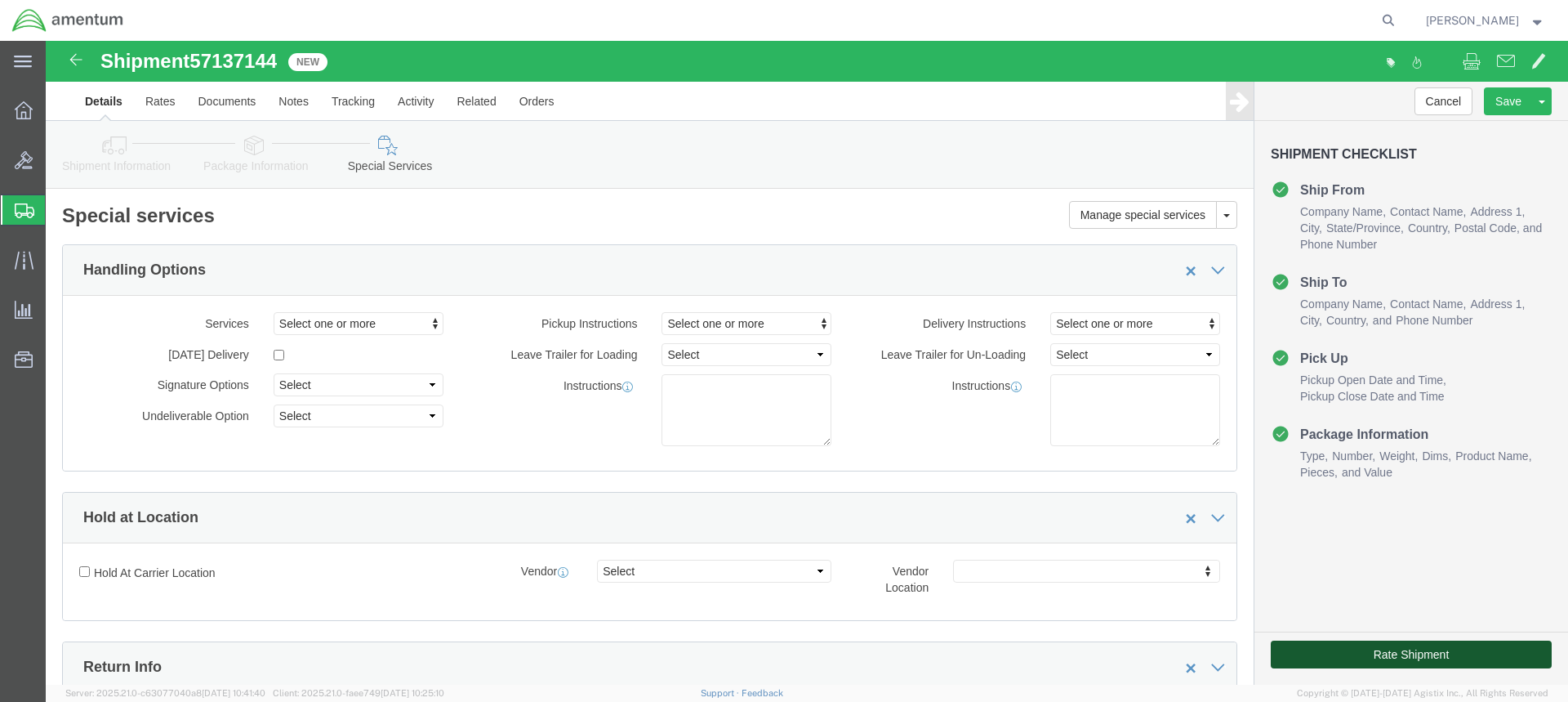
click button "Rate Shipment"
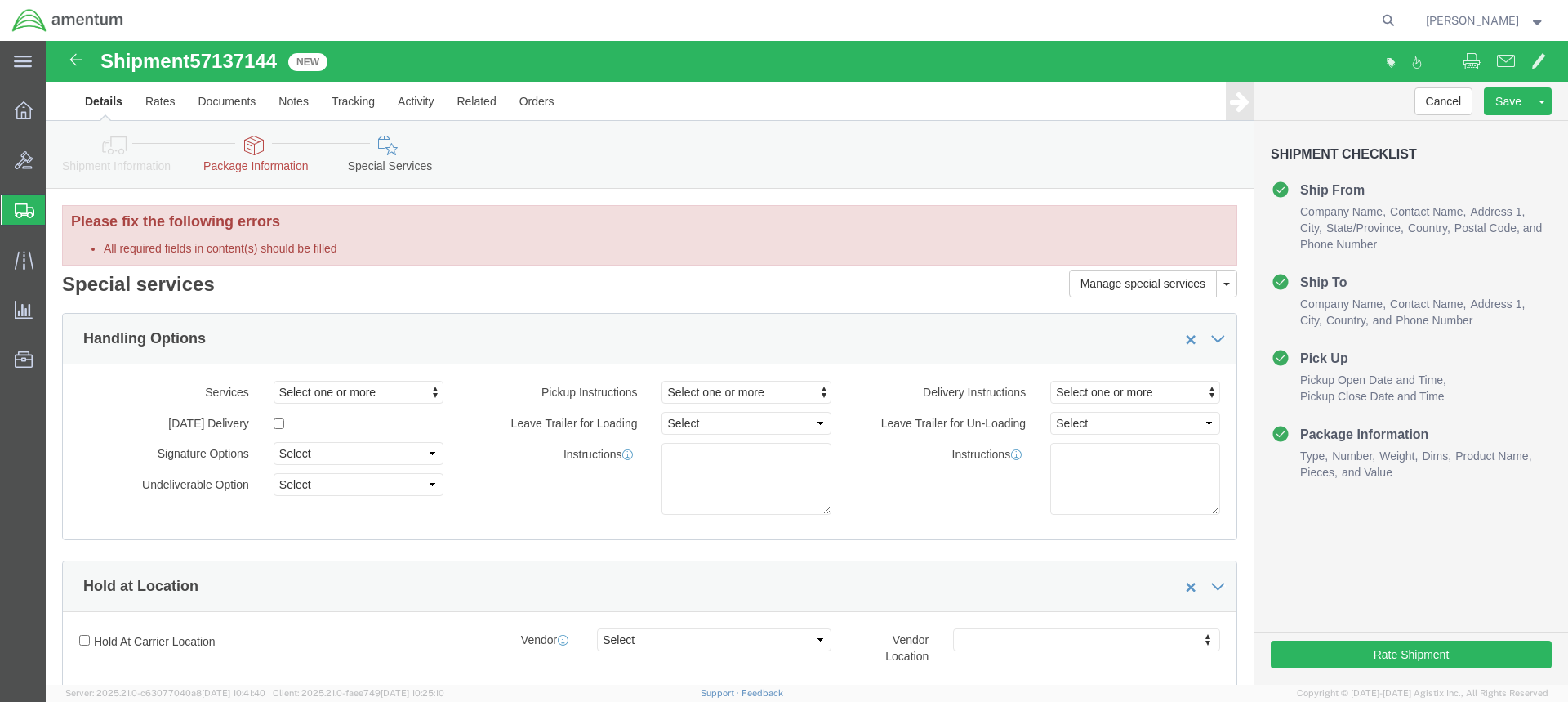
drag, startPoint x: 206, startPoint y: 109, endPoint x: 211, endPoint y: 120, distance: 12.1
click icon
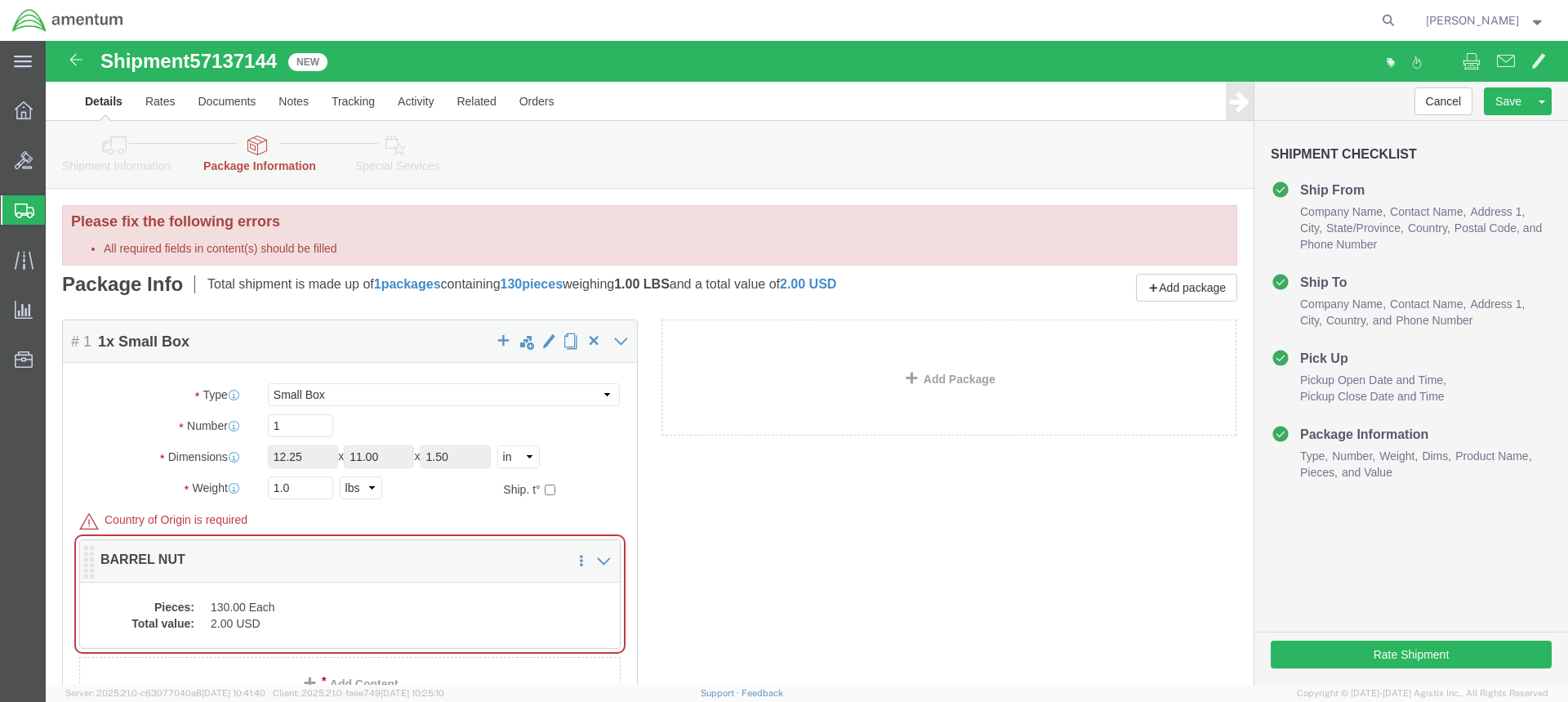
click div "Pieces: 130.00 Each Total value: 2.00 USD"
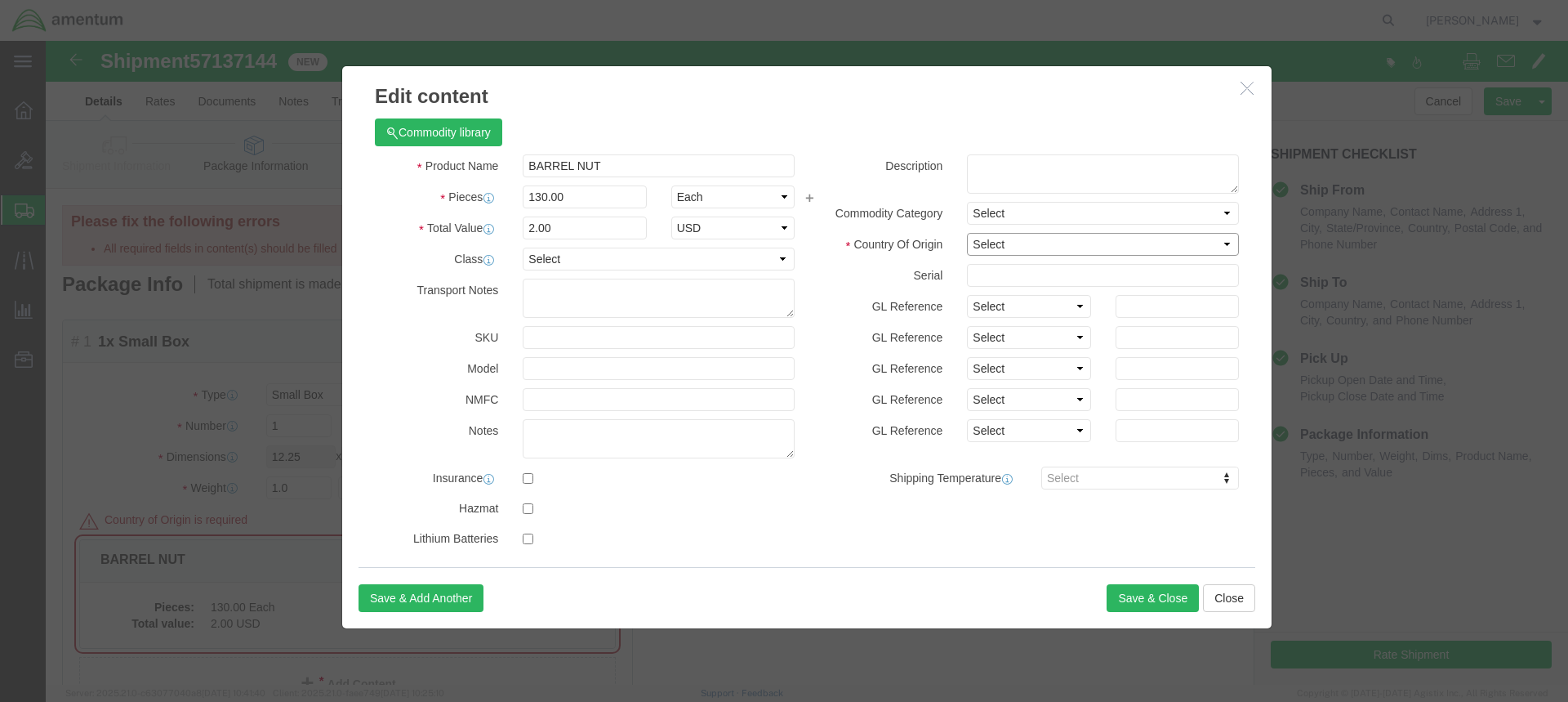
click select "Select [GEOGRAPHIC_DATA] [GEOGRAPHIC_DATA] [GEOGRAPHIC_DATA] [GEOGRAPHIC_DATA] …"
select select "US"
click select "Select [GEOGRAPHIC_DATA] [GEOGRAPHIC_DATA] [GEOGRAPHIC_DATA] [GEOGRAPHIC_DATA] …"
click button "Save & Close"
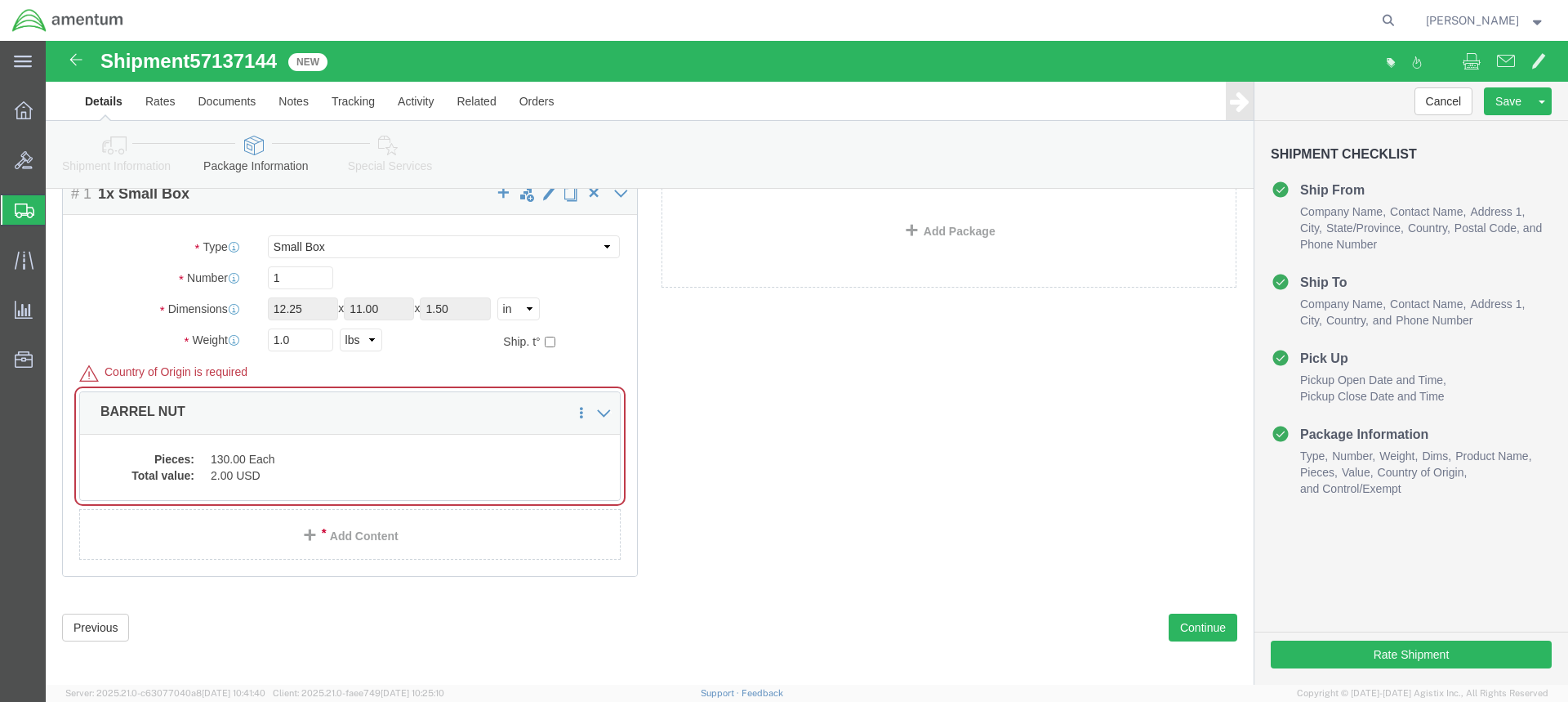
scroll to position [155, 0]
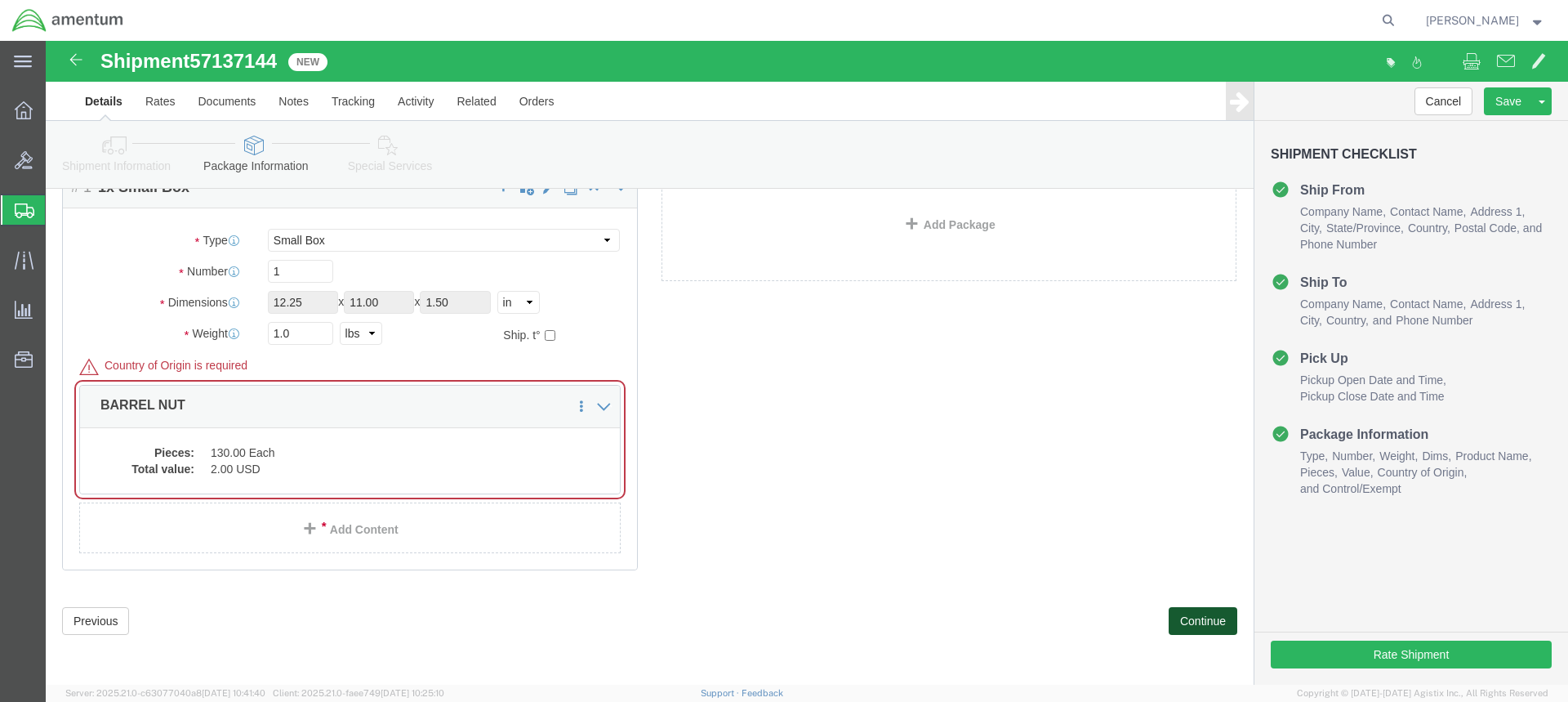
drag, startPoint x: 1139, startPoint y: 576, endPoint x: 1011, endPoint y: 503, distance: 147.4
click button "Continue"
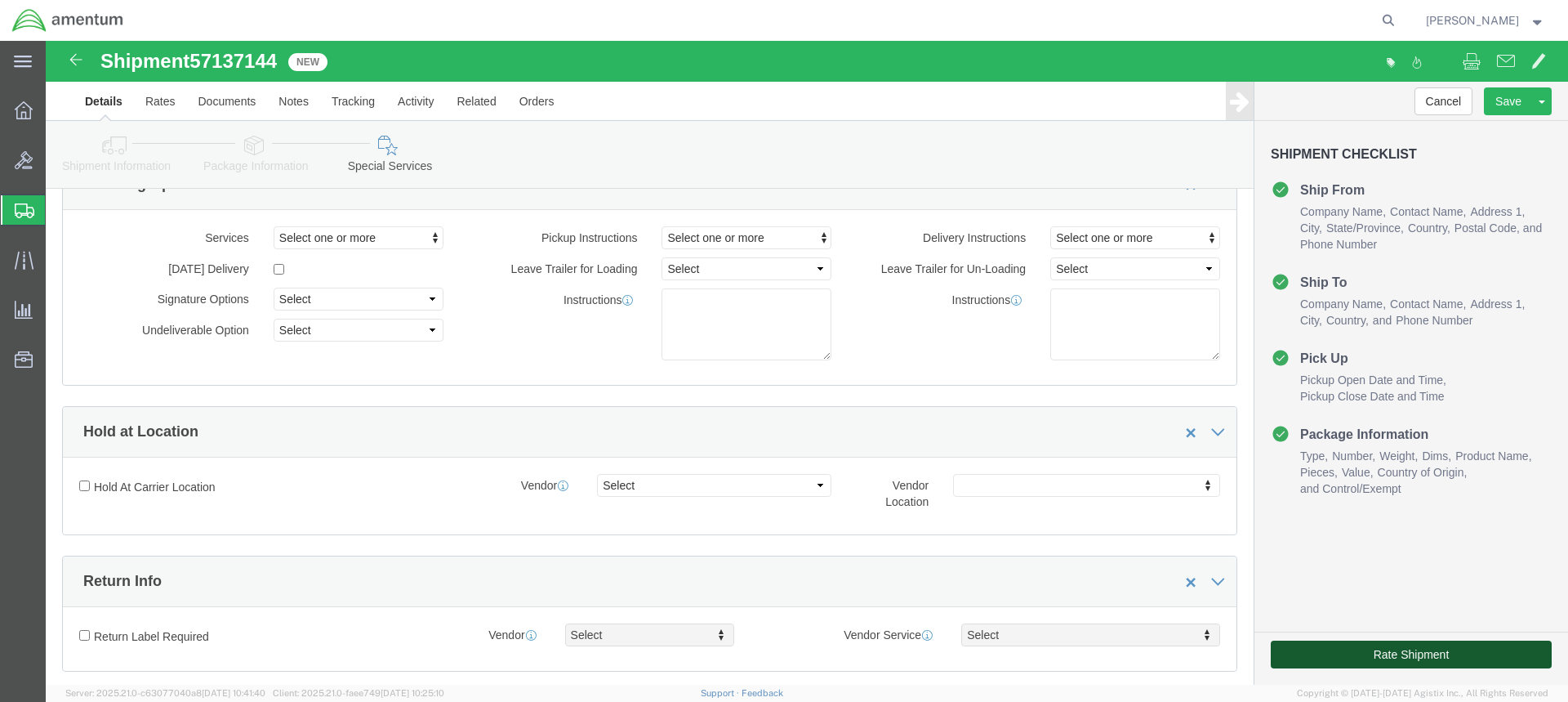
click button "Rate Shipment"
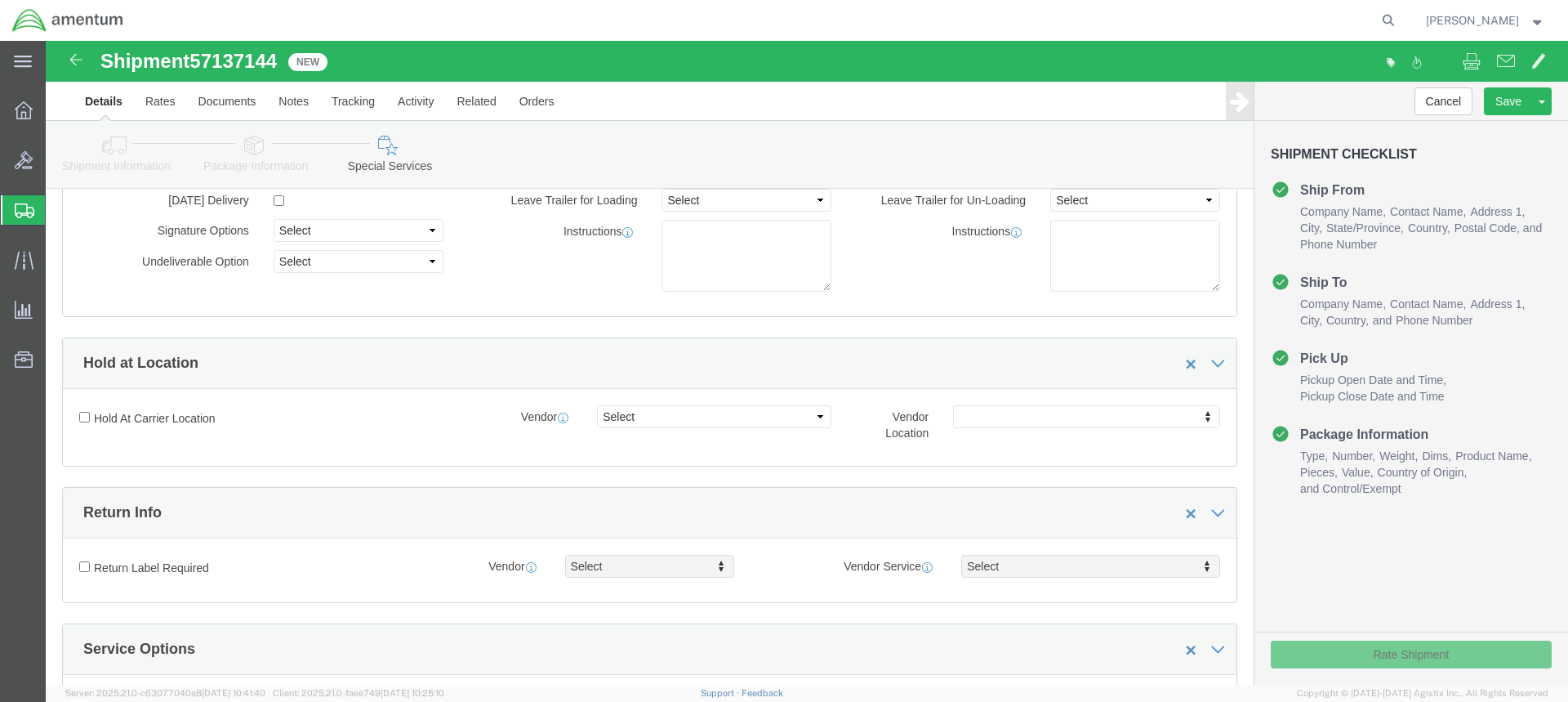
scroll to position [86, 0]
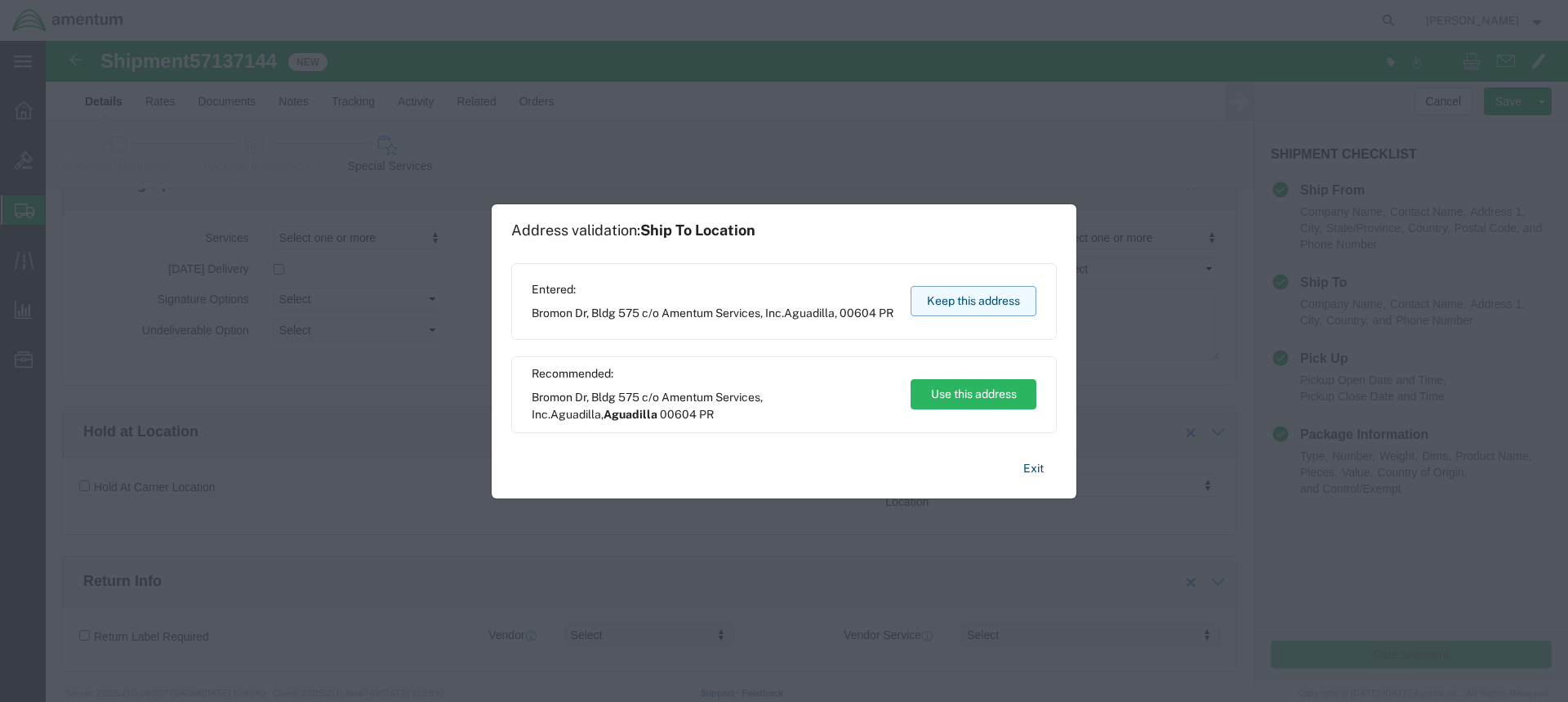
click at [981, 301] on button "Keep this address" at bounding box center [973, 301] width 126 height 30
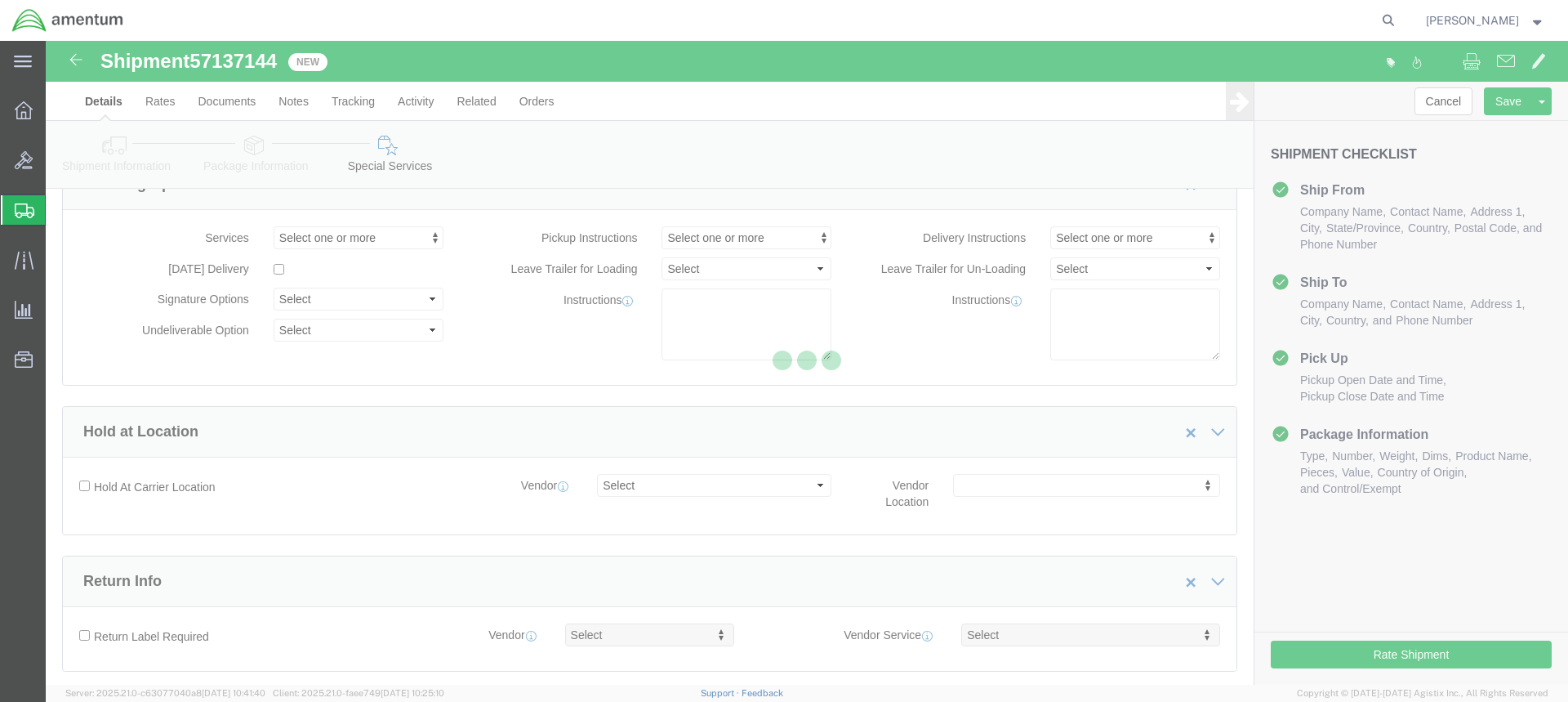
scroll to position [0, 0]
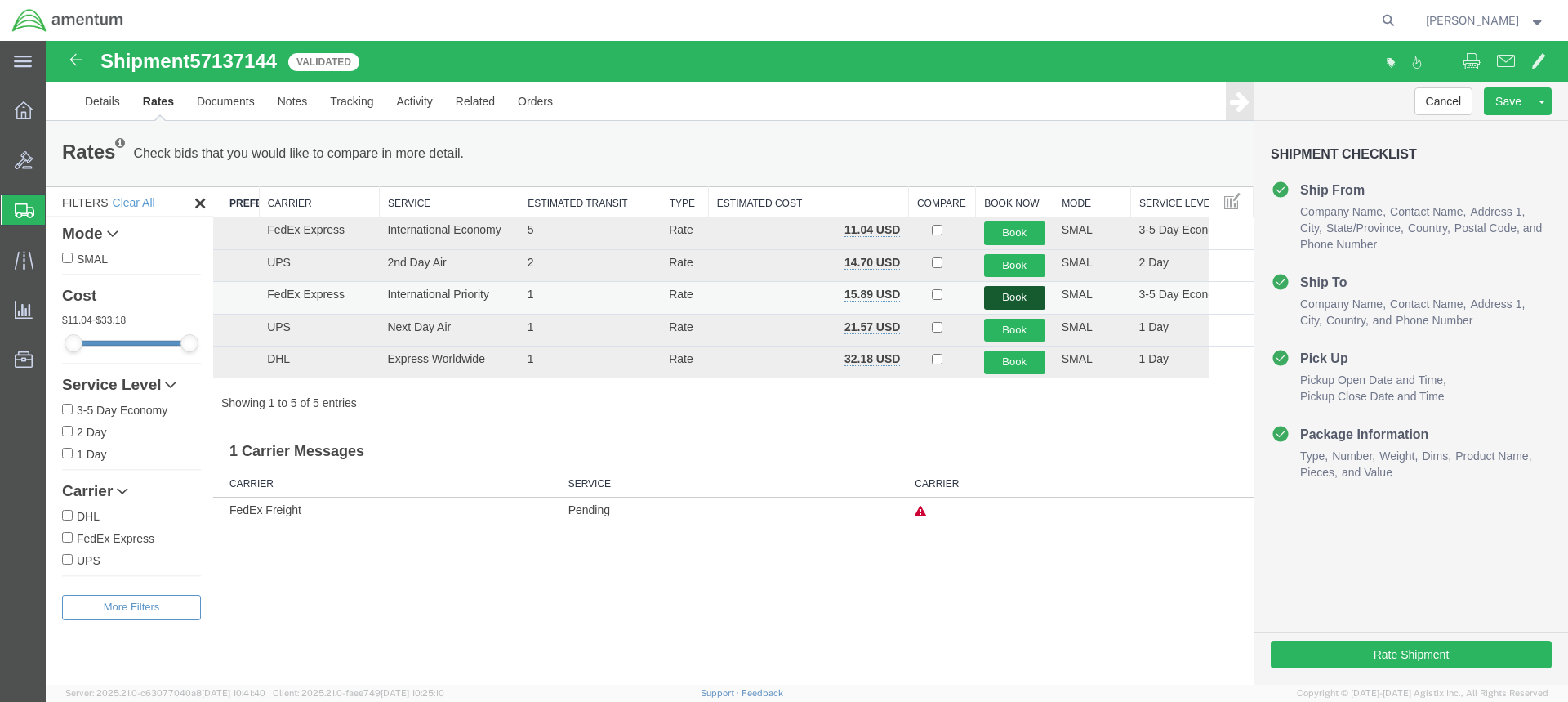
click at [1010, 294] on button "Book" at bounding box center [1014, 298] width 61 height 23
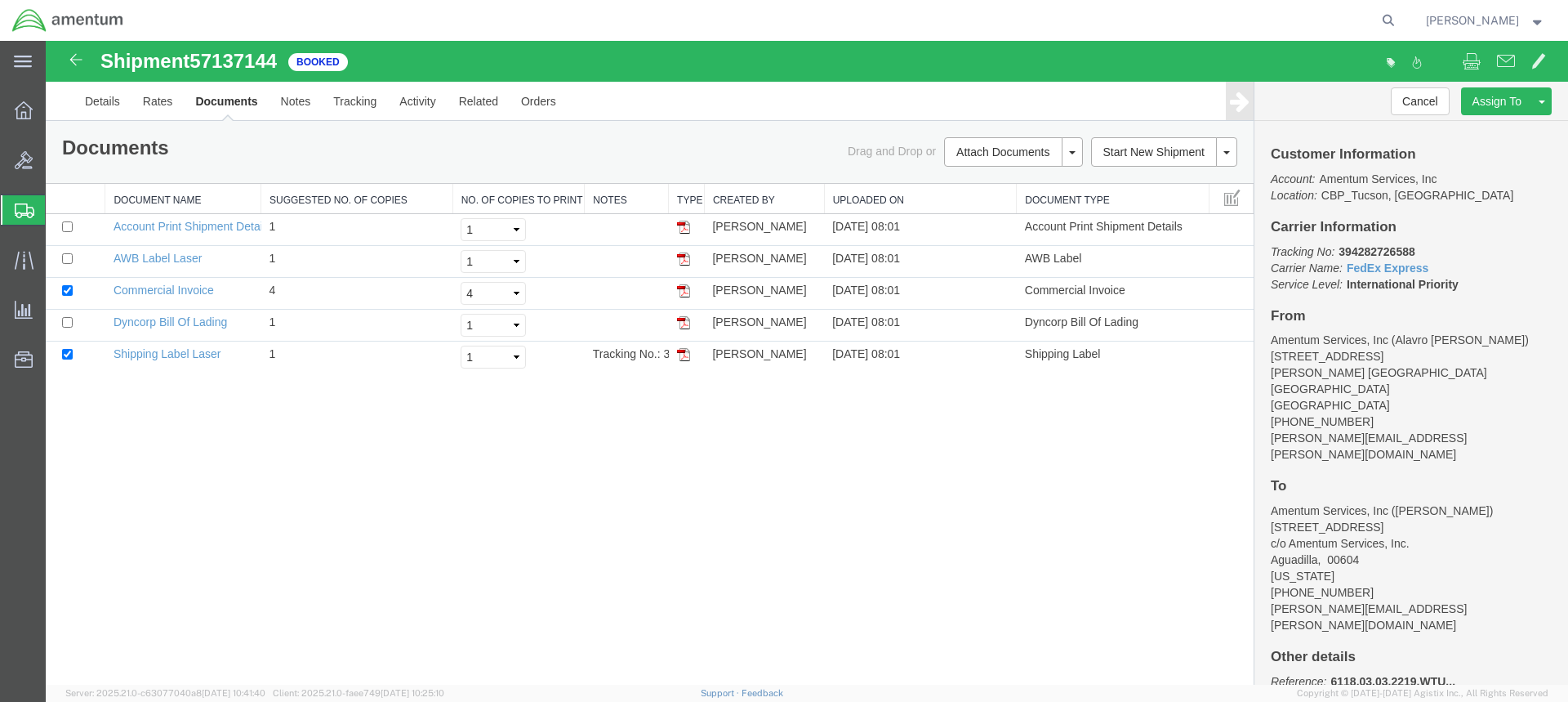
drag, startPoint x: 682, startPoint y: 355, endPoint x: 1021, endPoint y: 461, distance: 355.2
click at [682, 355] on img at bounding box center [683, 354] width 13 height 13
click at [685, 323] on img at bounding box center [683, 323] width 13 height 13
click at [684, 292] on img at bounding box center [683, 291] width 13 height 13
click at [0, 0] on span "Create from Template" at bounding box center [0, 0] width 0 height 0
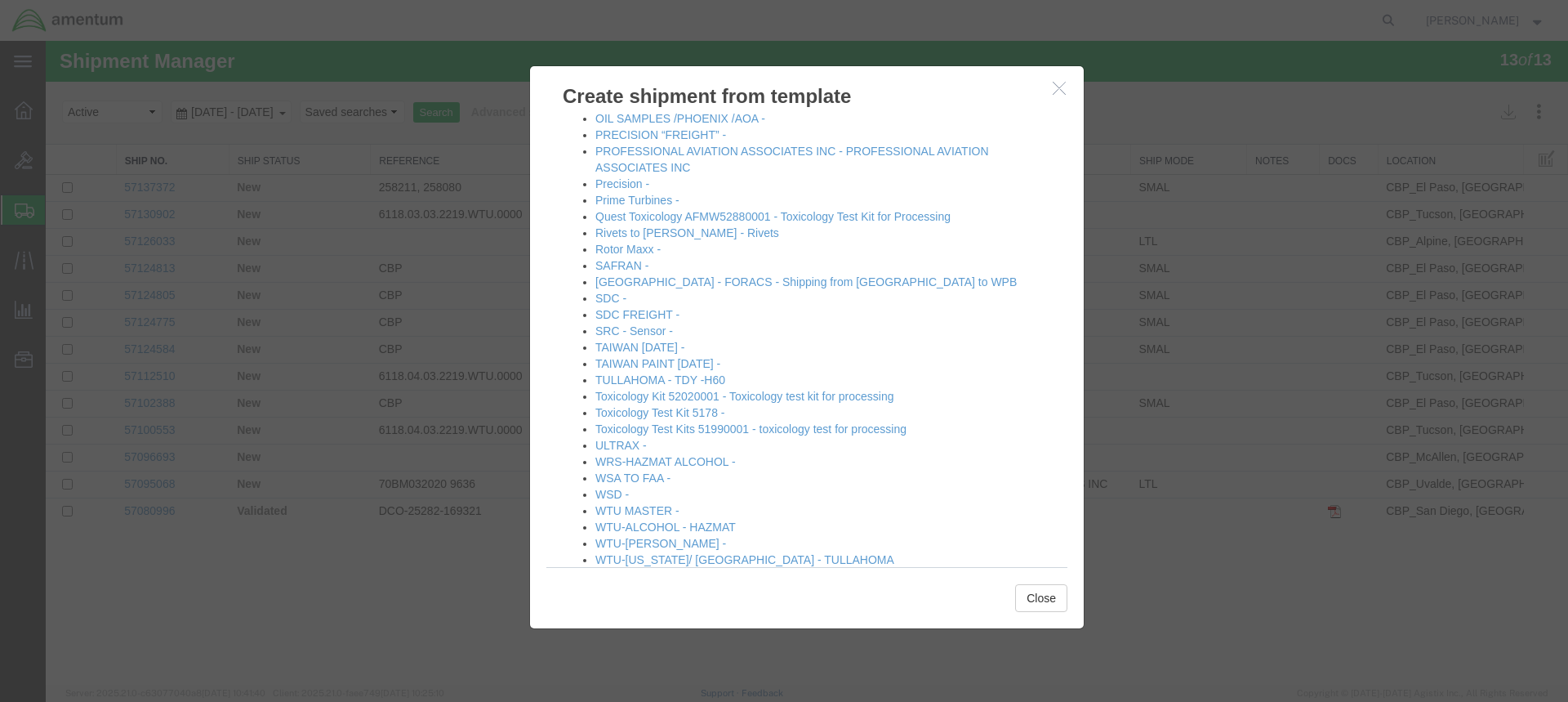
scroll to position [944, 0]
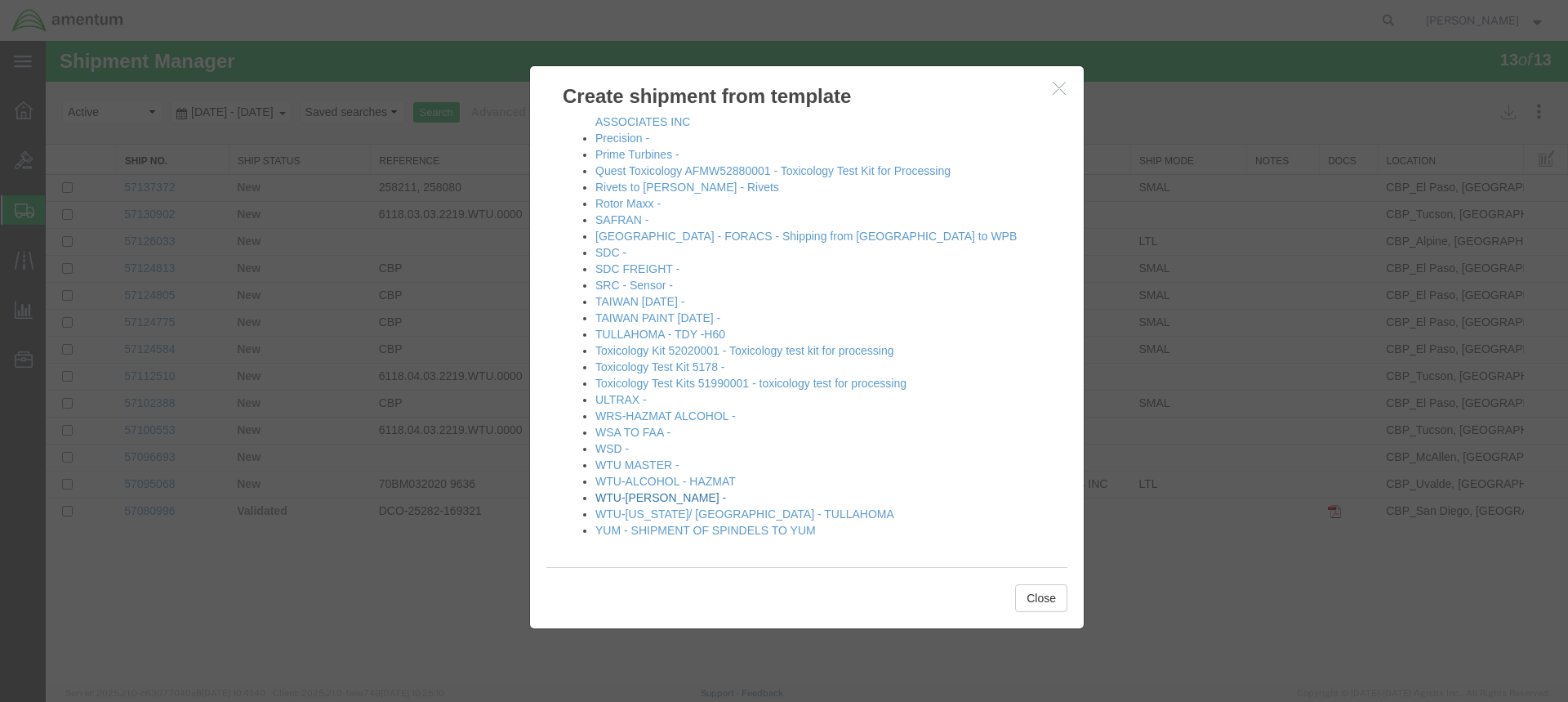
click at [646, 494] on link "WTU-[PERSON_NAME] -" at bounding box center [661, 498] width 130 height 13
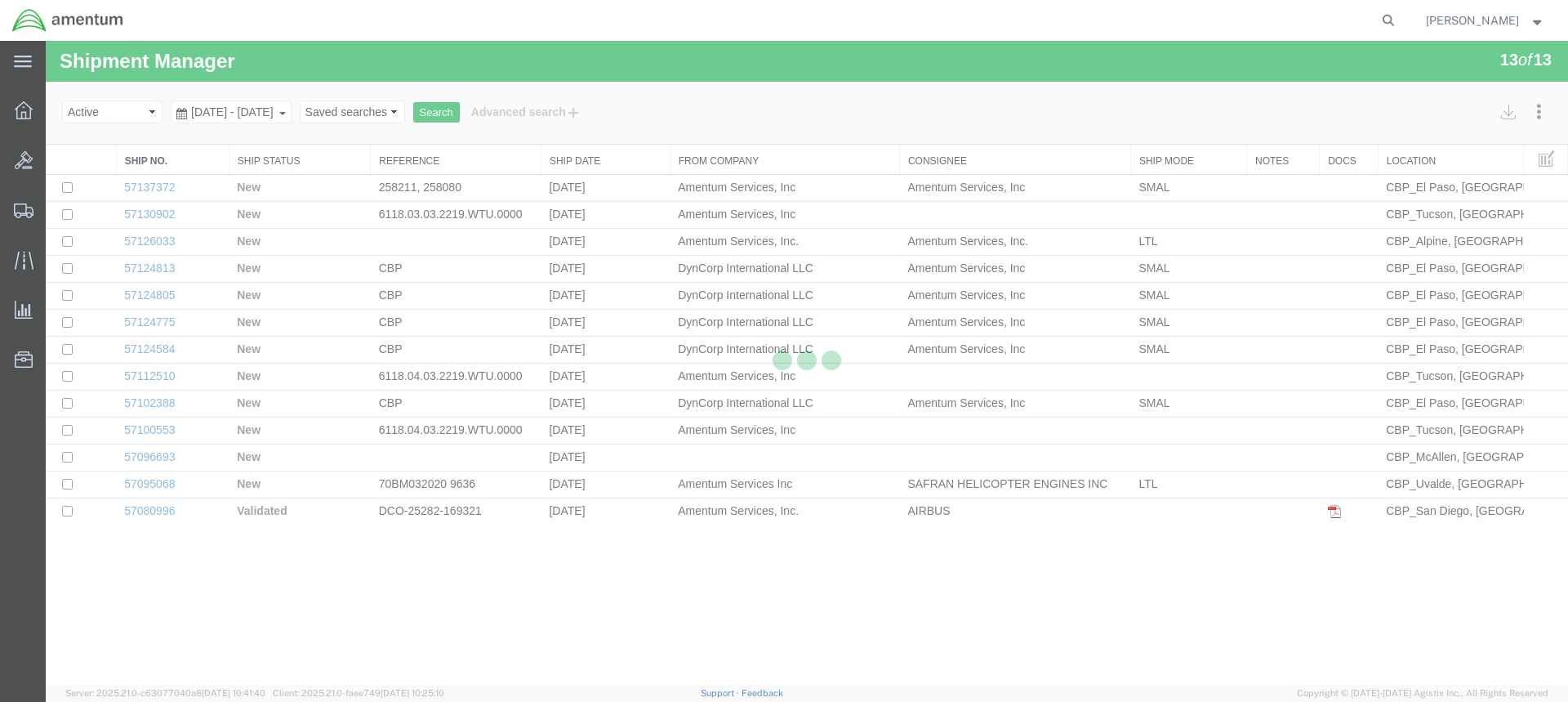
select select "49949"
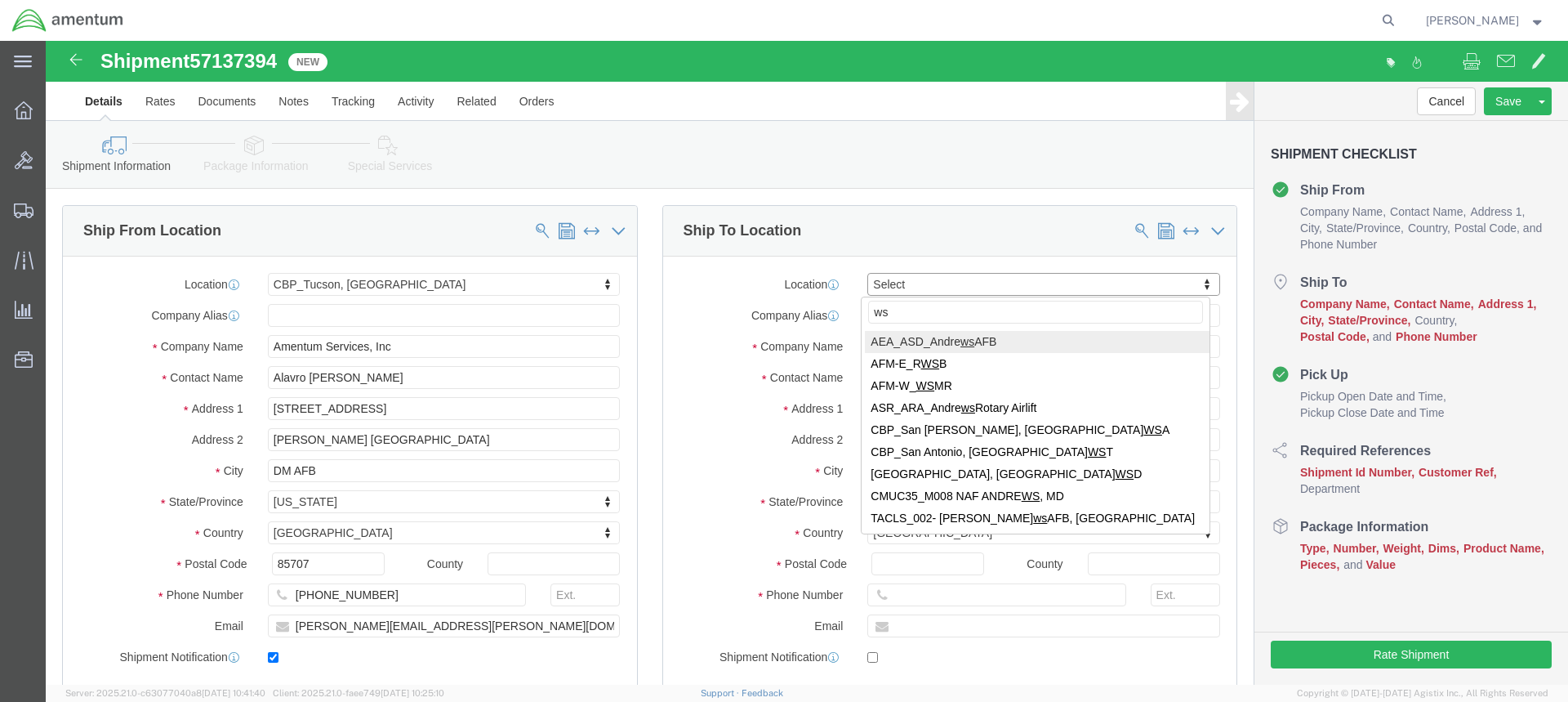
type input "wsd"
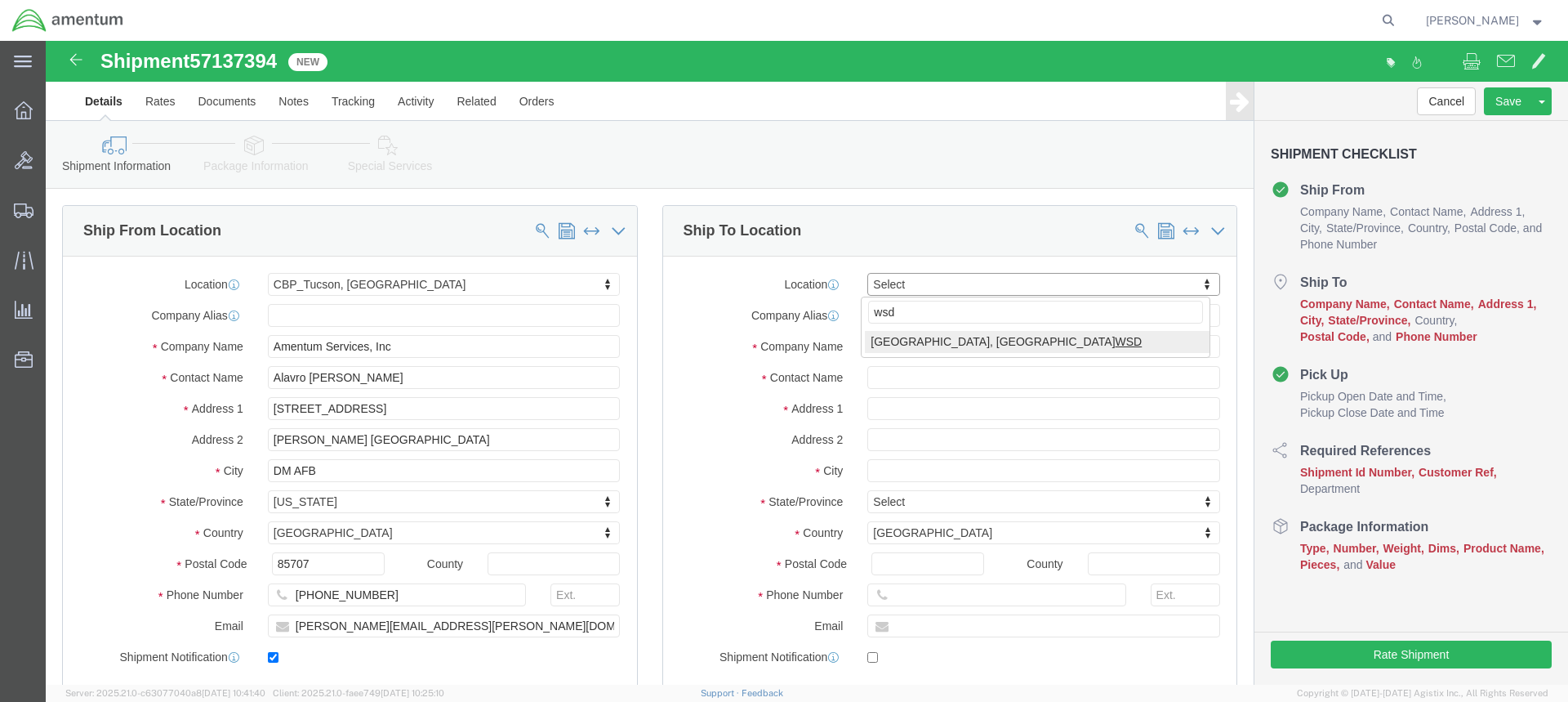
select select "49946"
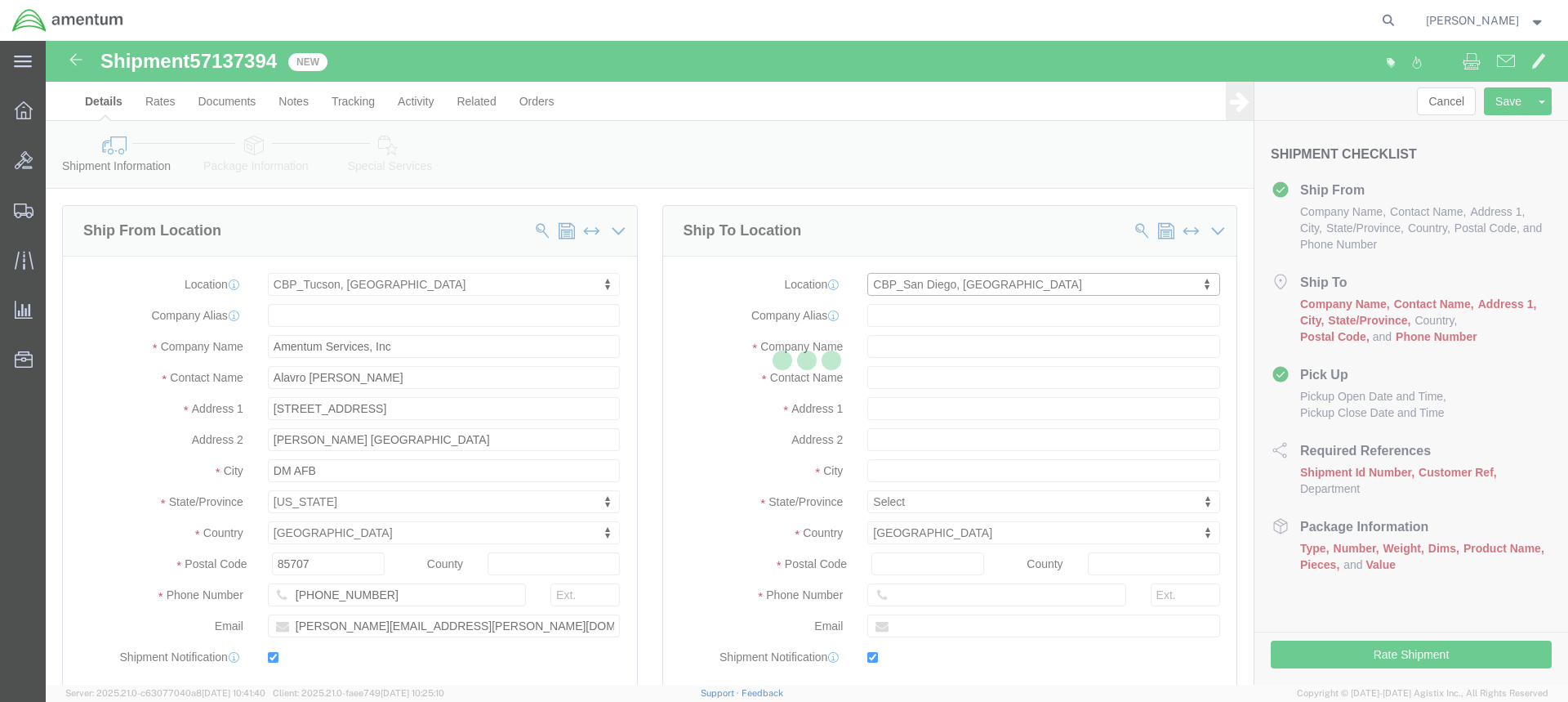
type input "Amentum Services, Inc"
type input "[PERSON_NAME]"
type input "Bldg 1480 [GEOGRAPHIC_DATA] [GEOGRAPHIC_DATA]"
type input "[GEOGRAPHIC_DATA]"
type input "92135-7013"
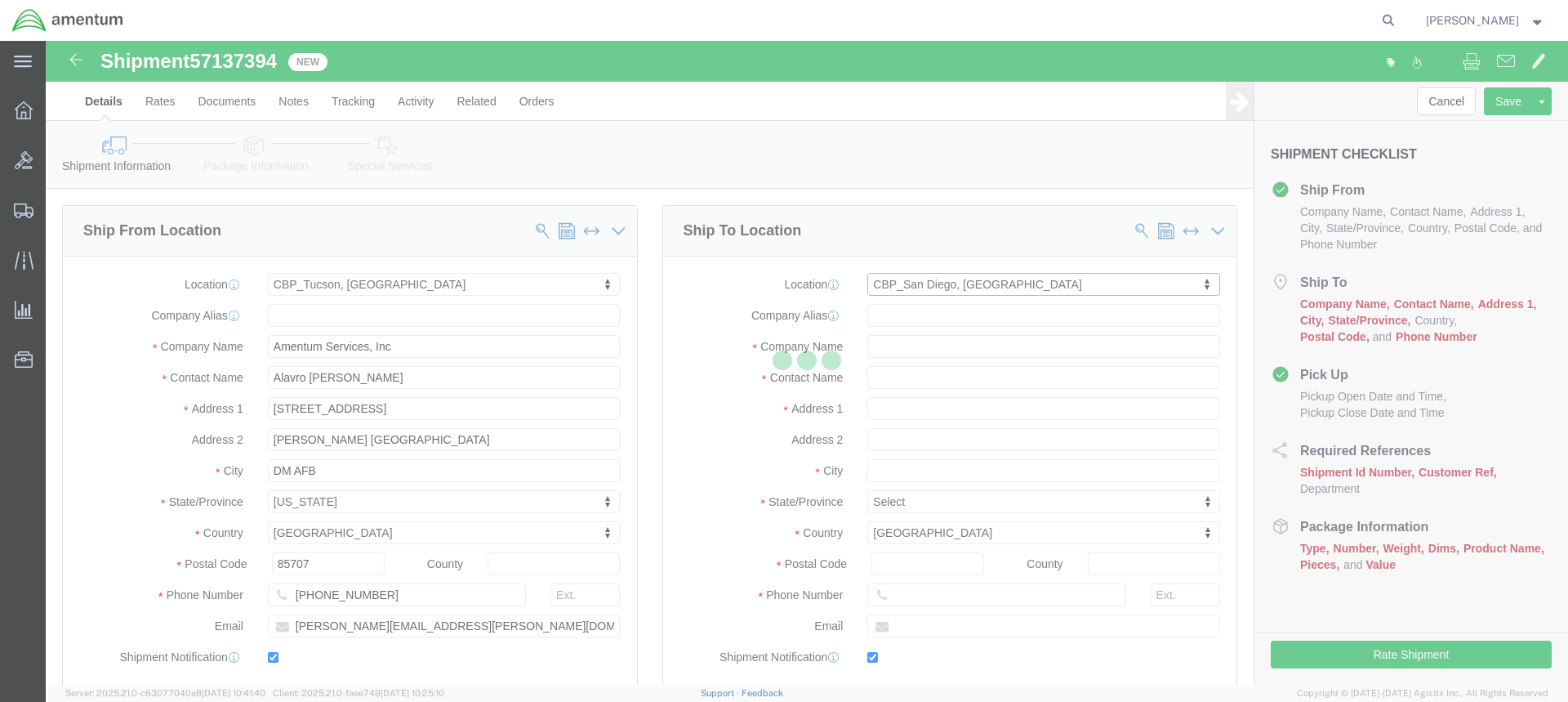
type input "[PHONE_NUMBER]"
type input "3017"
type input "[PERSON_NAME][EMAIL_ADDRESS][PERSON_NAME][DOMAIN_NAME]"
checkbox input "true"
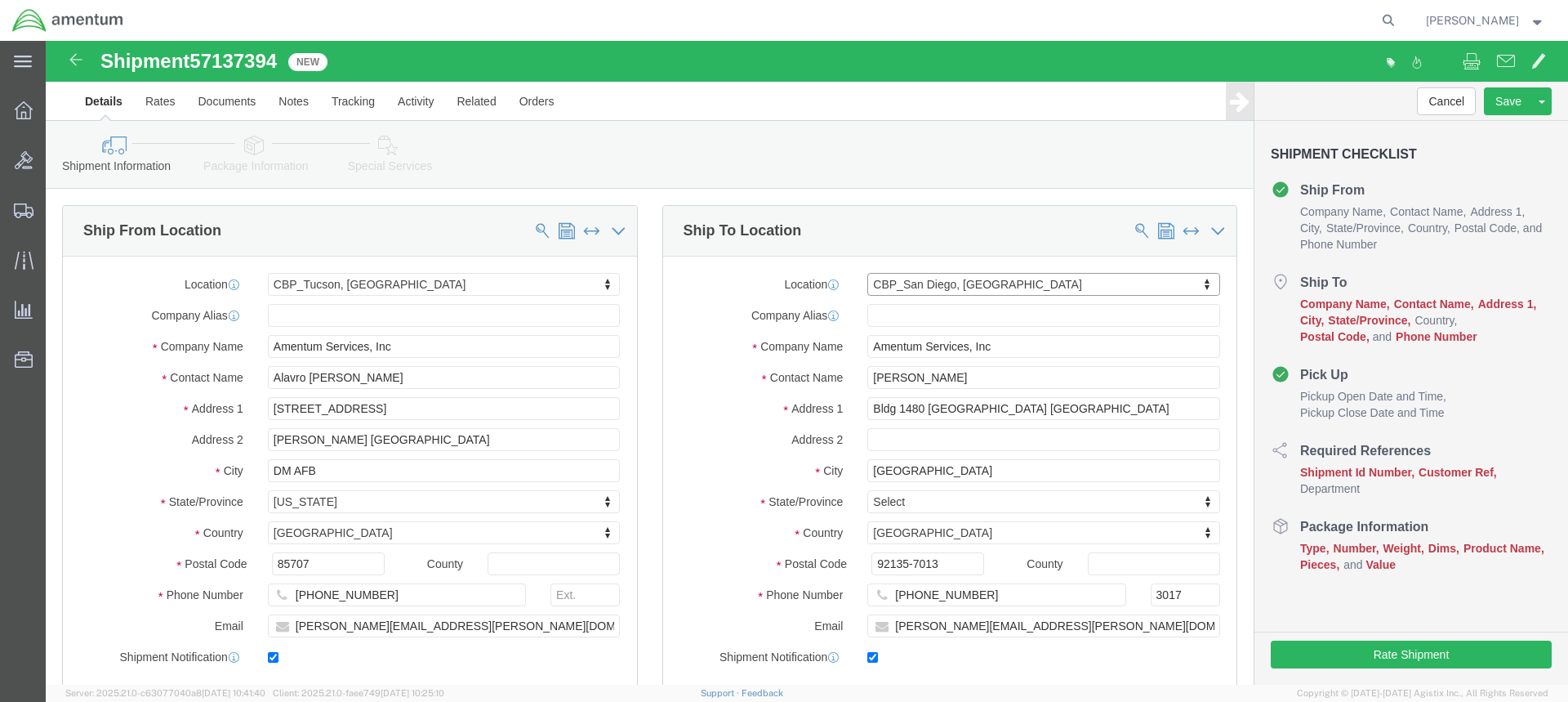
select select "CA"
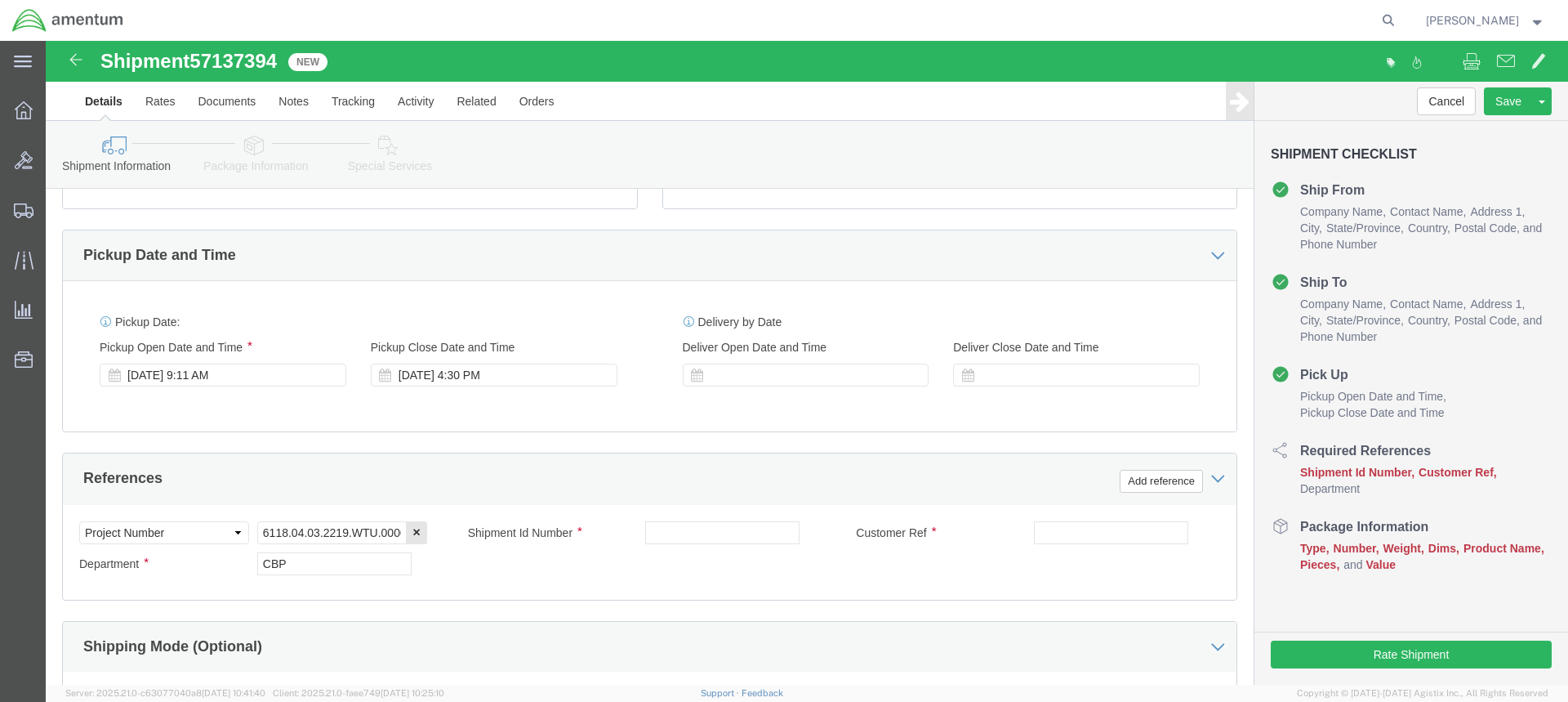
scroll to position [572, 0]
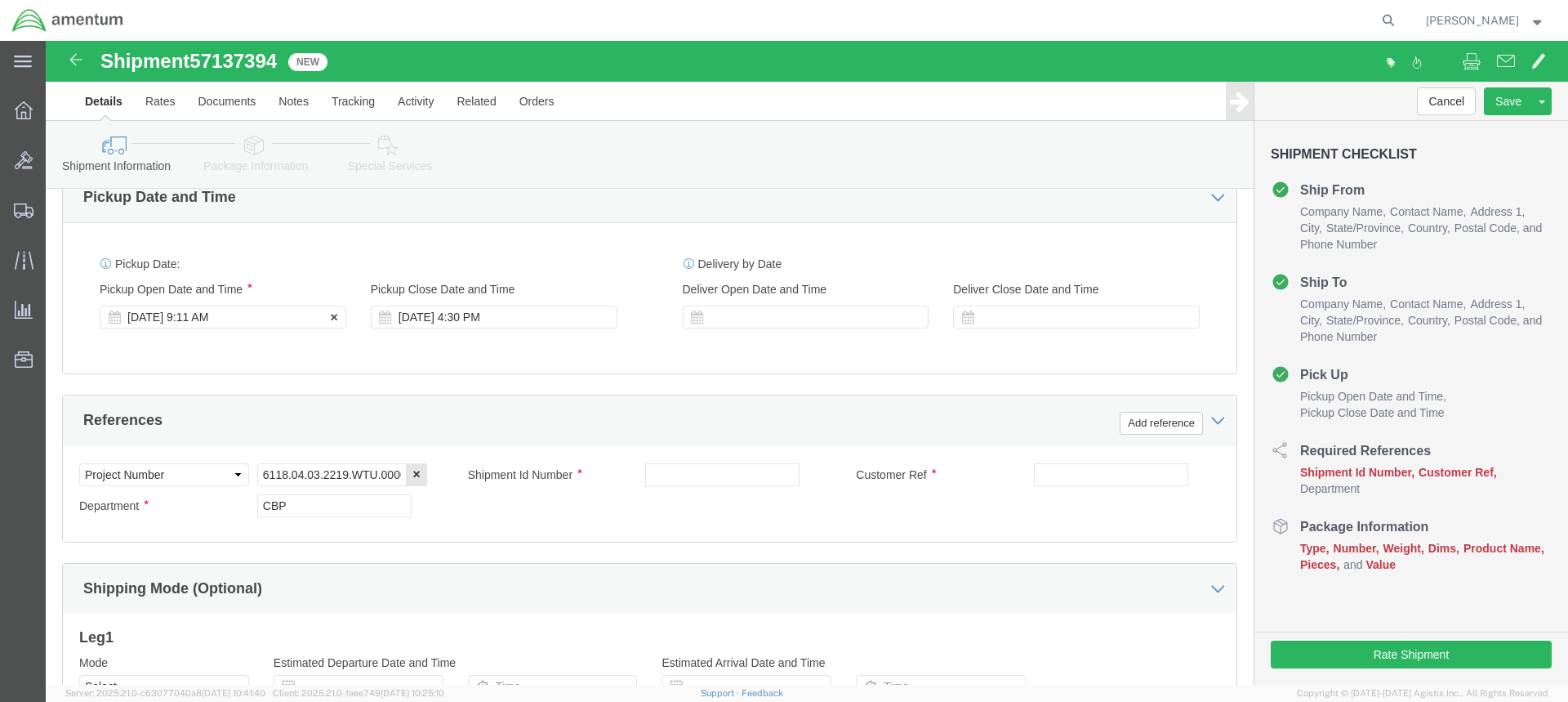
click div "[DATE] 9:11 AM"
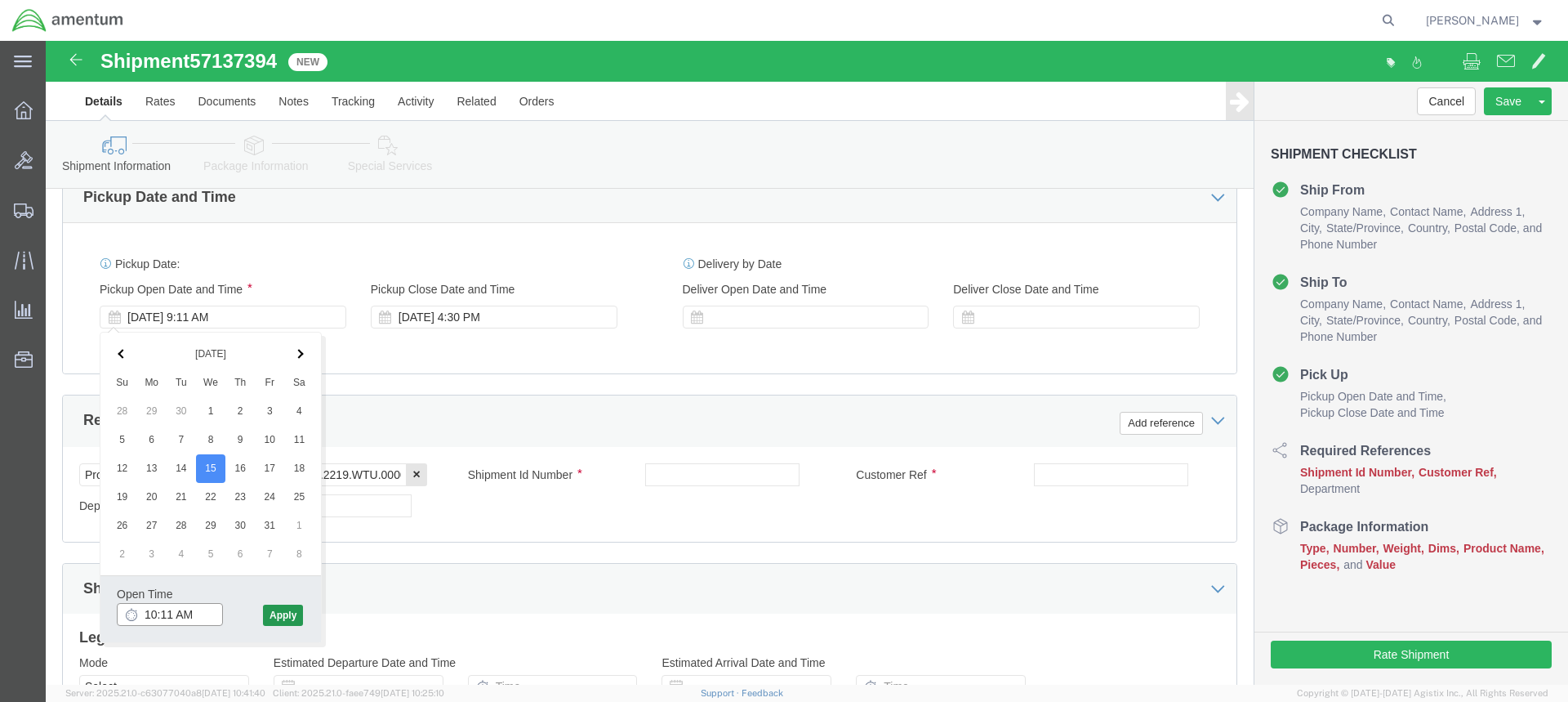
type input "10:11 AM"
click button "Apply"
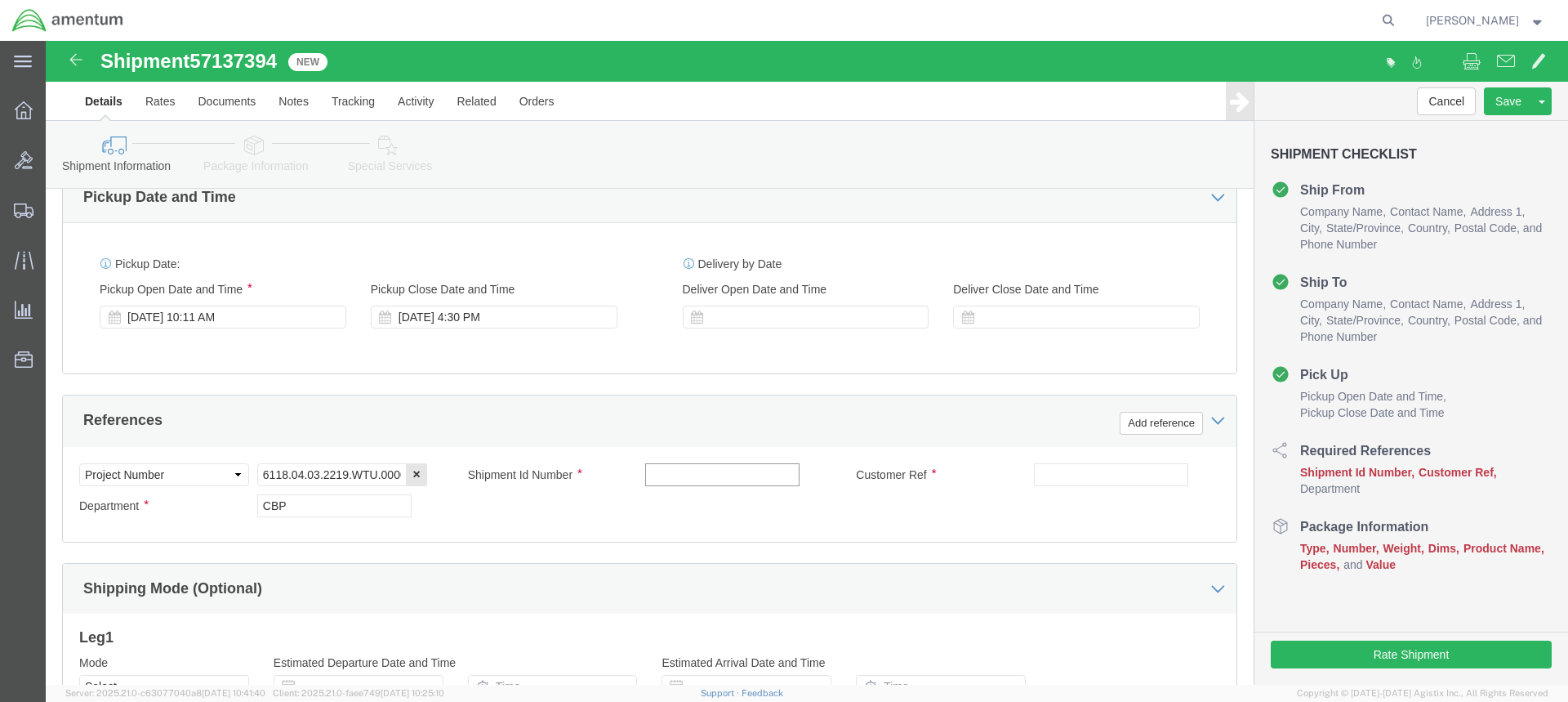
click input "text"
type input "n"
type input "BARREL NUTS"
click input "text"
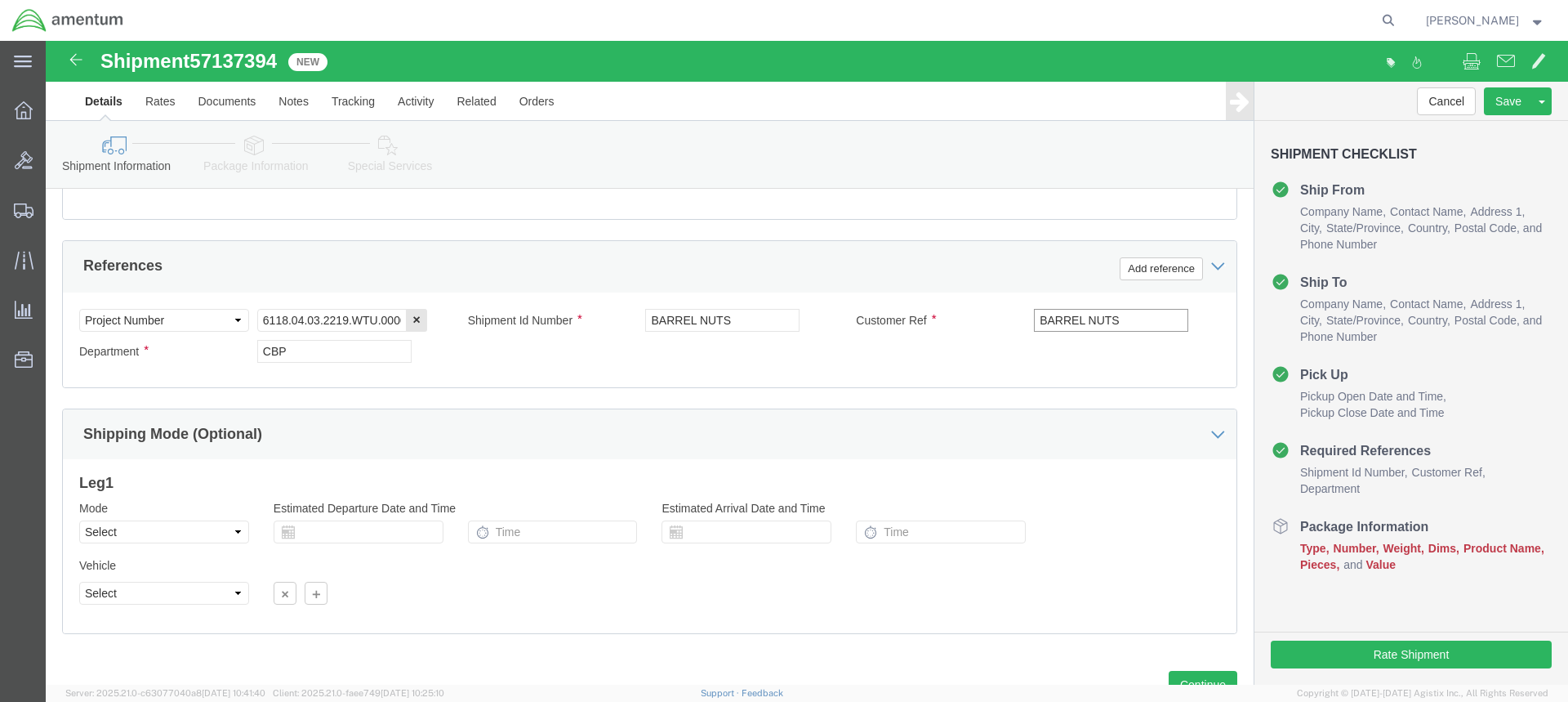
scroll to position [790, 0]
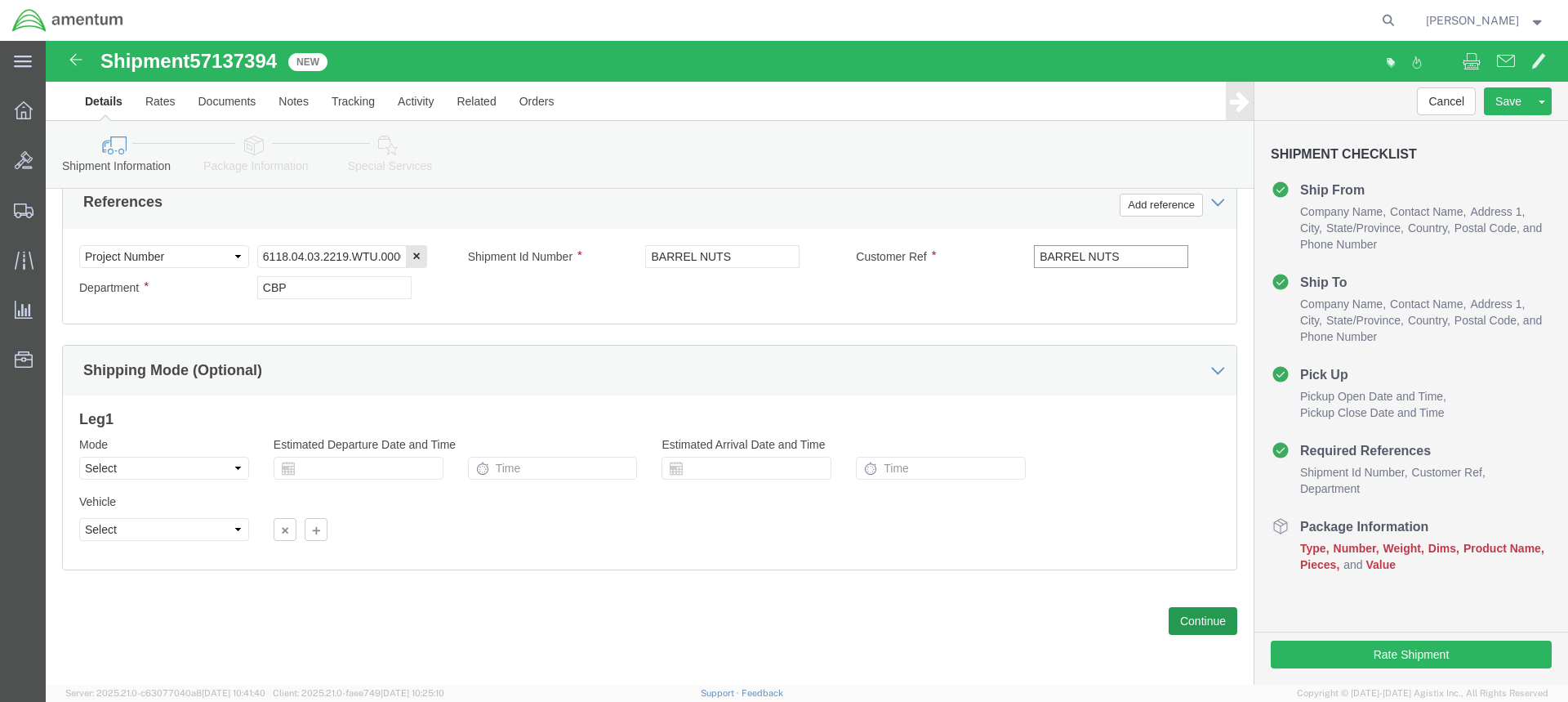
type input "BARREL NUTS"
click button "Continue"
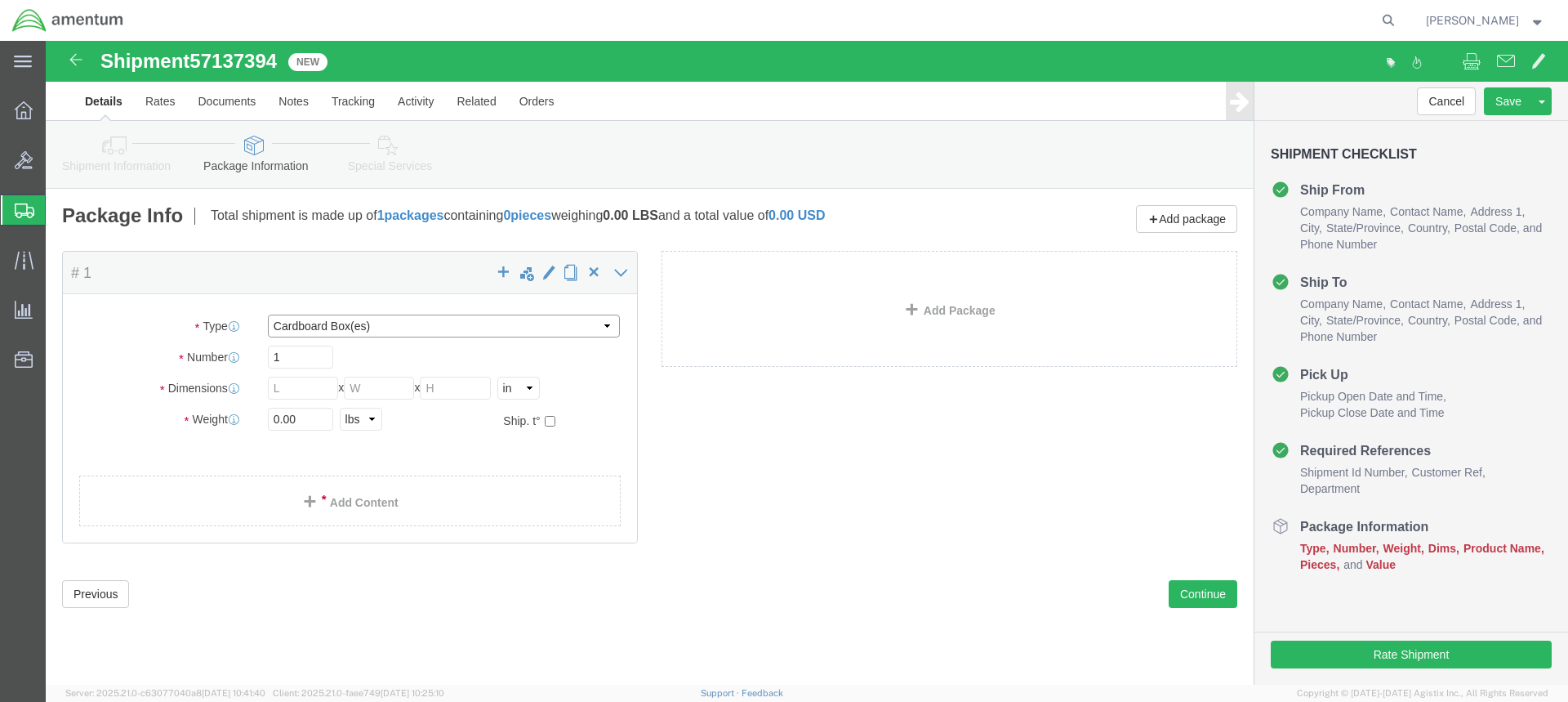
click select "Select BCK Boxes Bale(s) Basket(s) Bolt(s) Bottle(s) Buckets Bulk Bundle(s) Can…"
select select "SBX"
click select "Select BCK Boxes Bale(s) Basket(s) Bolt(s) Bottle(s) Buckets Bulk Bundle(s) Can…"
type input "12.25"
type input "11.00"
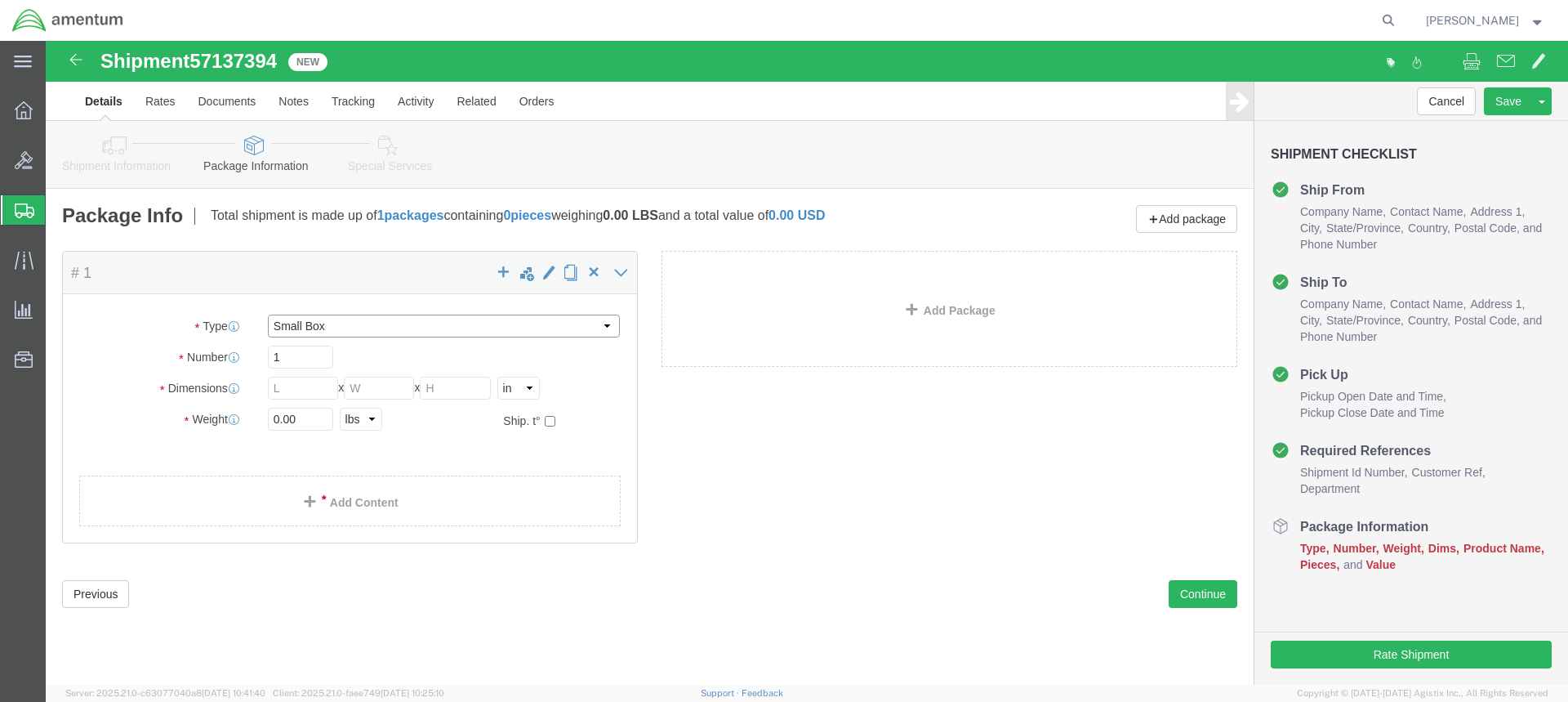
type input "1.50"
click input "0.00"
type input "0"
type input "1.00"
click span
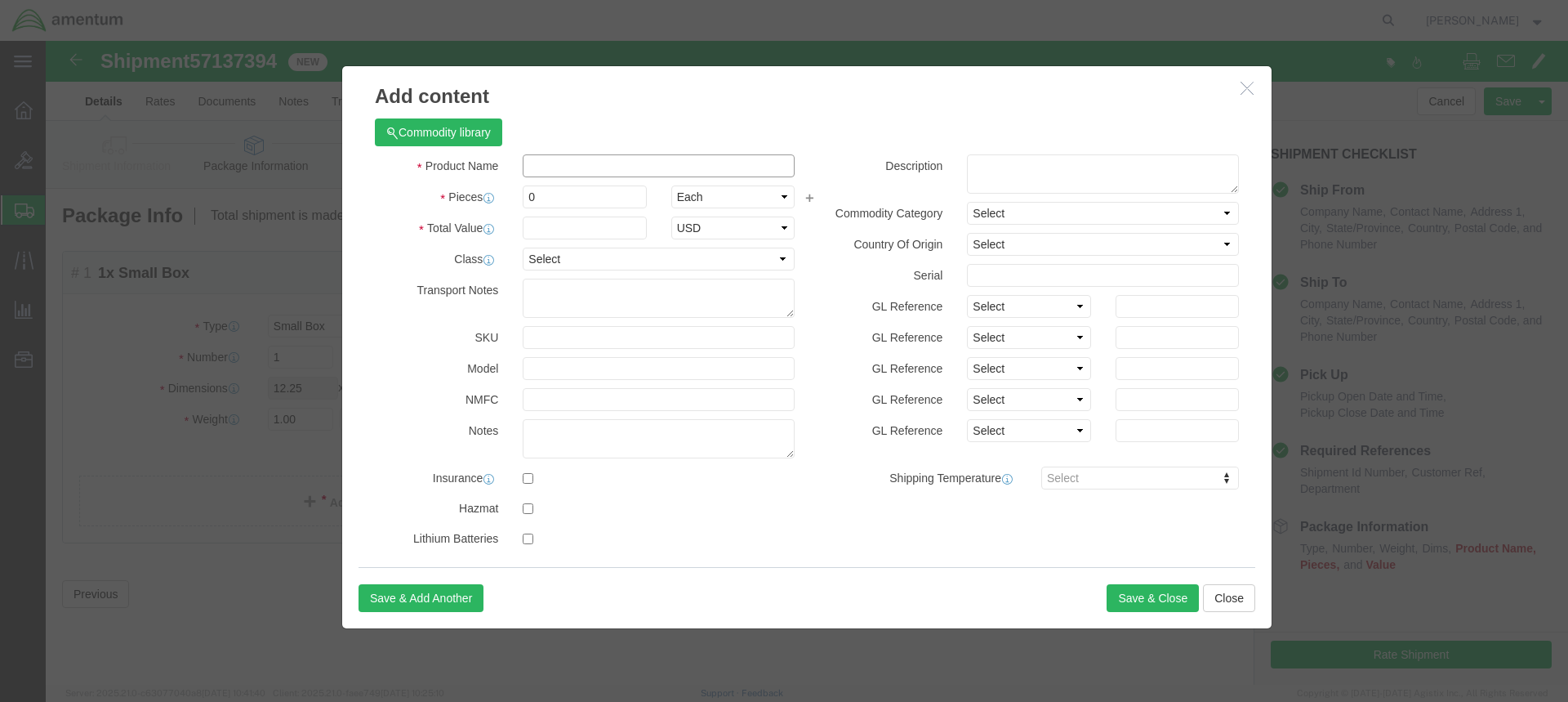
click input "text"
type input "BARREL NUTS"
click input "0"
type input "4"
click input "text"
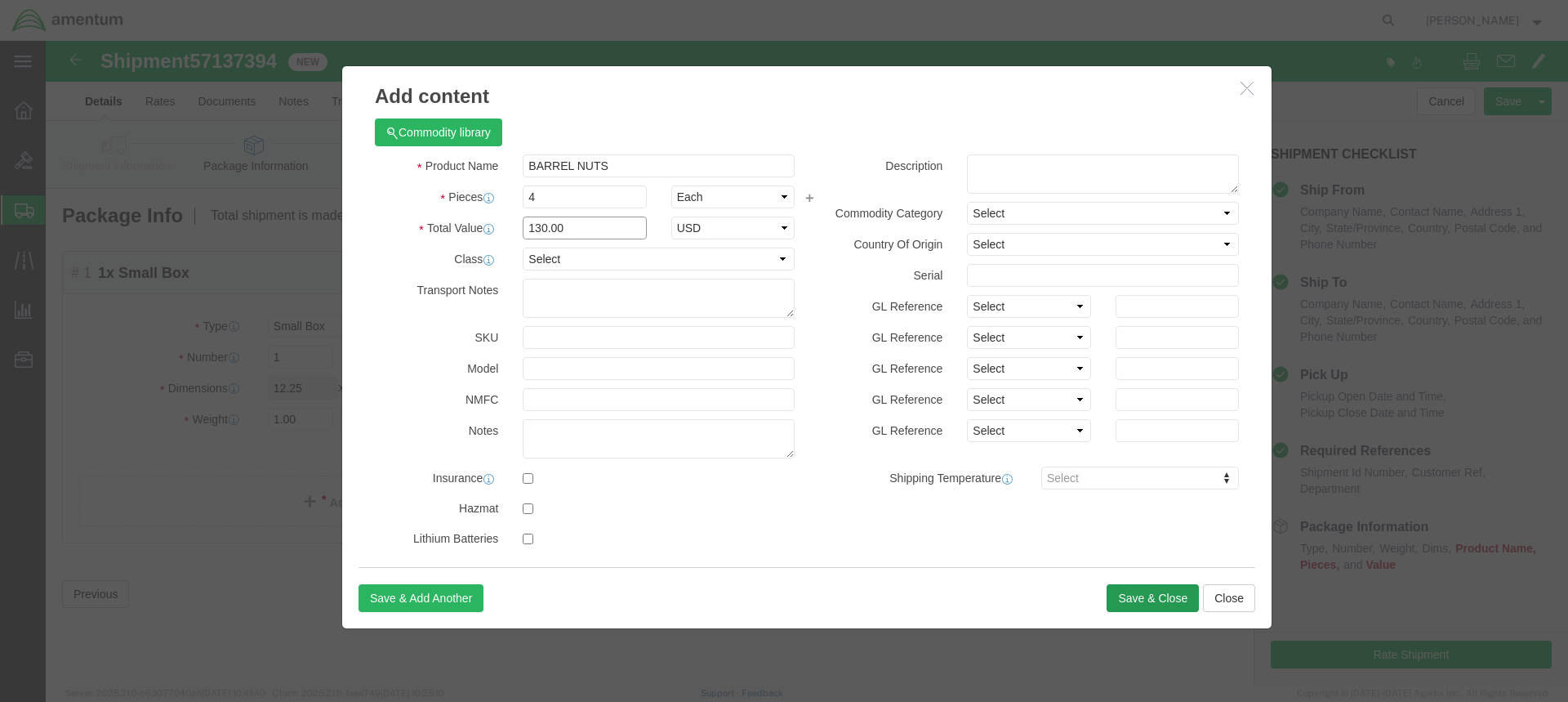
type input "130.00"
click button "Save & Close"
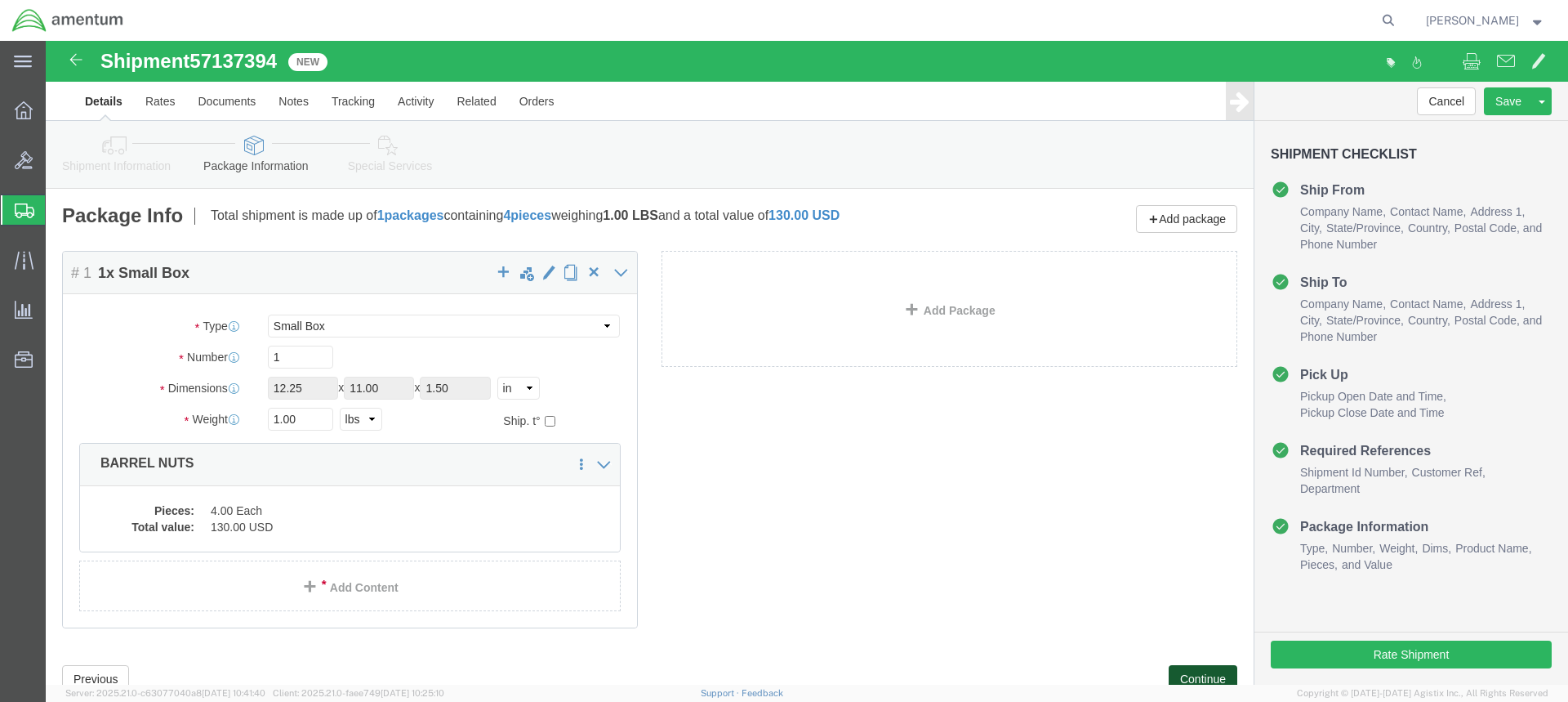
click button "Continue"
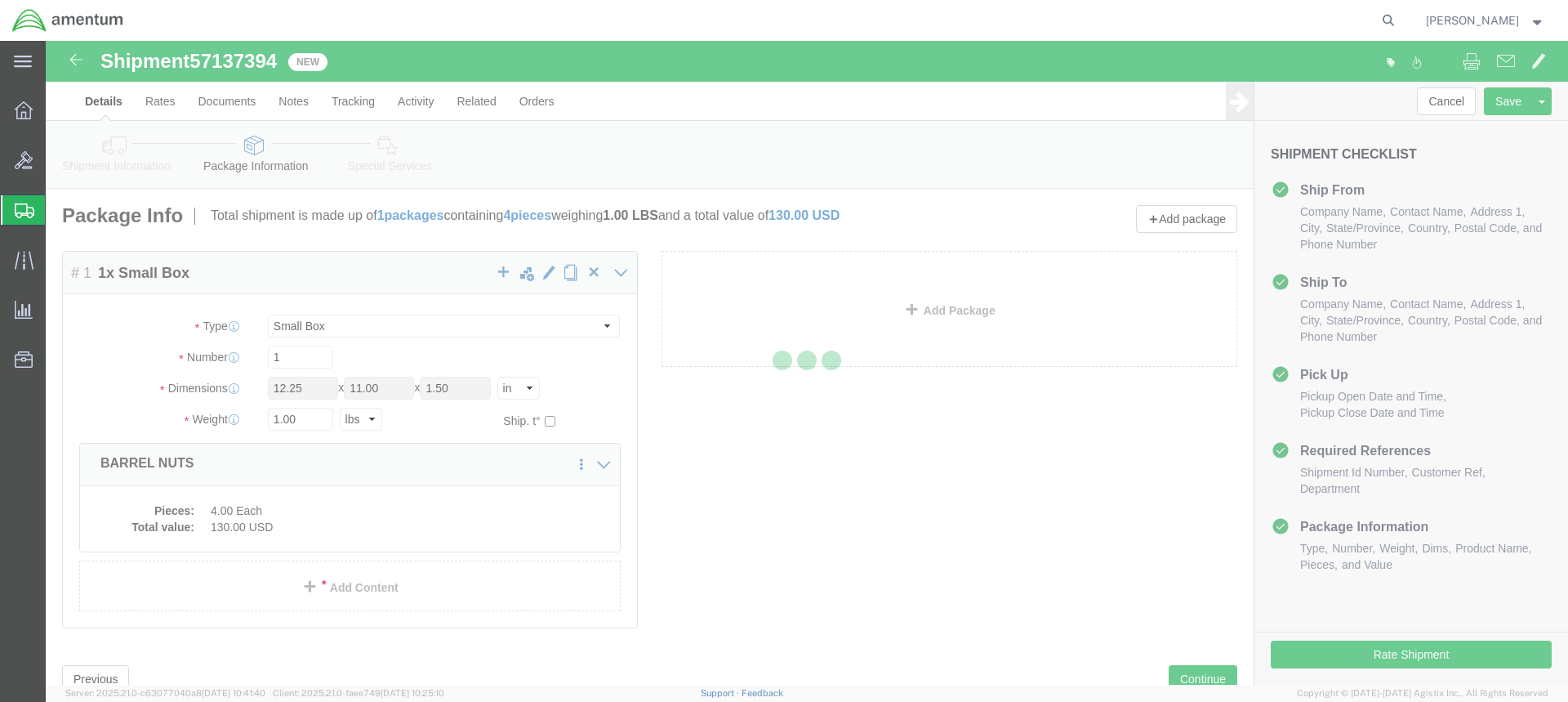
select select
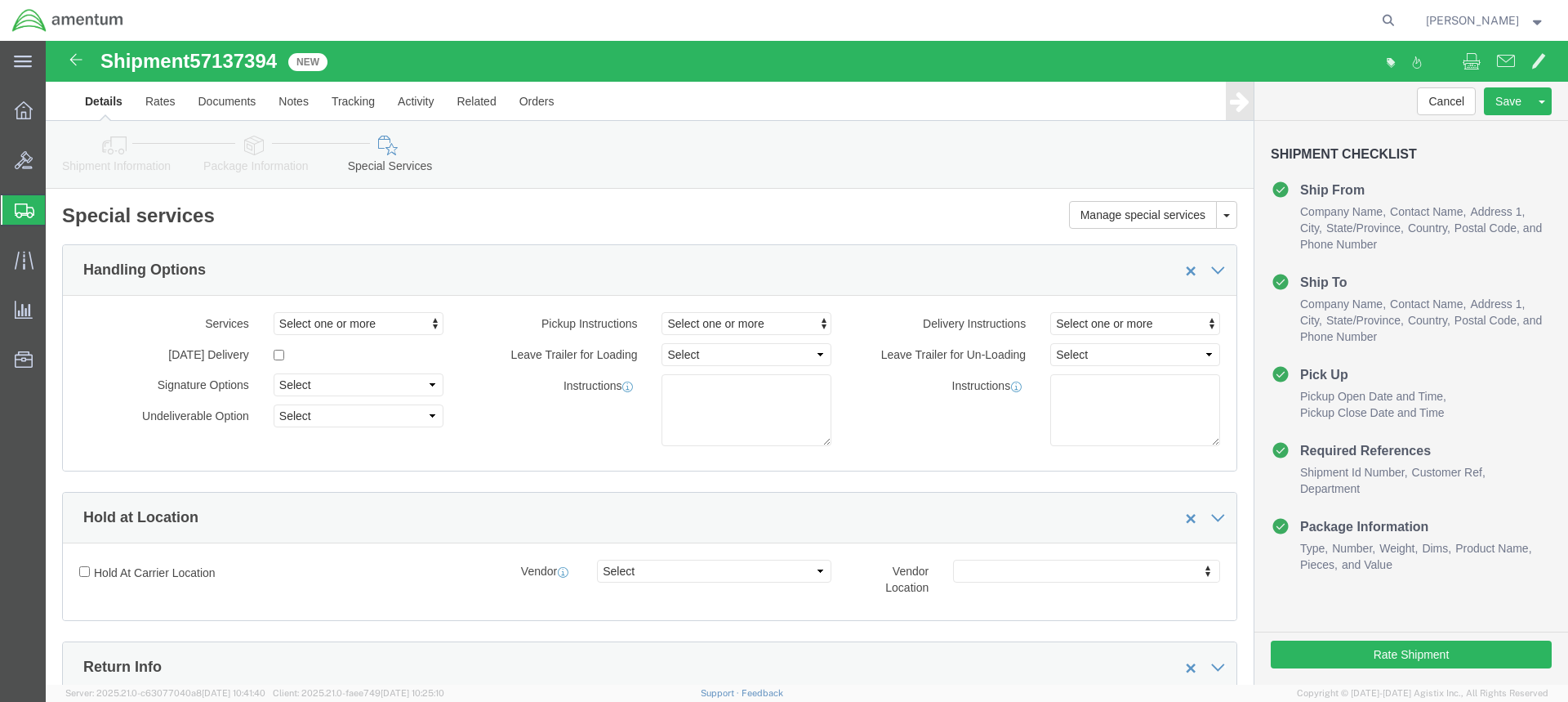
select select "DEPARTMENT"
click button "Rate Shipment"
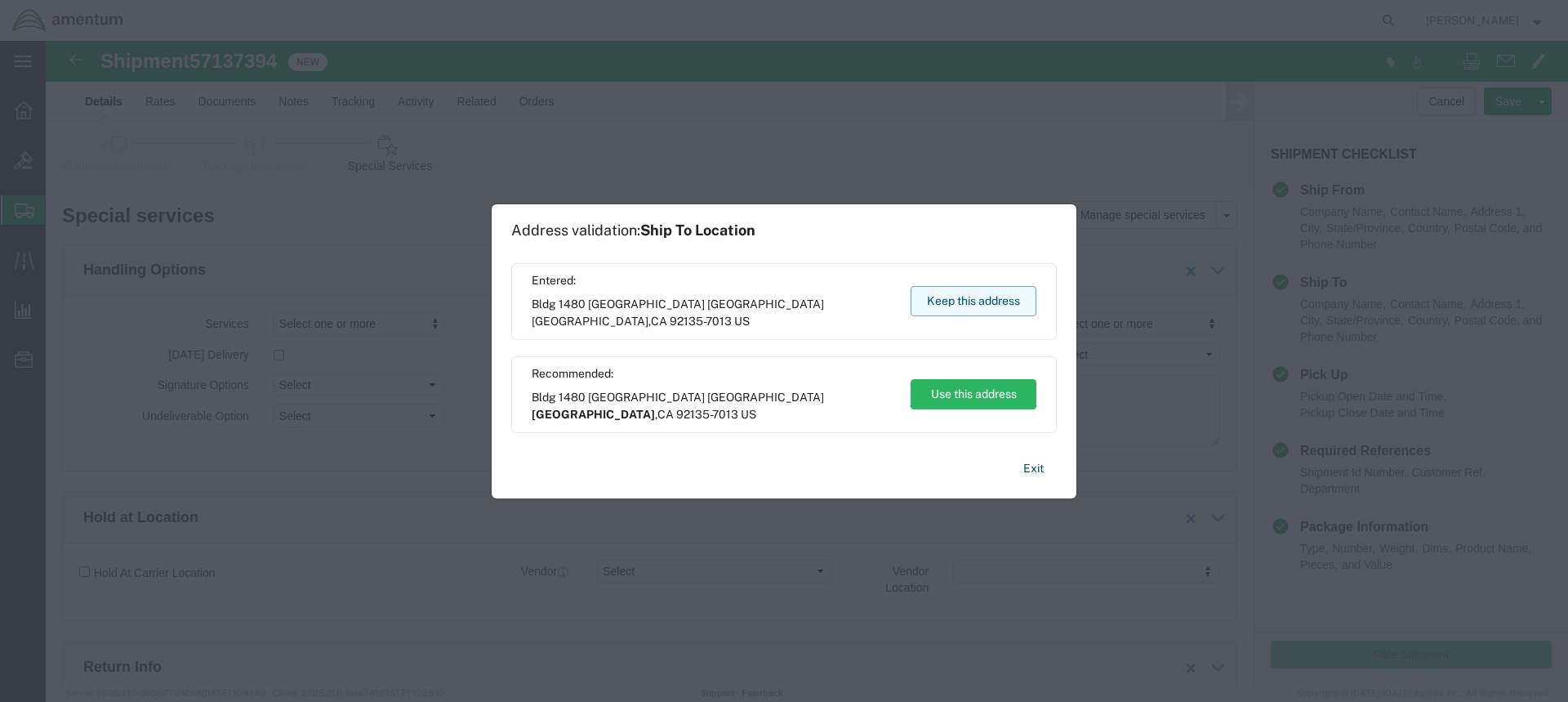
click at [987, 304] on button "Keep this address" at bounding box center [973, 301] width 126 height 30
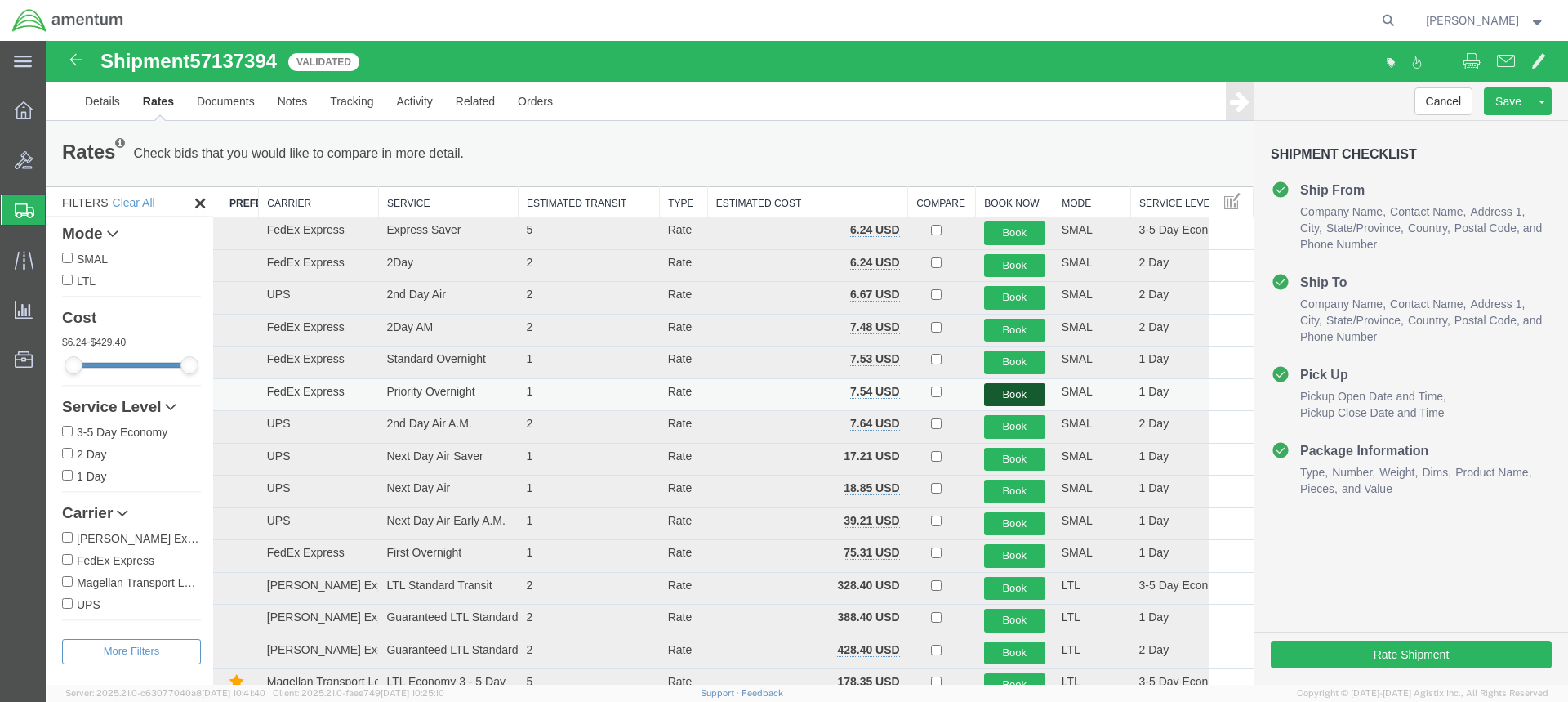
click at [1012, 389] on button "Book" at bounding box center [1014, 395] width 61 height 23
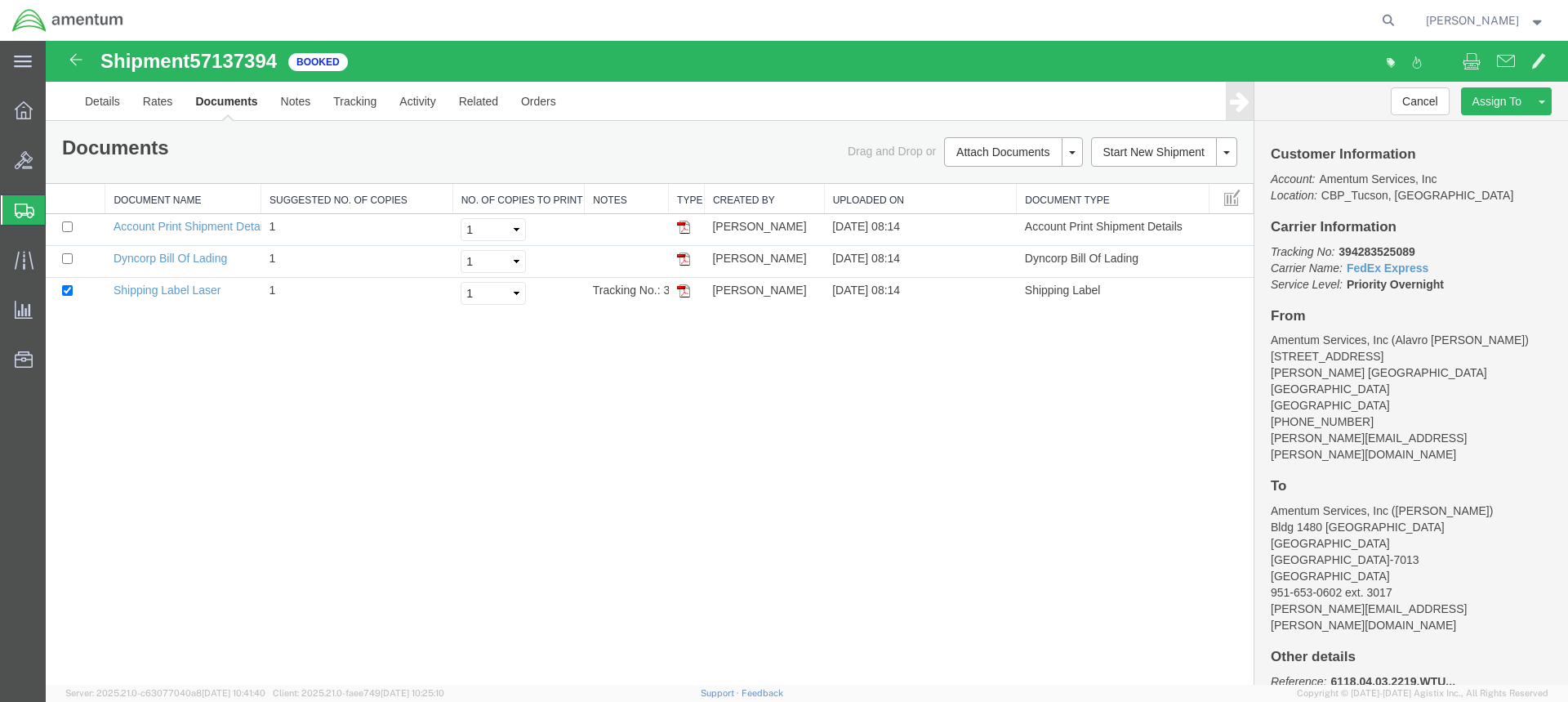
drag, startPoint x: 684, startPoint y: 291, endPoint x: 1050, endPoint y: 435, distance: 393.3
click at [684, 291] on img at bounding box center [683, 291] width 13 height 13
drag, startPoint x: 681, startPoint y: 259, endPoint x: 1195, endPoint y: 228, distance: 514.9
click at [681, 259] on img at bounding box center [683, 259] width 13 height 13
click at [0, 0] on span "Create from Template" at bounding box center [0, 0] width 0 height 0
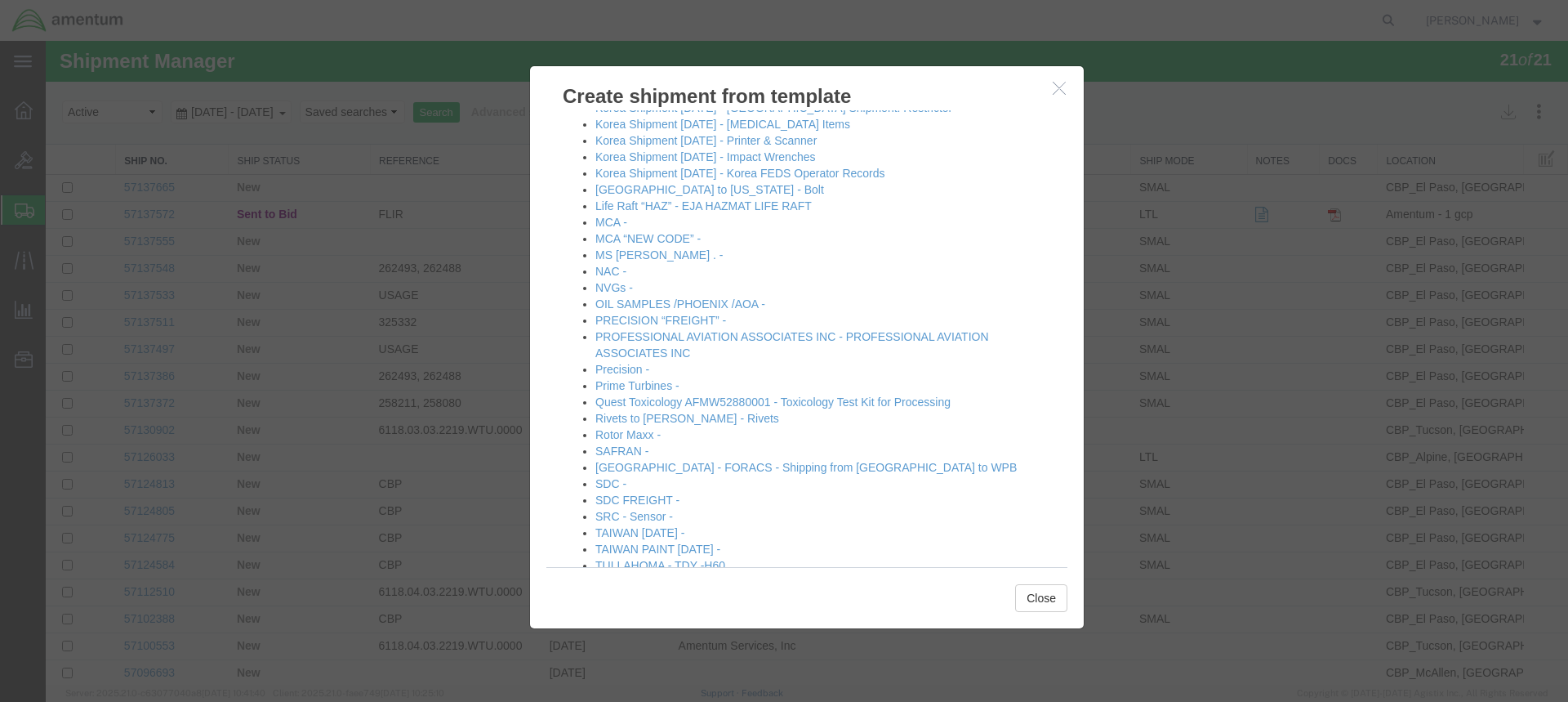
scroll to position [944, 0]
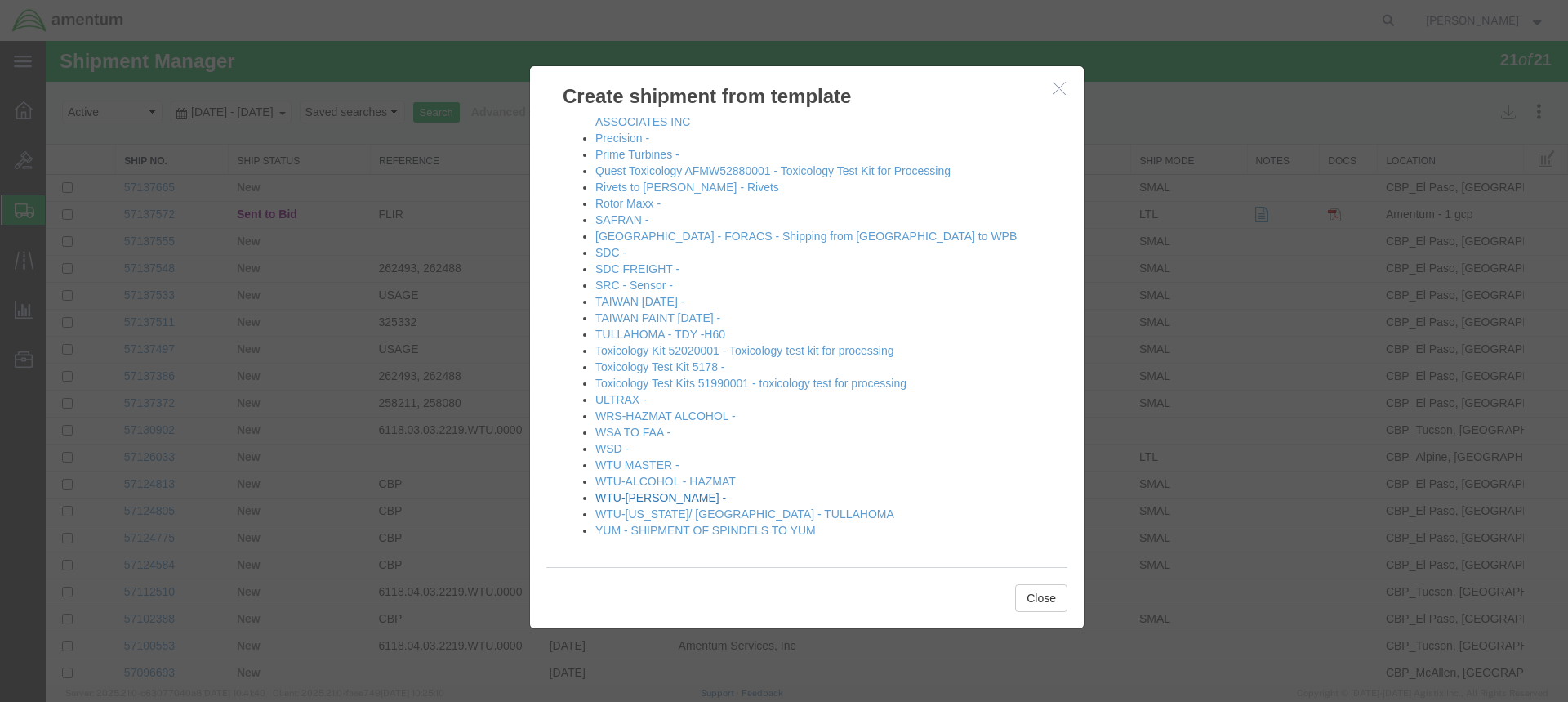
click at [637, 497] on link "WTU-[PERSON_NAME] -" at bounding box center [661, 498] width 130 height 13
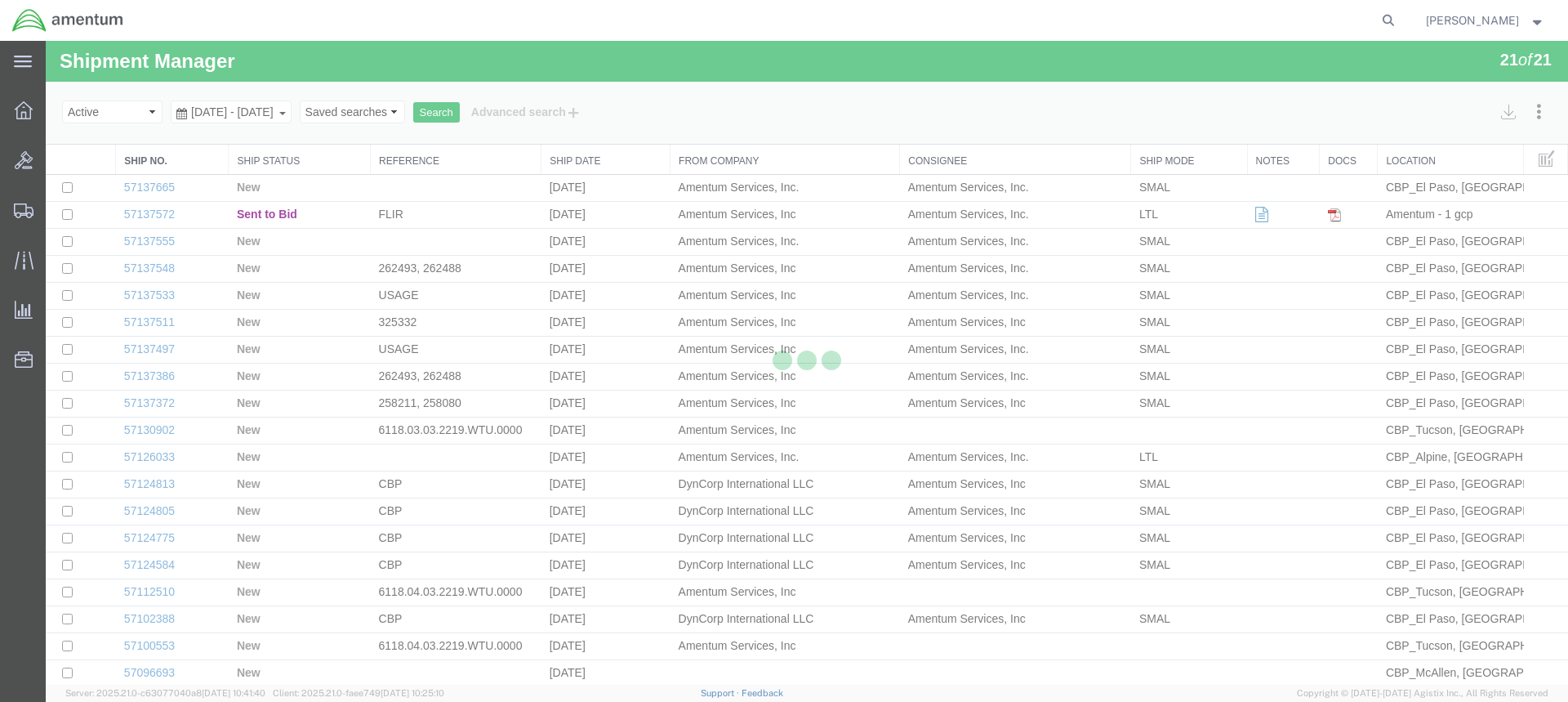
select select "49949"
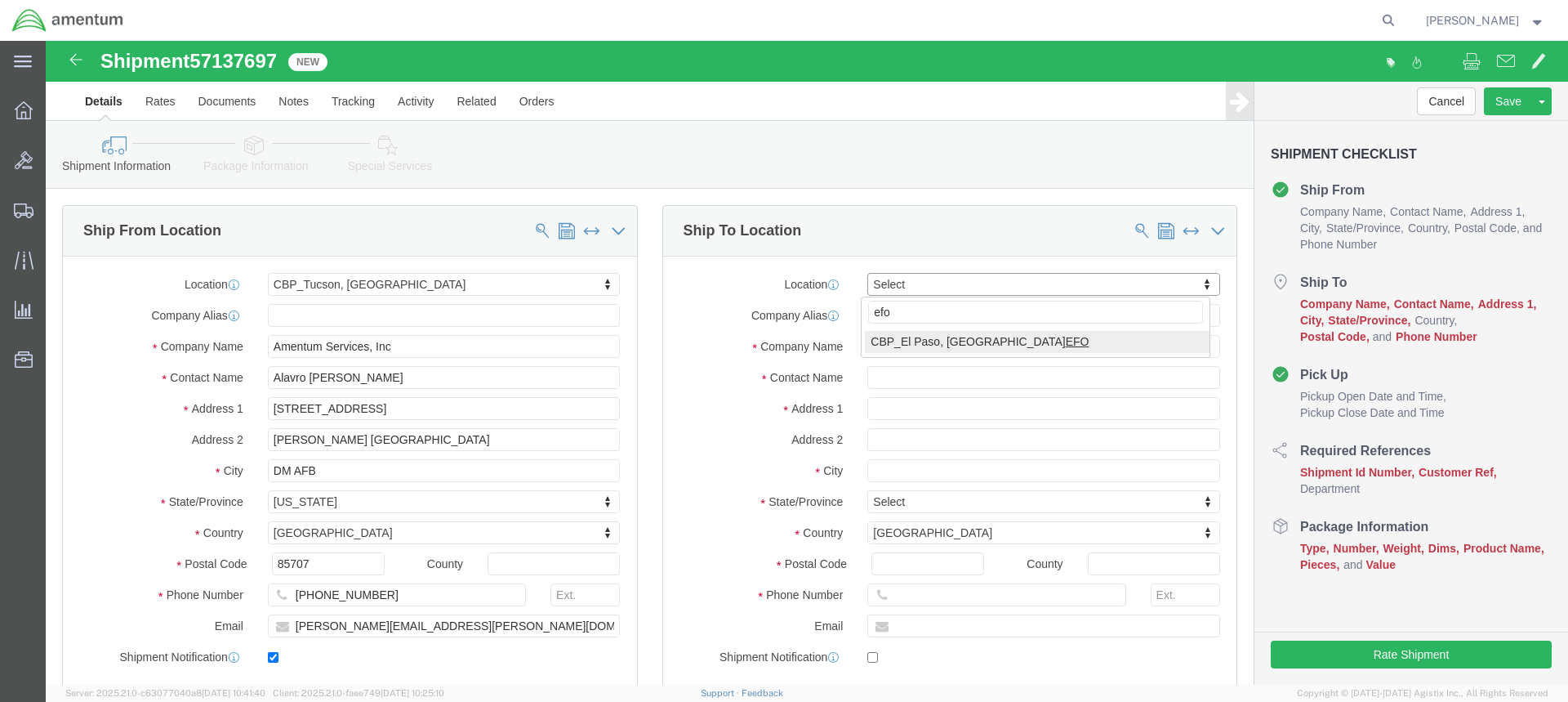
type input "efo"
select select "49831"
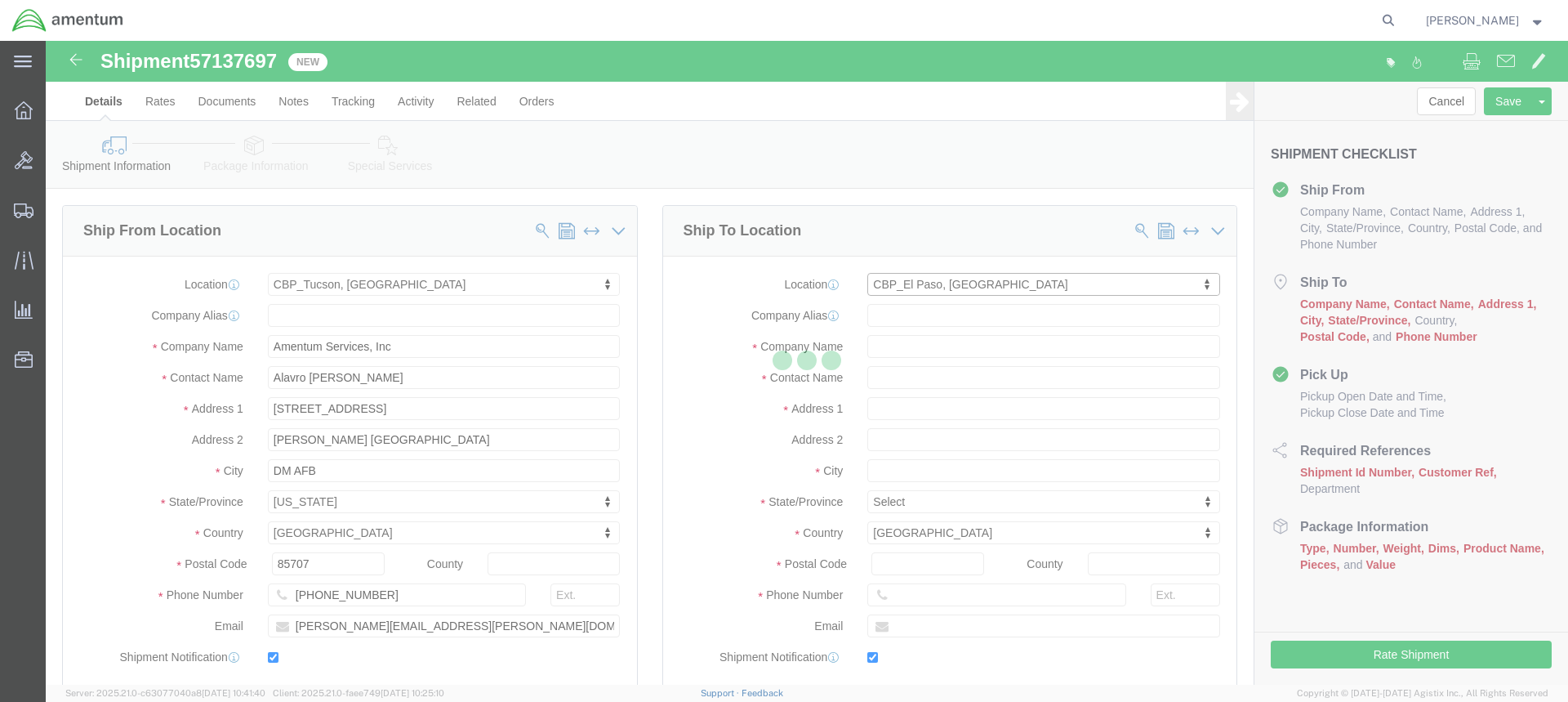
type input "Amentum Services, Inc"
type input "[PERSON_NAME]"
type input "[STREET_ADDRESS][PERSON_NAME]"
type input "[GEOGRAPHIC_DATA]"
type input "79906"
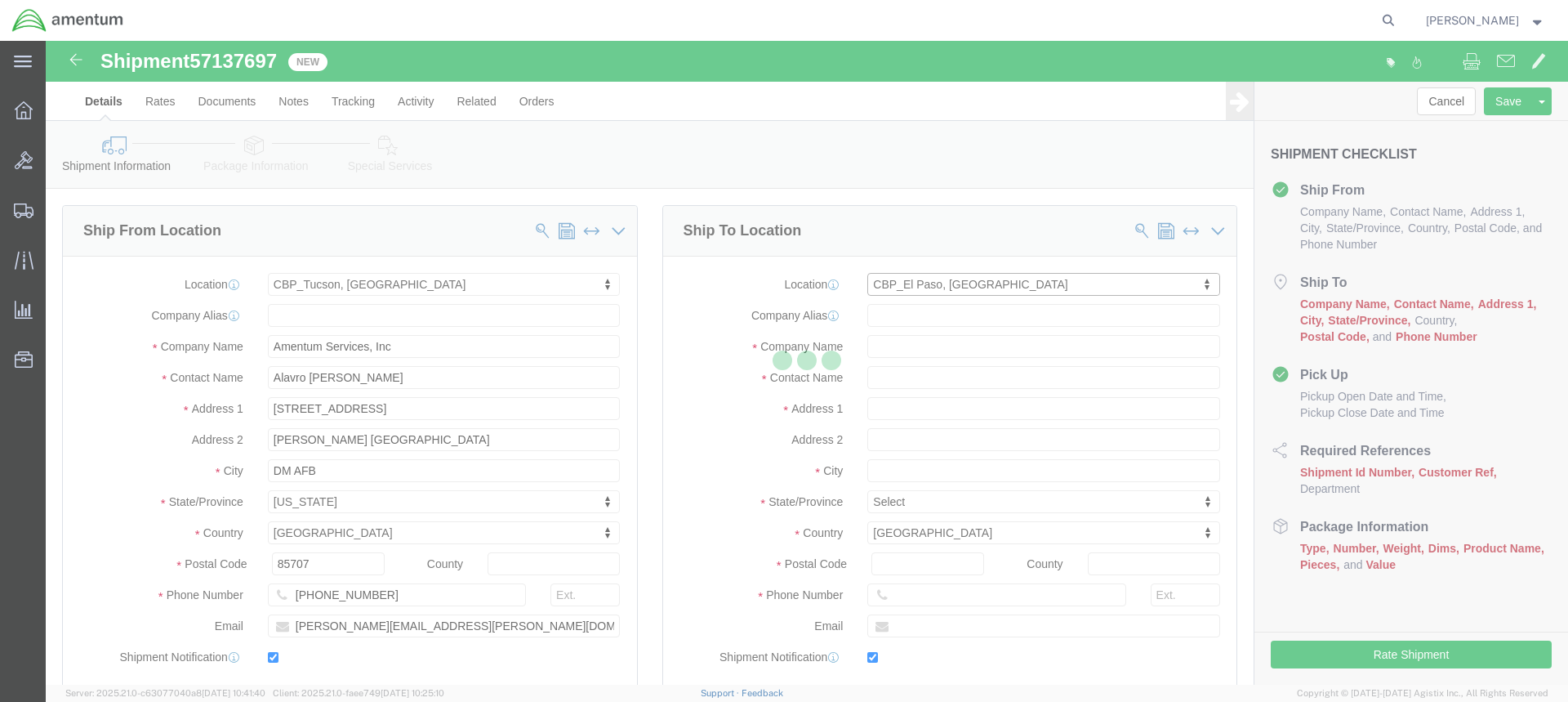
type input "[PHONE_NUMBER]"
type input "[PERSON_NAME][EMAIL_ADDRESS][PERSON_NAME][DOMAIN_NAME]"
checkbox input "true"
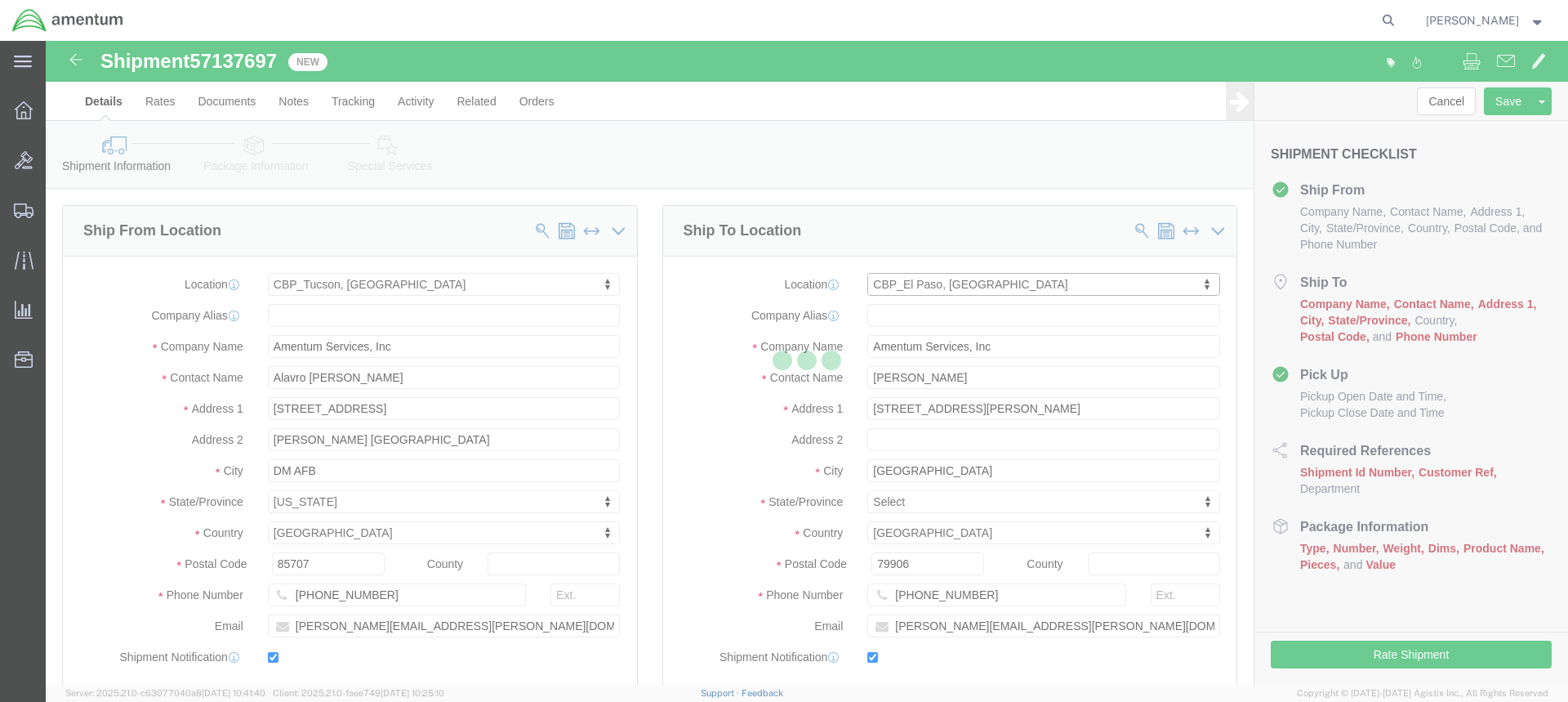
select select "[GEOGRAPHIC_DATA]"
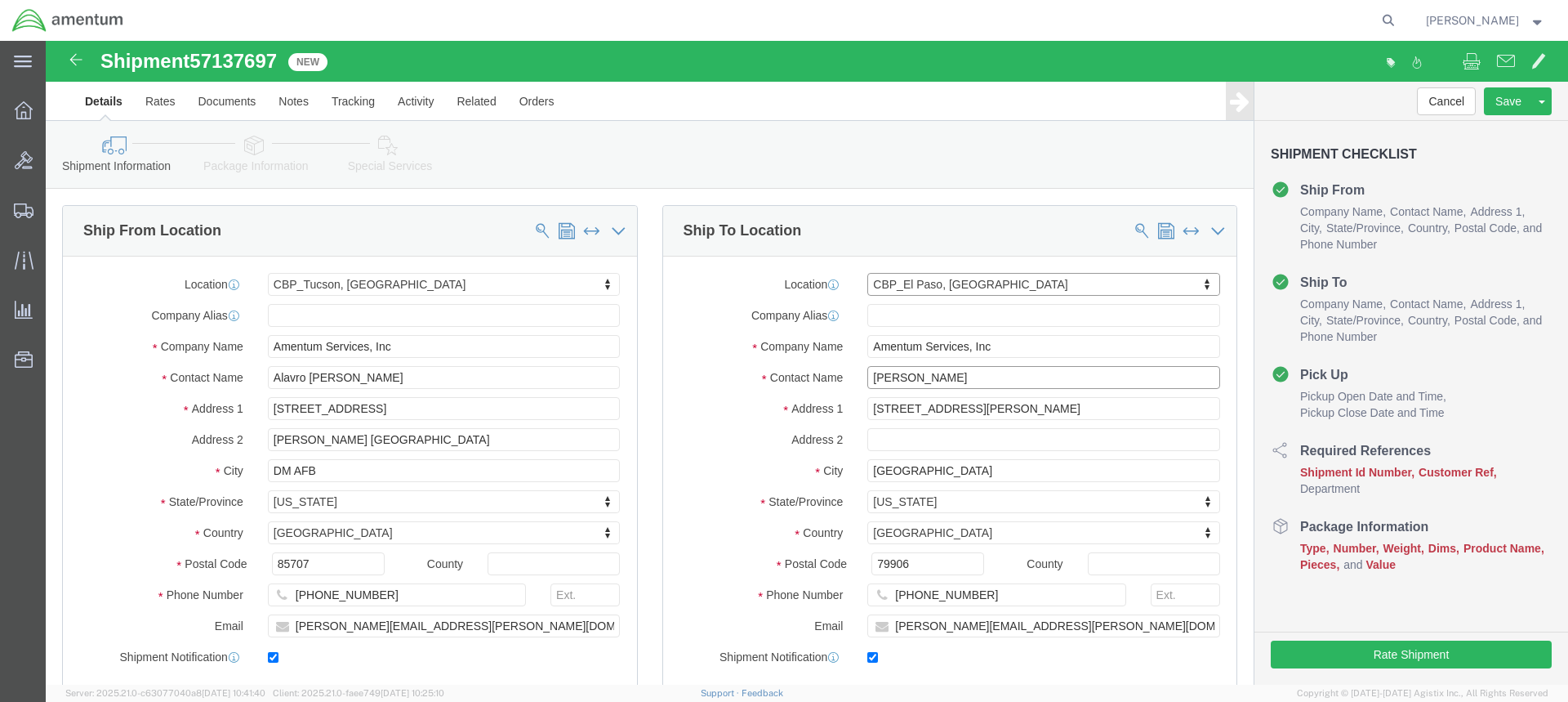
click input "[PERSON_NAME]"
type input "R"
type input "[PERSON_NAME]"
click input "[PHONE_NUMBER]"
type input "[PHONE_NUMBER]"
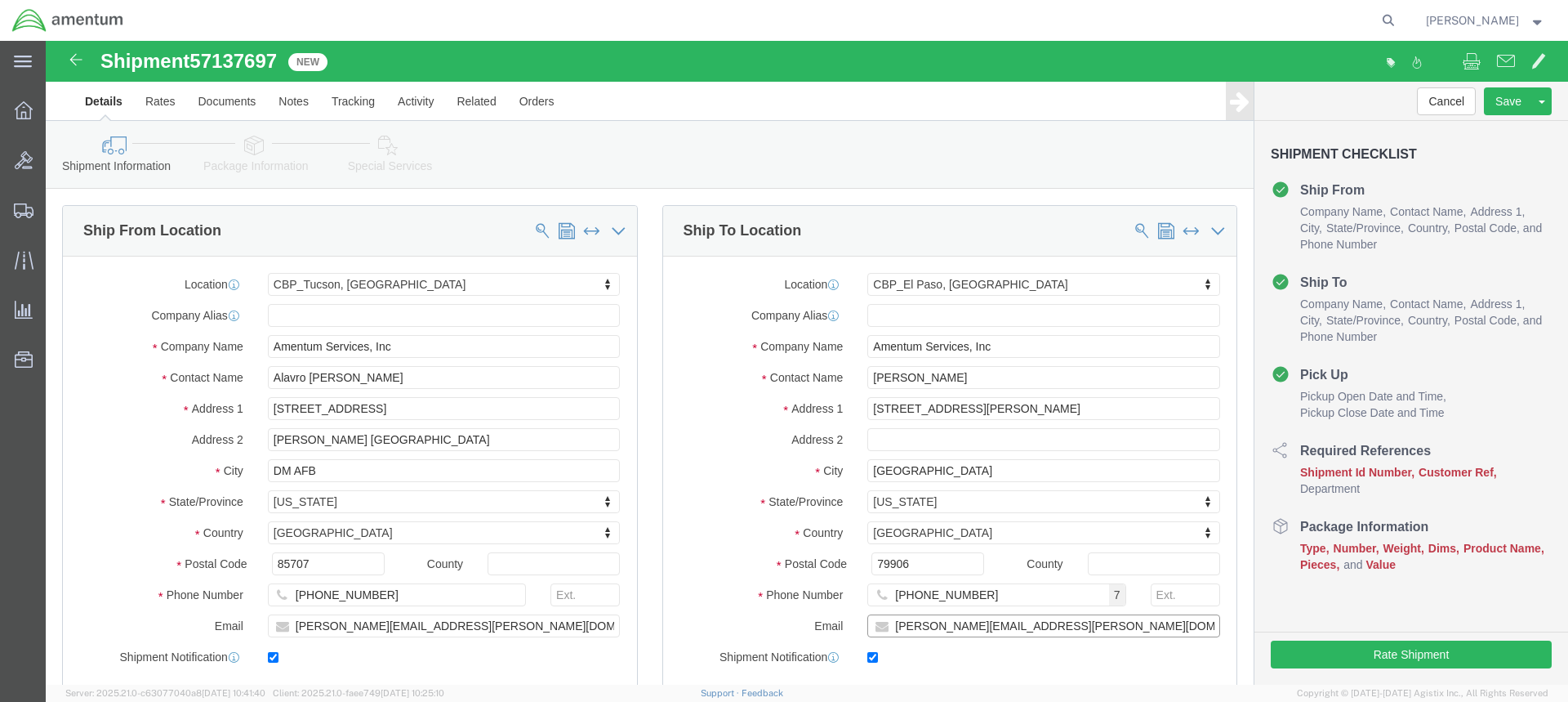
drag, startPoint x: 1014, startPoint y: 582, endPoint x: 843, endPoint y: 589, distance: 171.1
click input "[PERSON_NAME][EMAIL_ADDRESS][PERSON_NAME][DOMAIN_NAME]"
paste input "[PERSON_NAME].[PERSON_NAME]@associates."
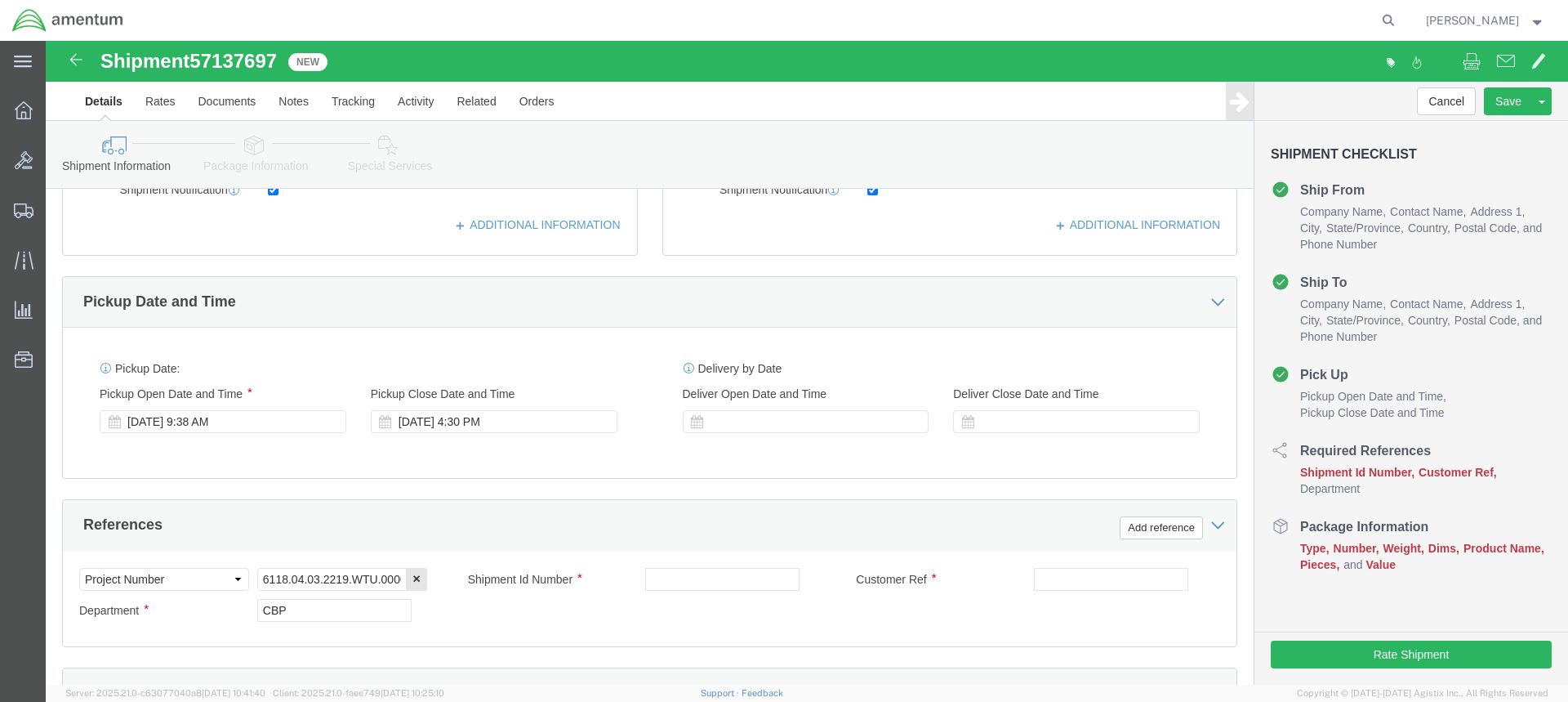
scroll to position [491, 0]
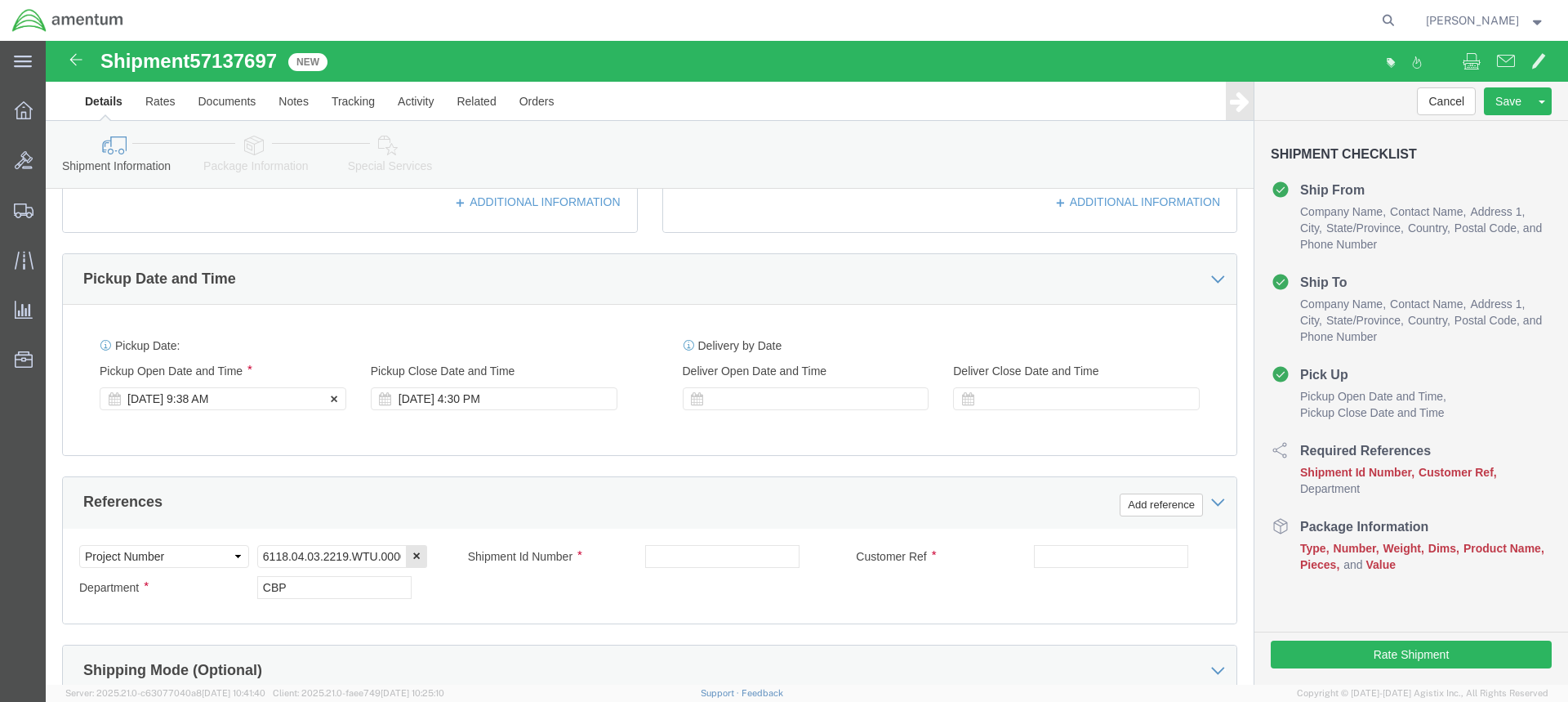
type input "[PERSON_NAME][EMAIL_ADDRESS][PERSON_NAME][DOMAIN_NAME]"
click div "[DATE] 9:38 AM"
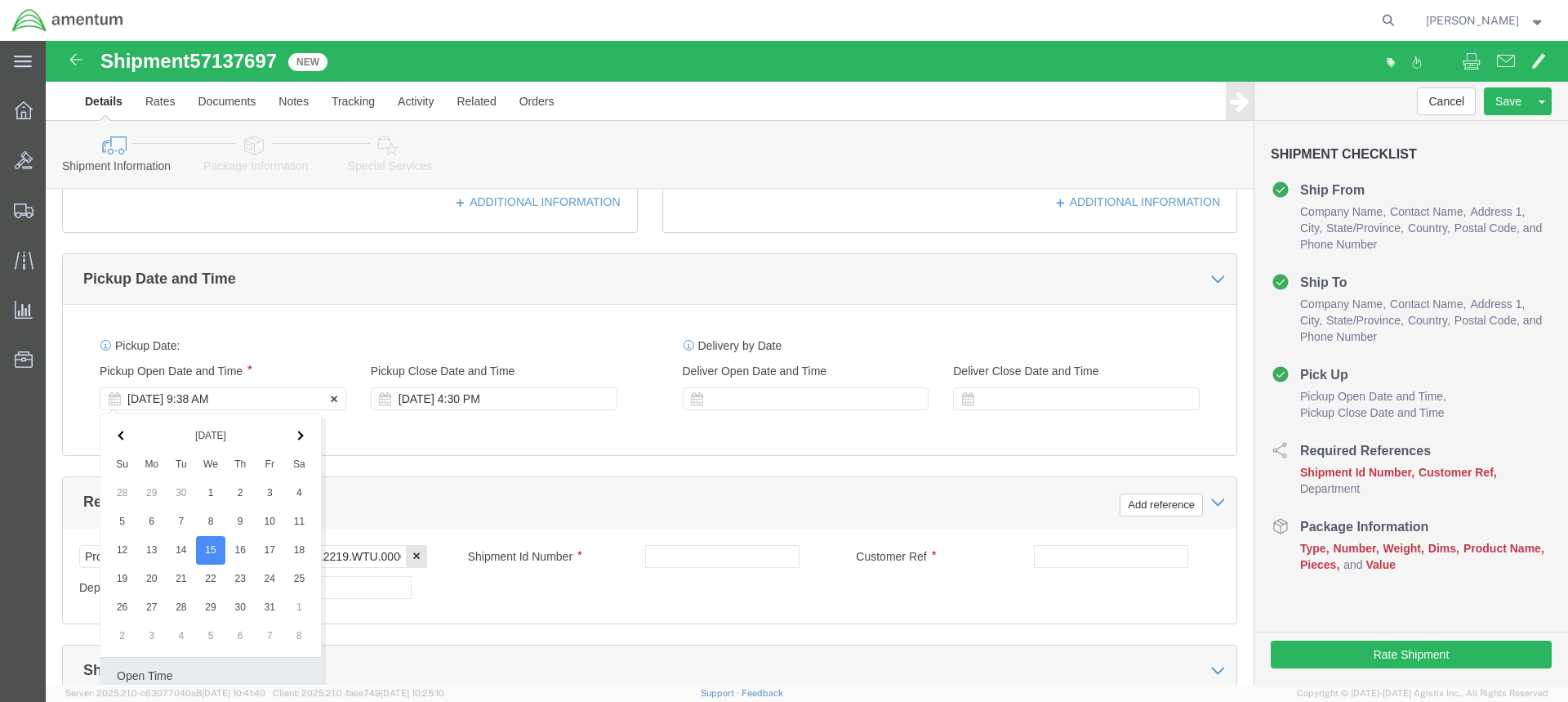
scroll to position [790, 0]
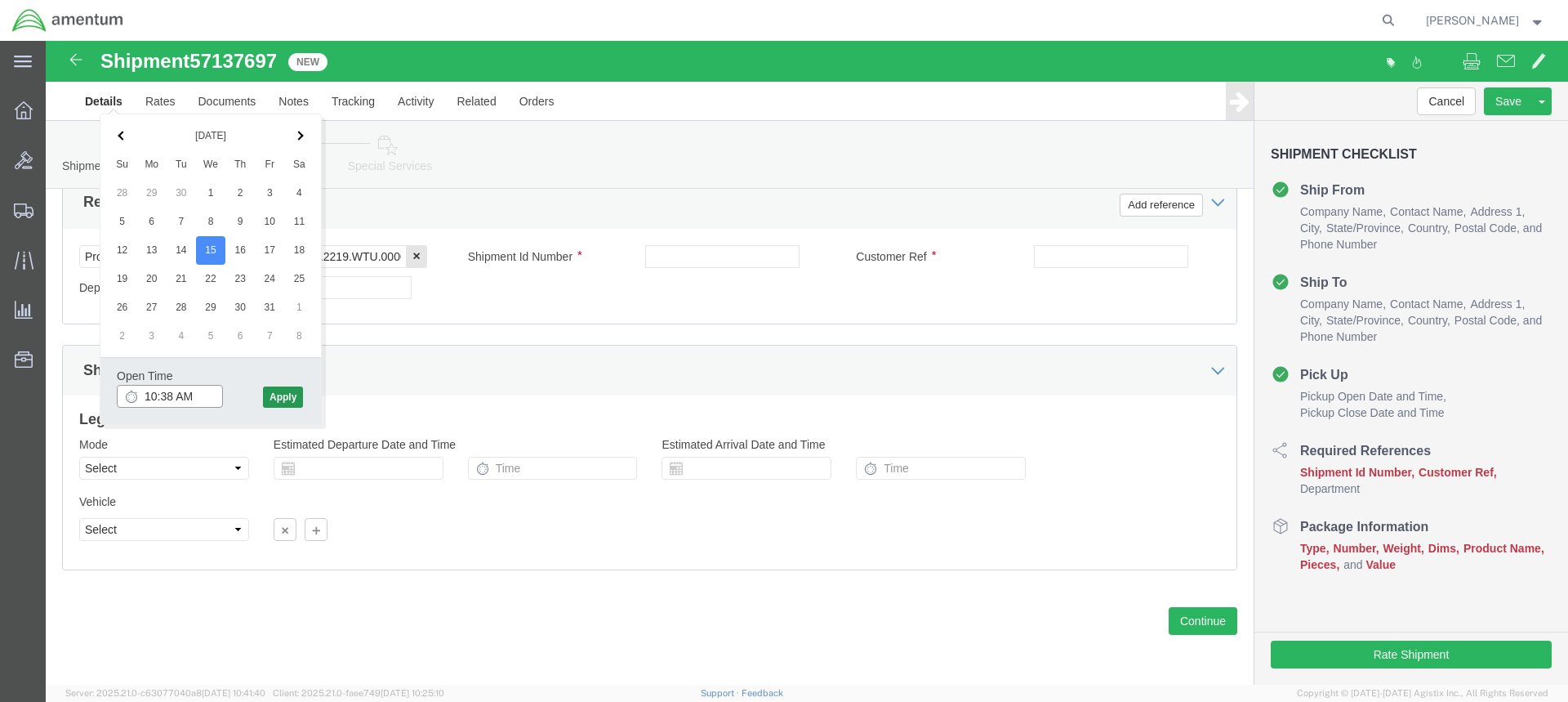
type input "10:38 AM"
click button "Apply"
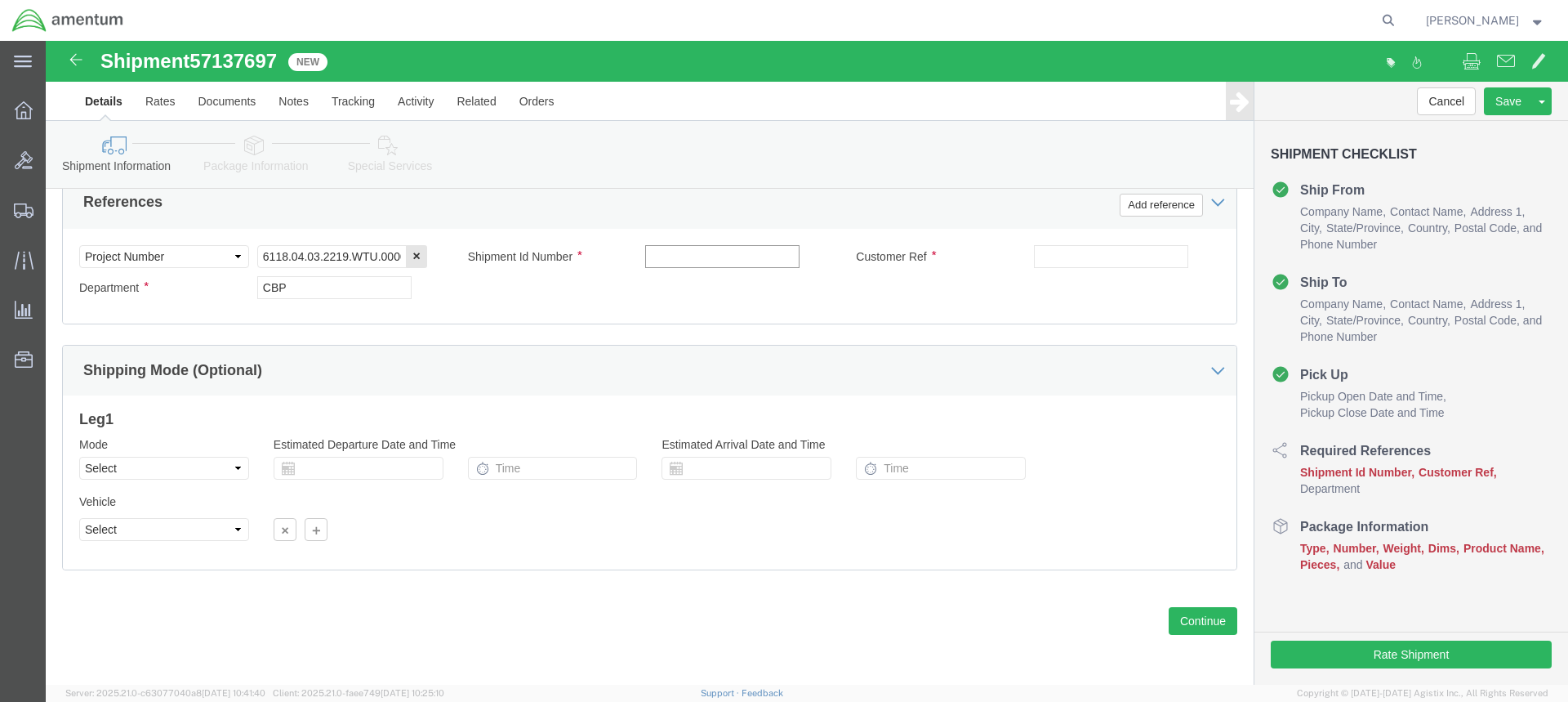
click input "text"
type input "REPAIR PARTS"
click input "text"
type input "NRFI PARTS"
click button "Continue"
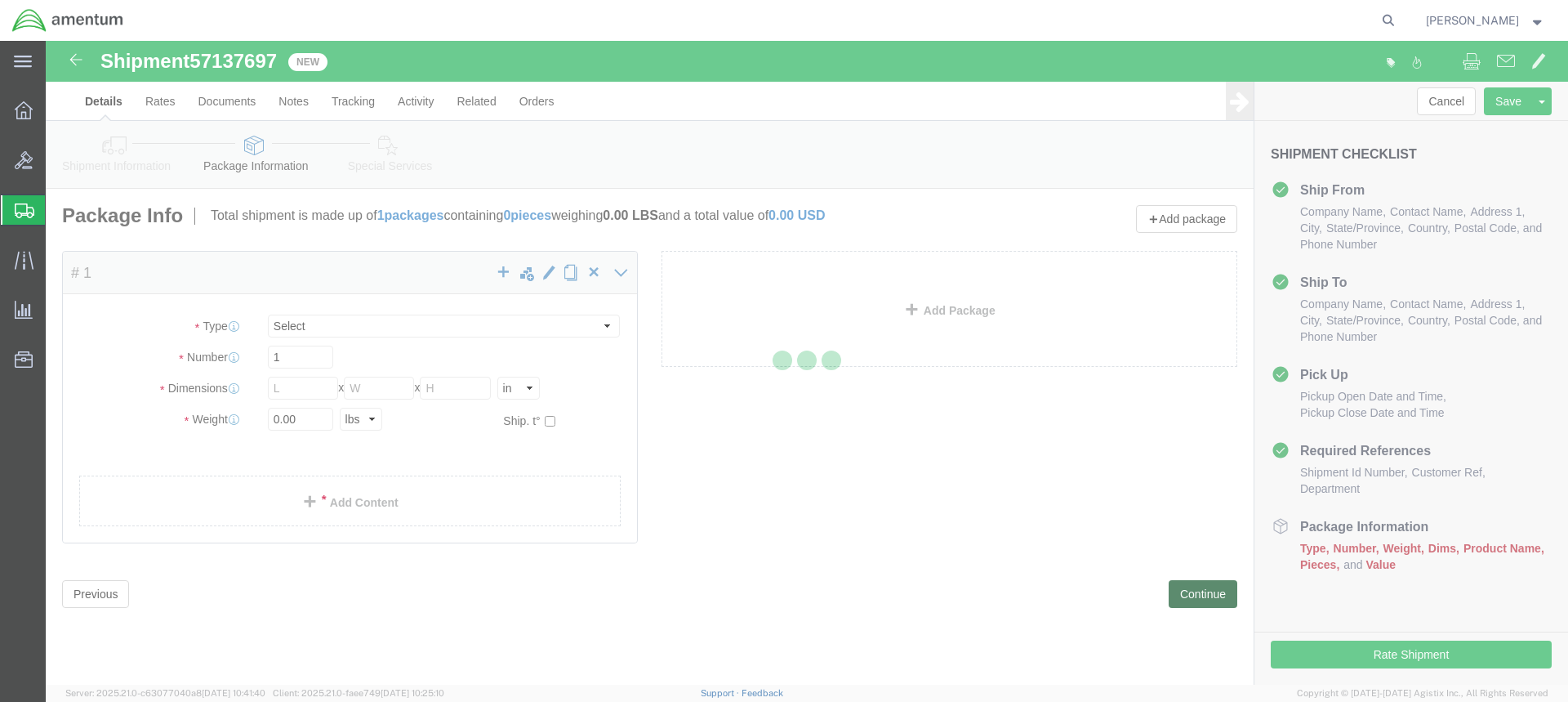
select select "CBOX"
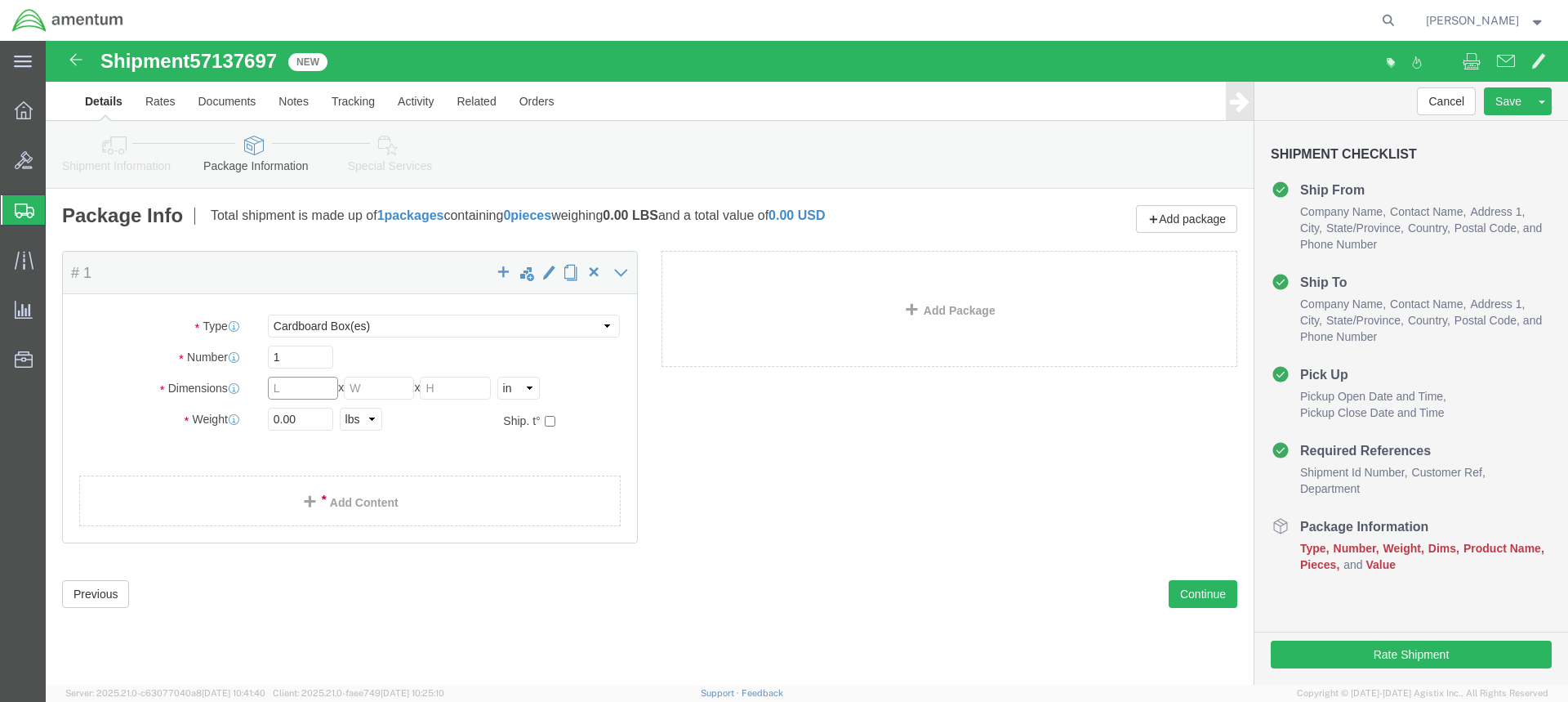
click input "text"
type input "26"
type input "20"
click input "0.00"
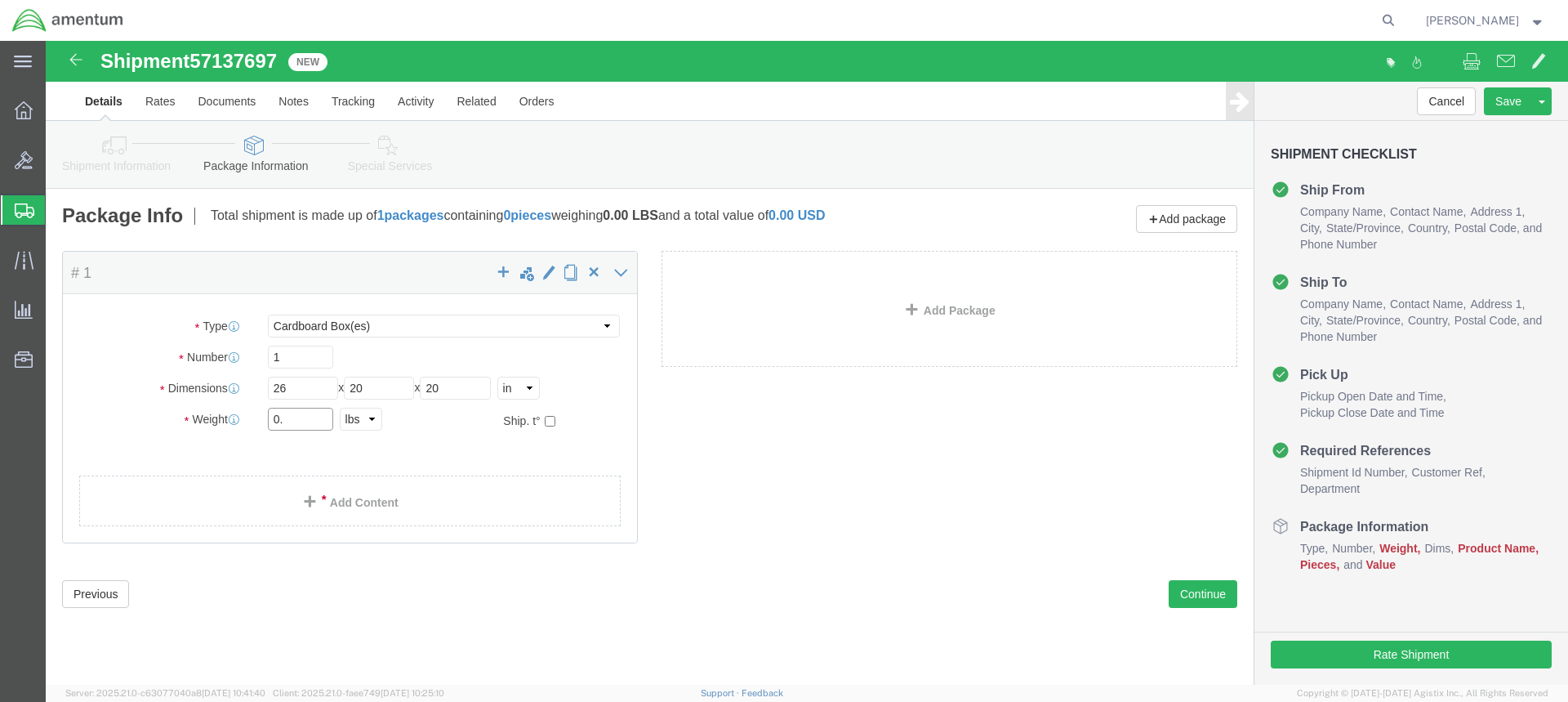
type input "0"
type input "30.5"
click link "Add Content"
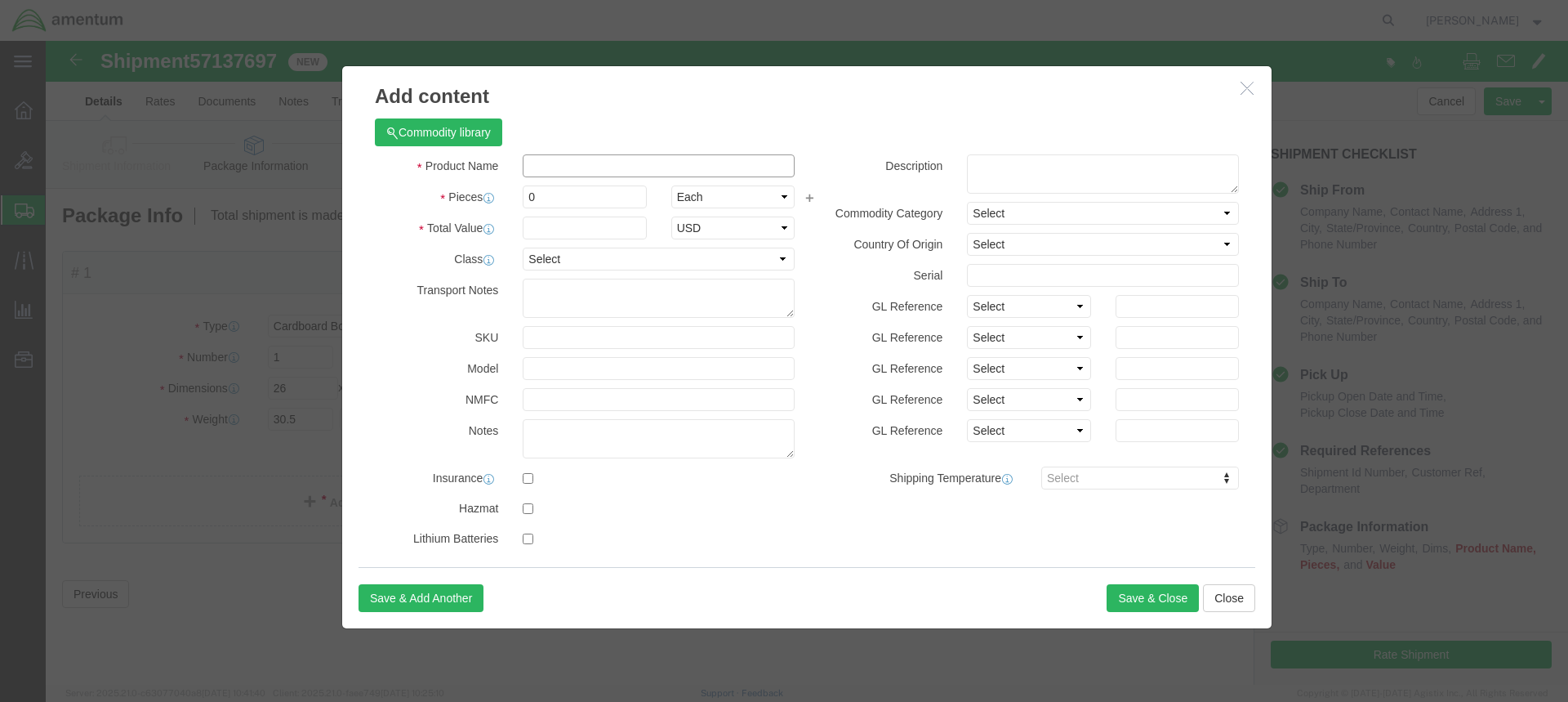
click input "text"
type input "MUTIPLES PARTS"
click input "0"
type input "5"
click input "text"
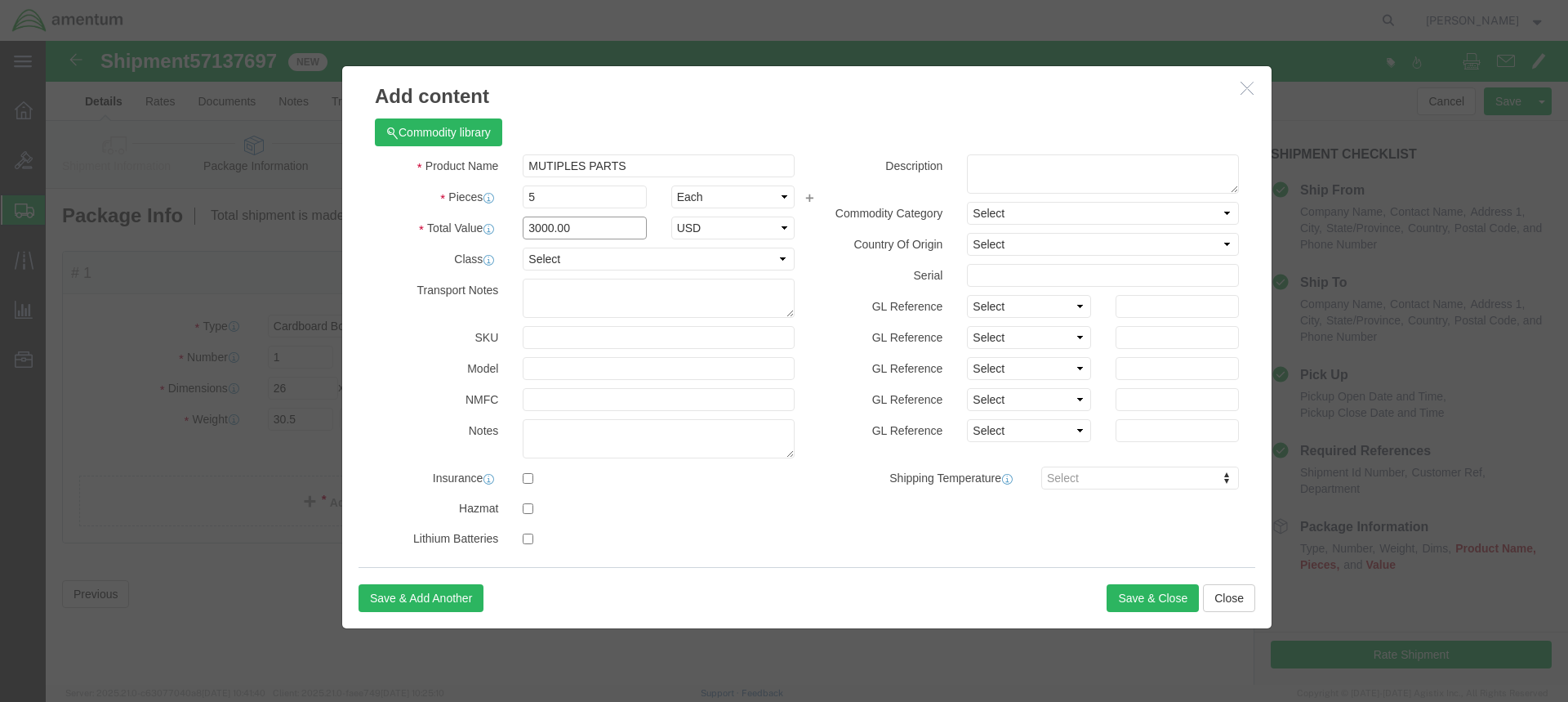
click input "3000.00"
type input "5000.00"
click button "Save & Close"
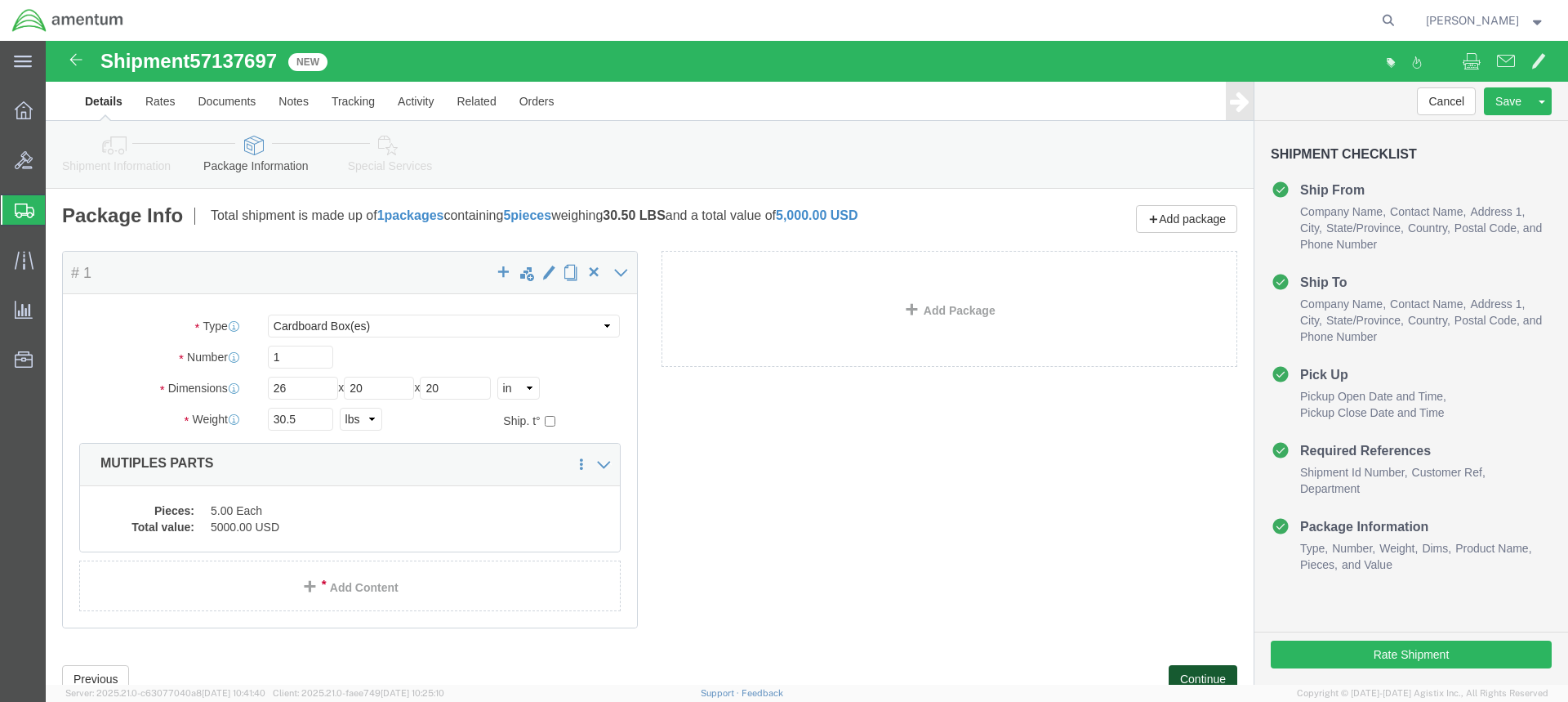
click button "Continue"
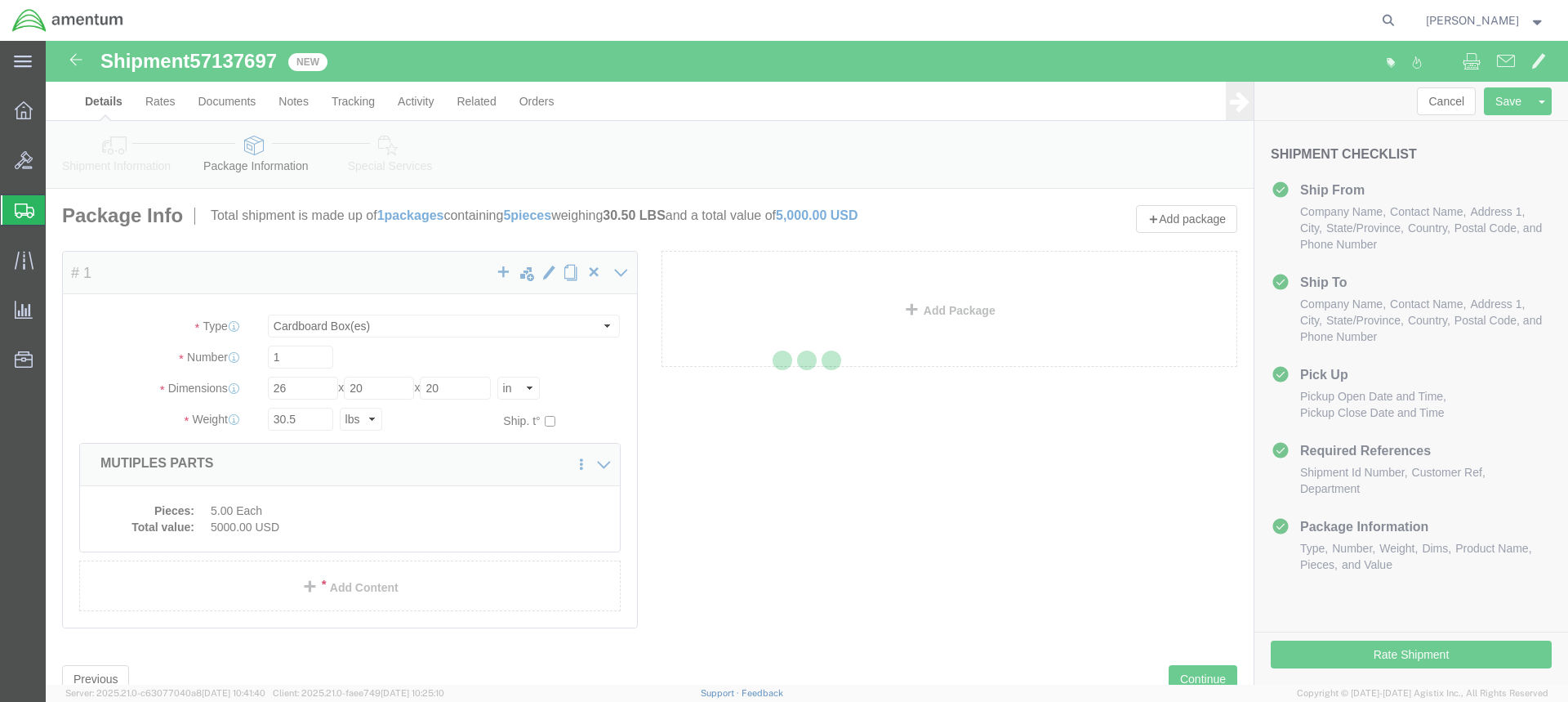
select select
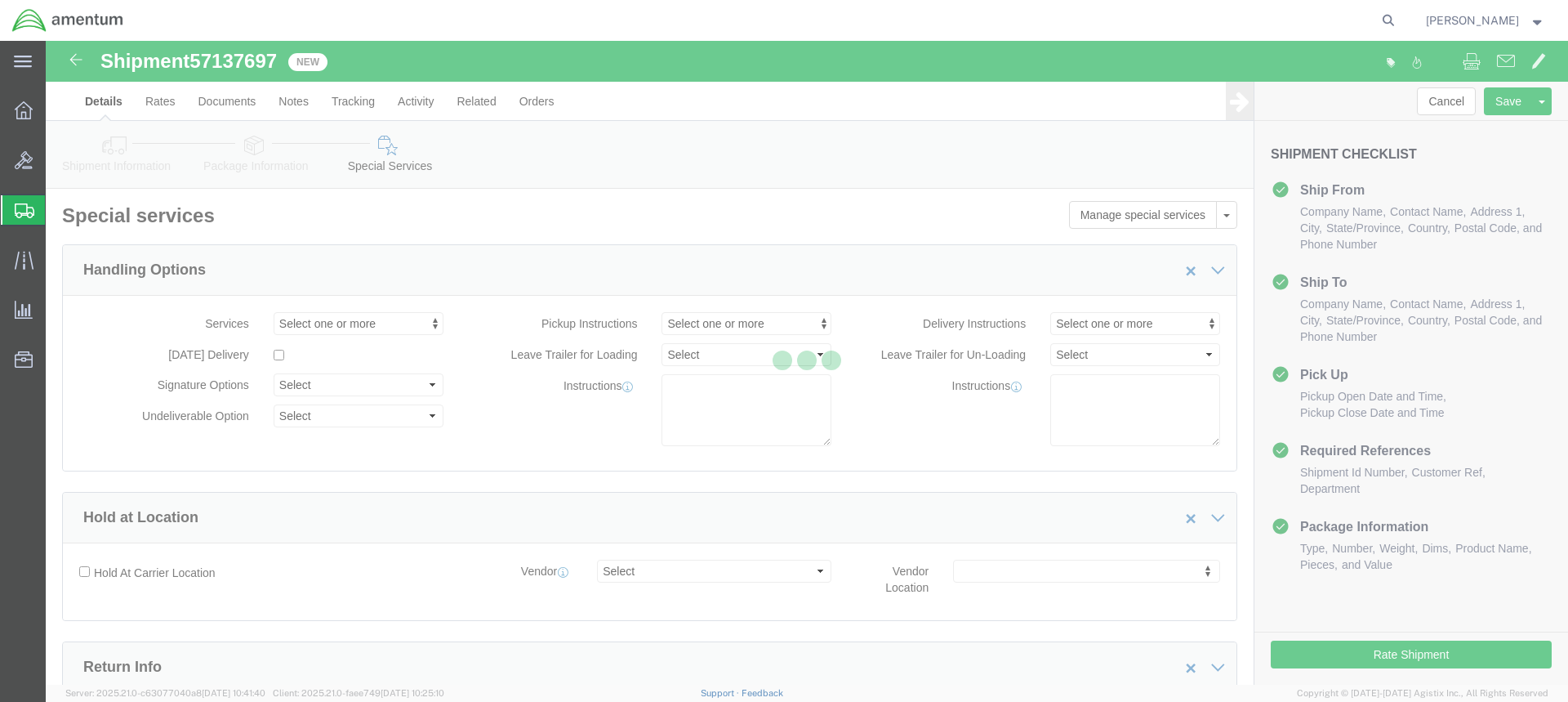
select select "DEPARTMENT"
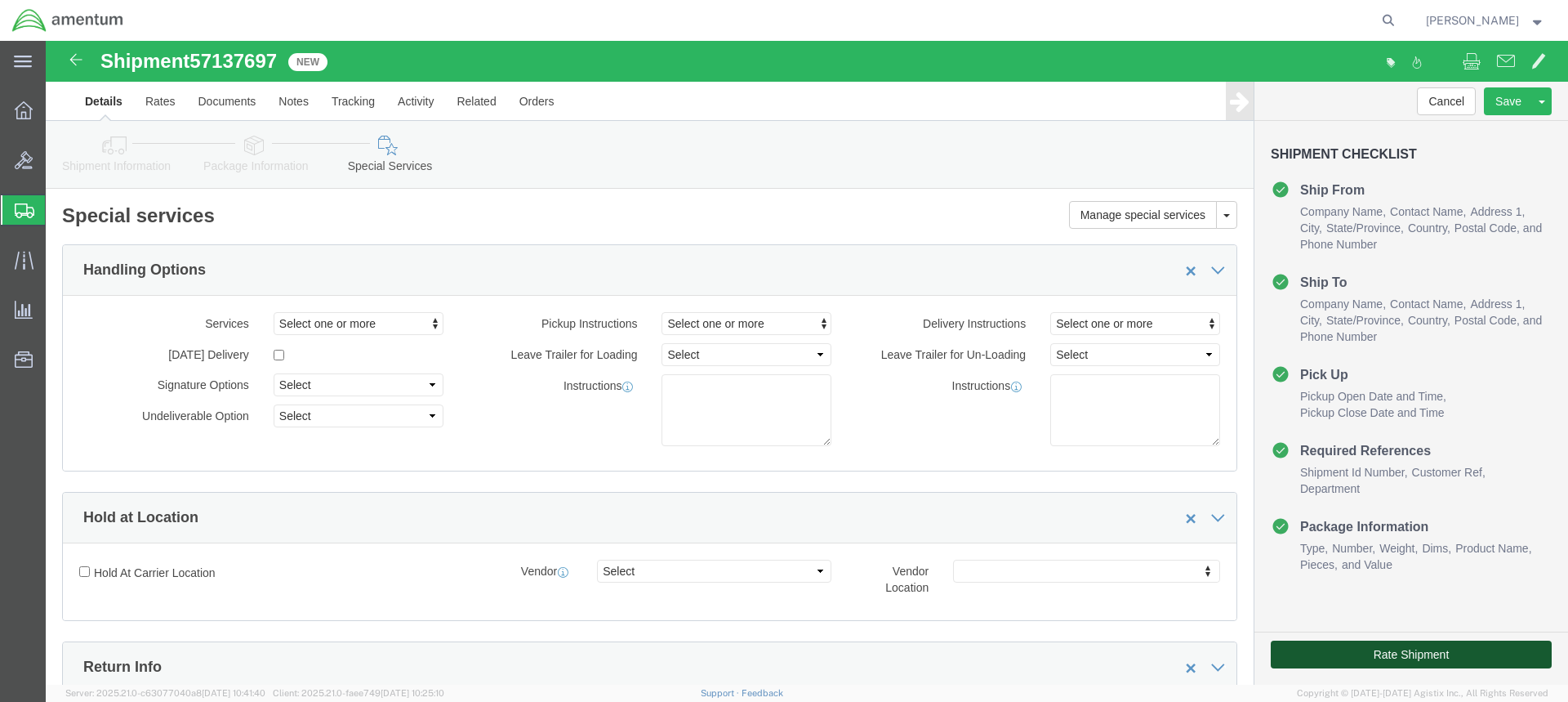
click button "Rate Shipment"
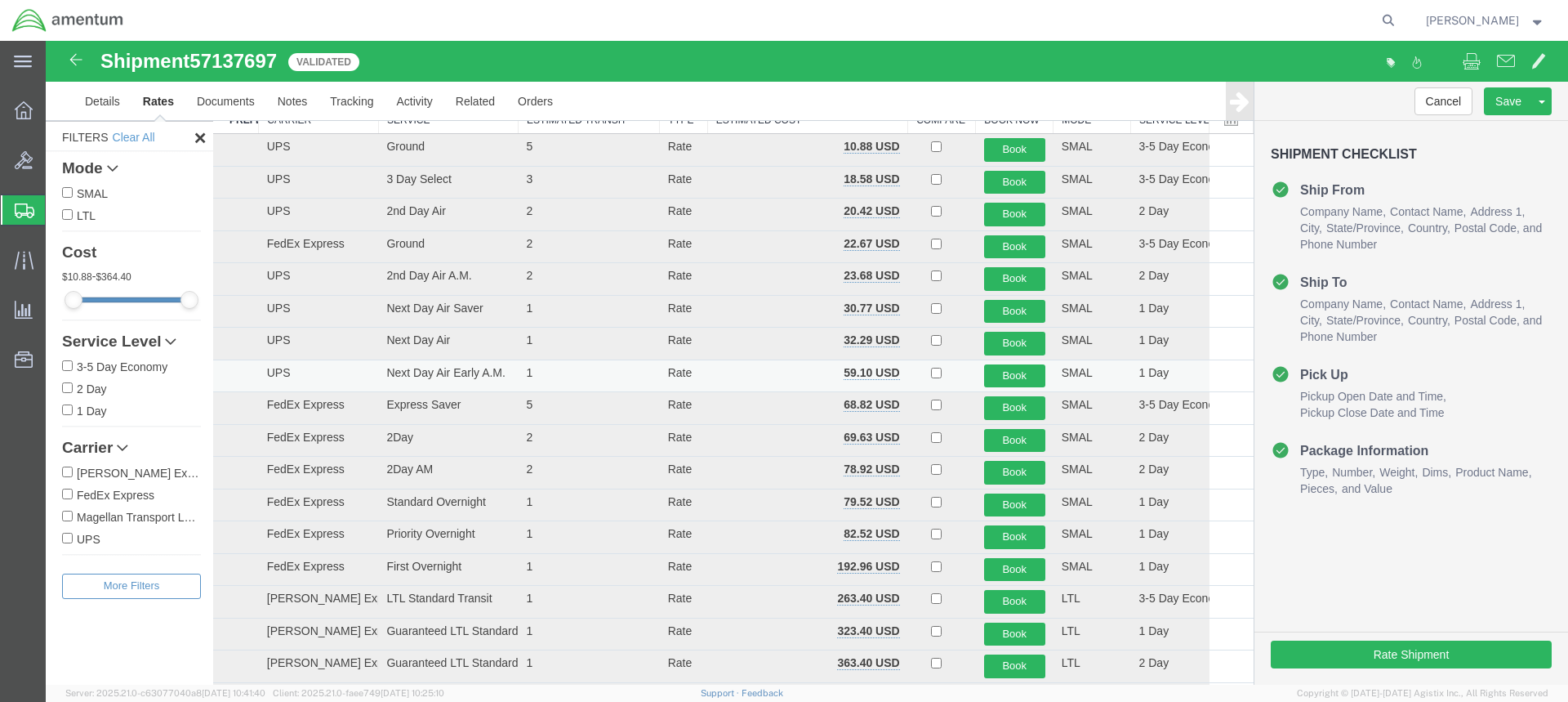
scroll to position [164, 0]
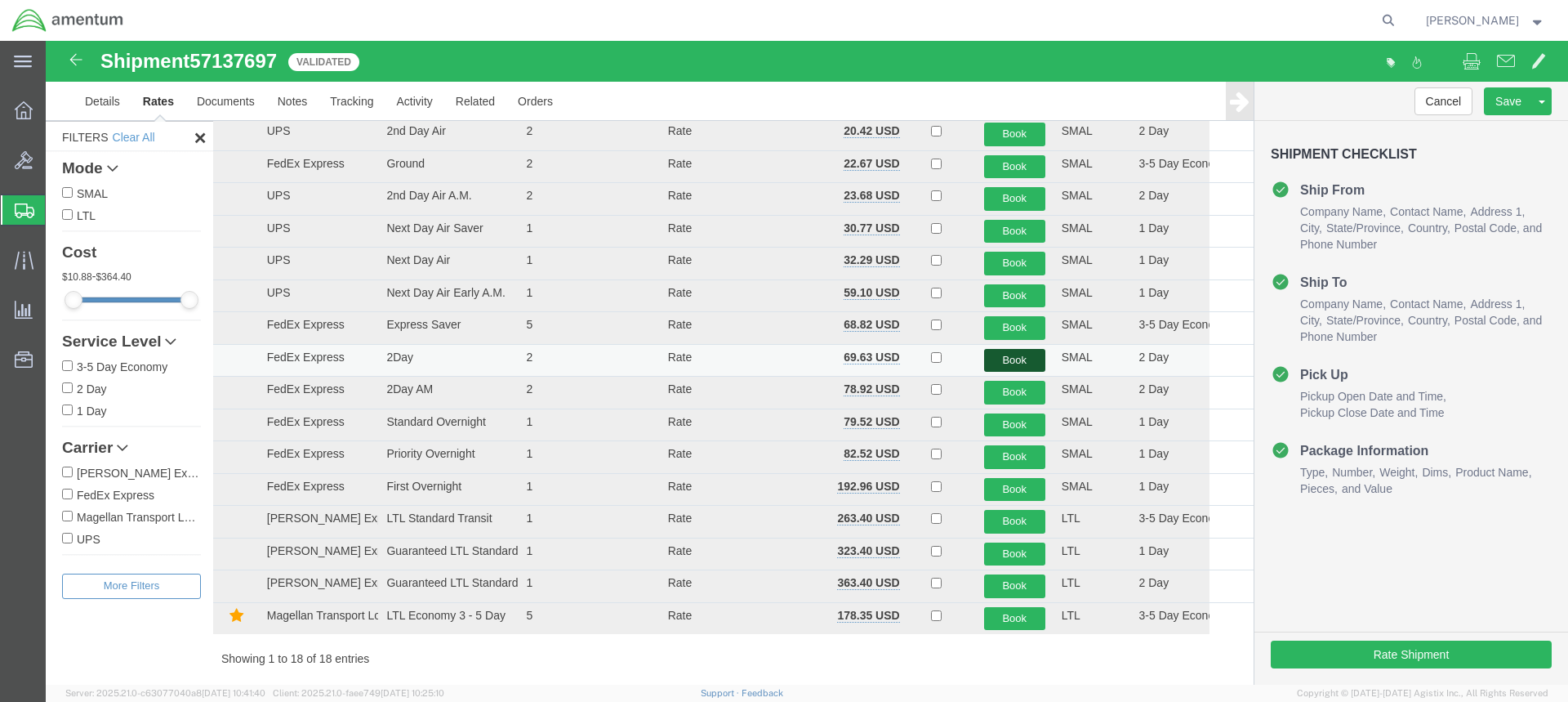
click at [1003, 359] on button "Book" at bounding box center [1014, 360] width 61 height 23
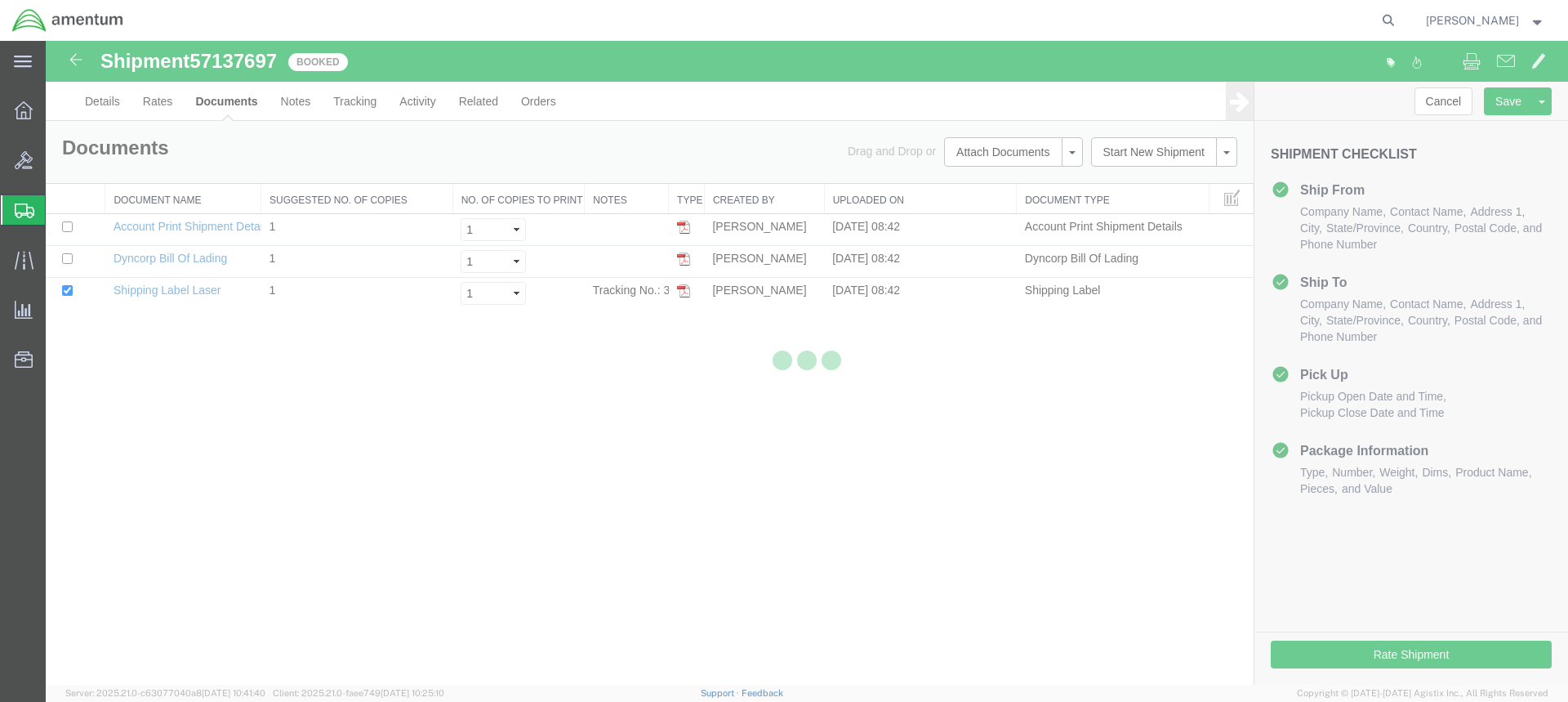
scroll to position [0, 0]
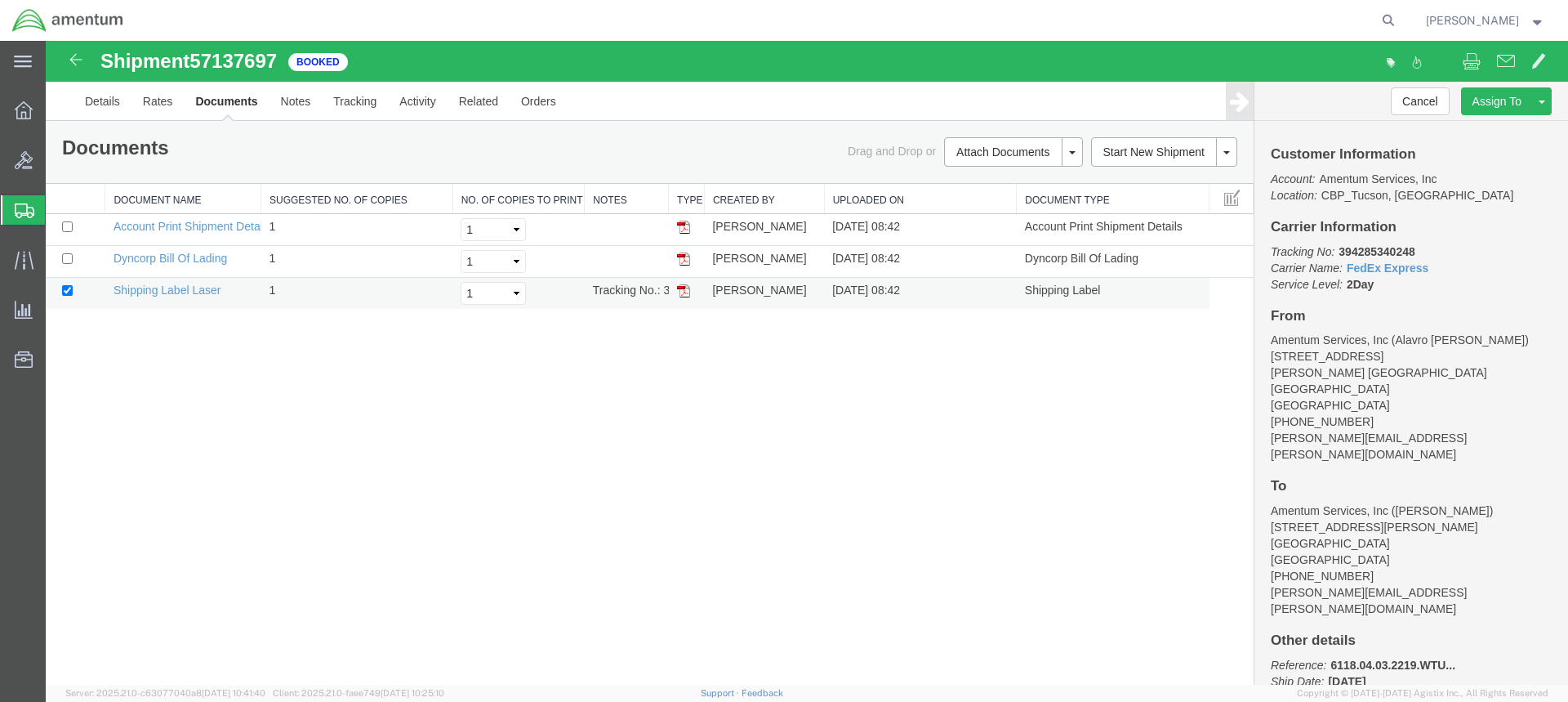
click at [683, 291] on img at bounding box center [683, 291] width 13 height 13
click at [686, 253] on img at bounding box center [683, 259] width 13 height 13
